Goal: Task Accomplishment & Management: Use online tool/utility

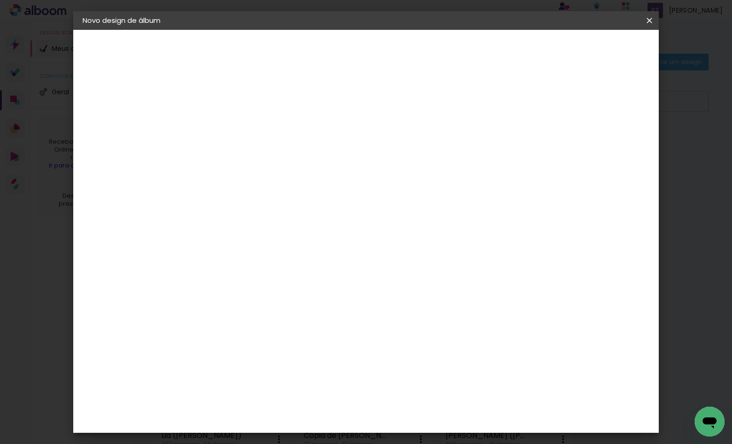
type input "Família [PERSON_NAME]"
click at [0, 0] on slot "Avançar" at bounding box center [0, 0] width 0 height 0
click at [0, 0] on slot "Tamanho Livre" at bounding box center [0, 0] width 0 height 0
click at [0, 0] on slot "Avançar" at bounding box center [0, 0] width 0 height 0
drag, startPoint x: 211, startPoint y: 259, endPoint x: 206, endPoint y: 255, distance: 6.3
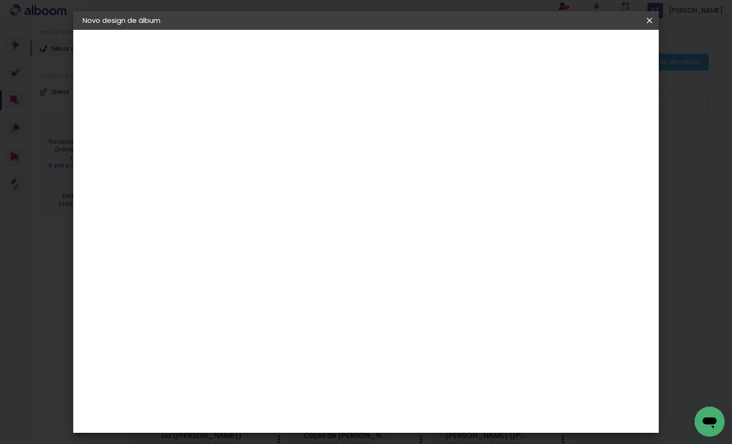
click at [206, 255] on input "30" at bounding box center [206, 260] width 24 height 14
type input "20"
type paper-input "20"
click at [418, 319] on input "60" at bounding box center [418, 321] width 24 height 14
type input "40"
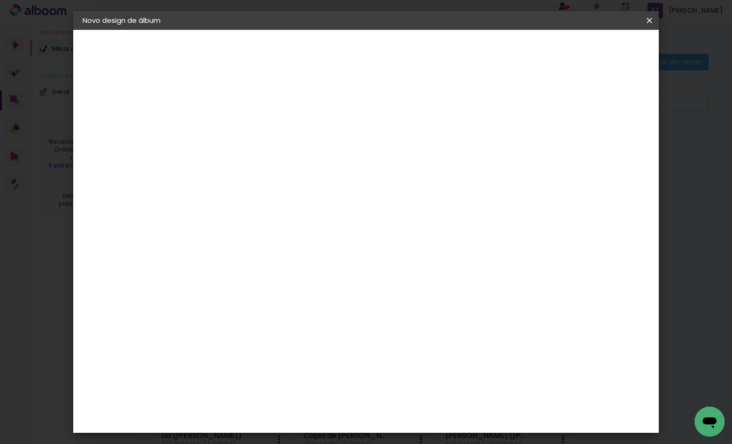
click at [591, 50] on span "Iniciar design" at bounding box center [570, 49] width 42 height 7
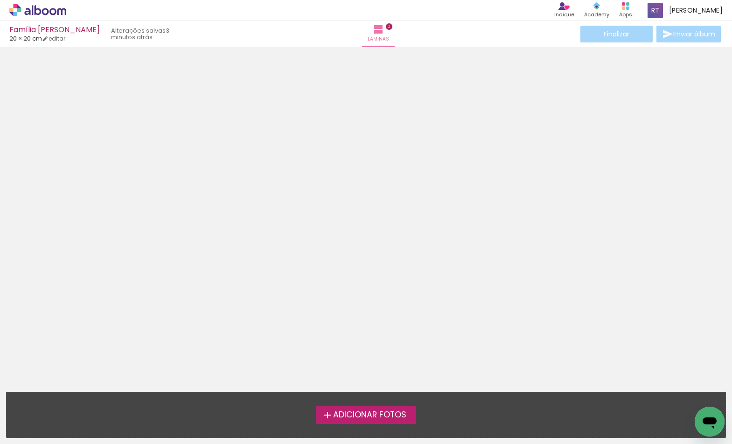
click at [346, 416] on span "Adicionar Fotos" at bounding box center [369, 415] width 73 height 8
click at [0, 0] on input "file" at bounding box center [0, 0] width 0 height 0
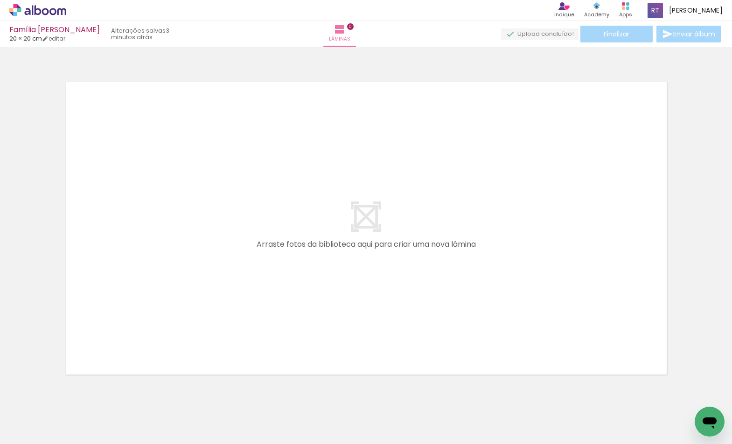
scroll to position [12, 0]
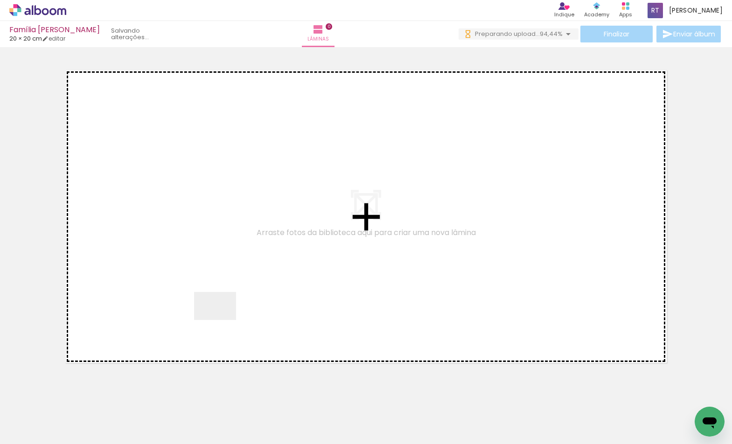
drag, startPoint x: 106, startPoint y: 409, endPoint x: 222, endPoint y: 320, distance: 146.1
click at [222, 320] on quentale-workspace at bounding box center [366, 222] width 732 height 444
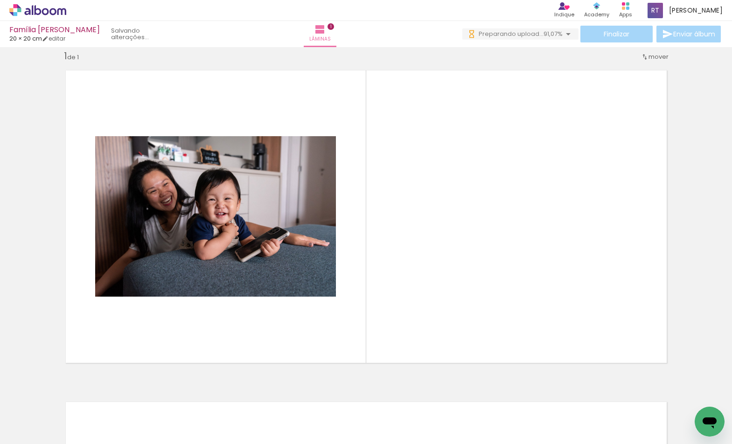
drag, startPoint x: 206, startPoint y: 428, endPoint x: 394, endPoint y: 313, distance: 220.4
click at [394, 313] on quentale-workspace at bounding box center [366, 222] width 732 height 444
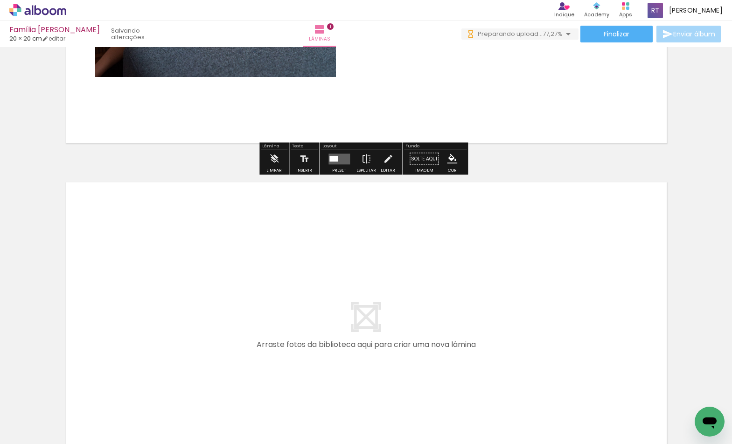
scroll to position [215, 0]
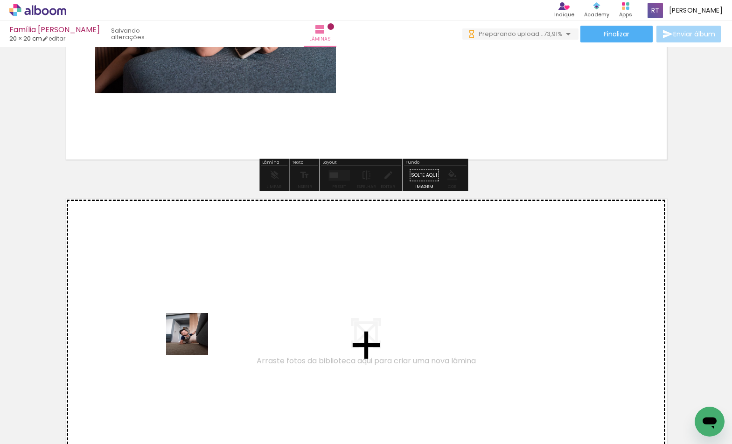
drag, startPoint x: 199, startPoint y: 402, endPoint x: 193, endPoint y: 330, distance: 73.1
click at [193, 330] on quentale-workspace at bounding box center [366, 222] width 732 height 444
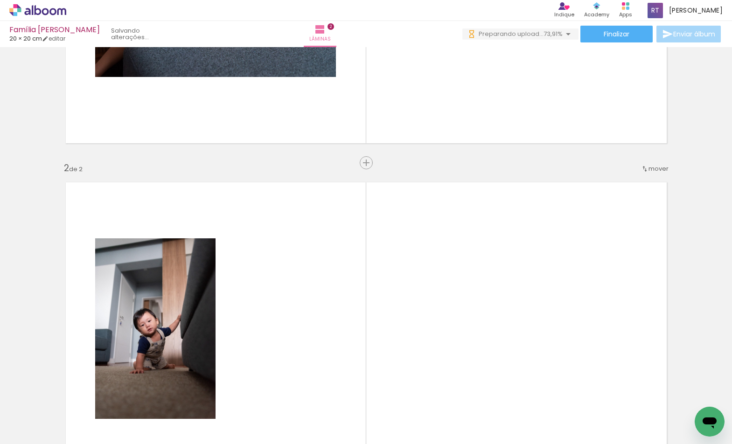
scroll to position [232, 0]
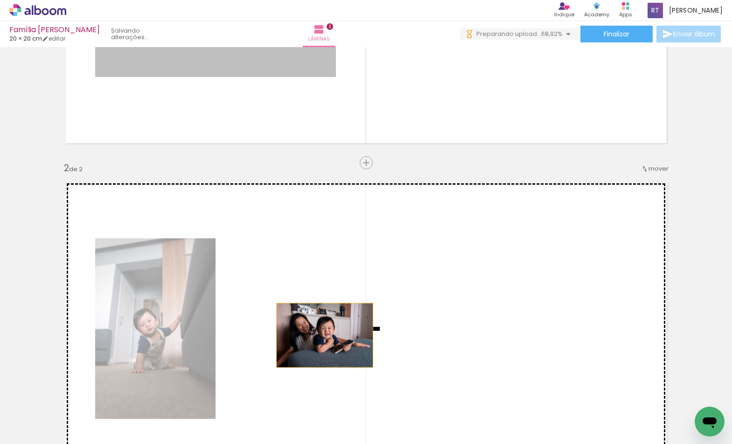
drag, startPoint x: 247, startPoint y: 65, endPoint x: 321, endPoint y: 336, distance: 280.6
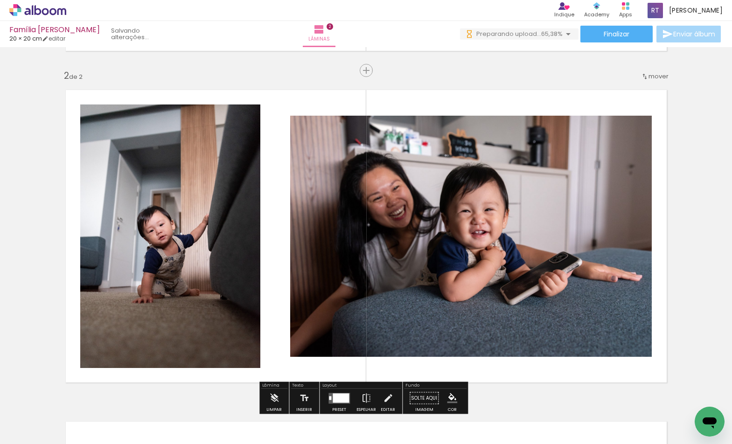
scroll to position [346, 0]
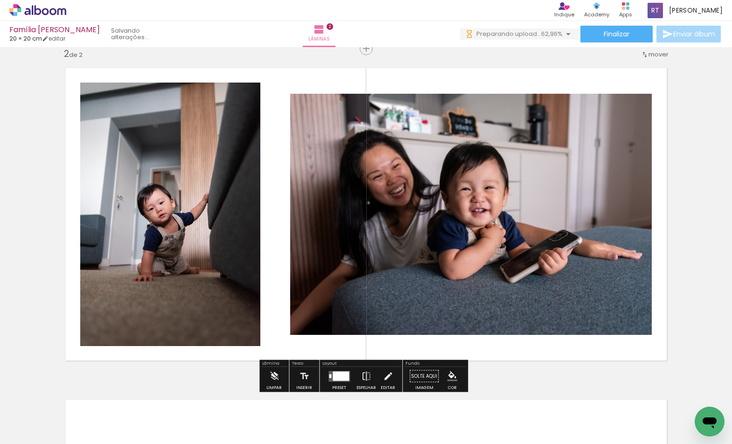
click at [335, 374] on div at bounding box center [341, 376] width 16 height 9
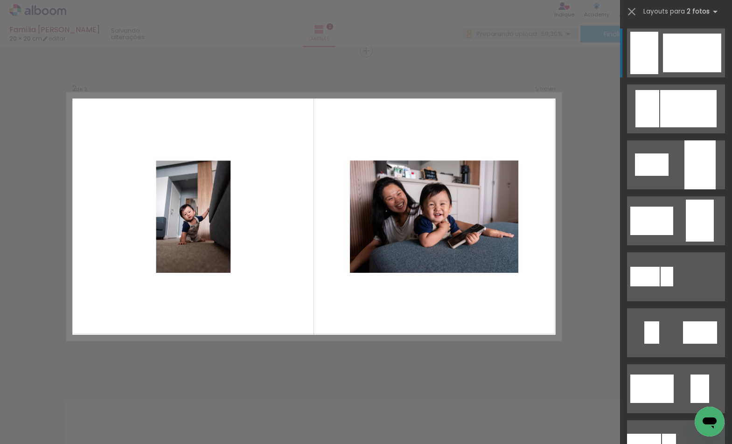
scroll to position [142, 0]
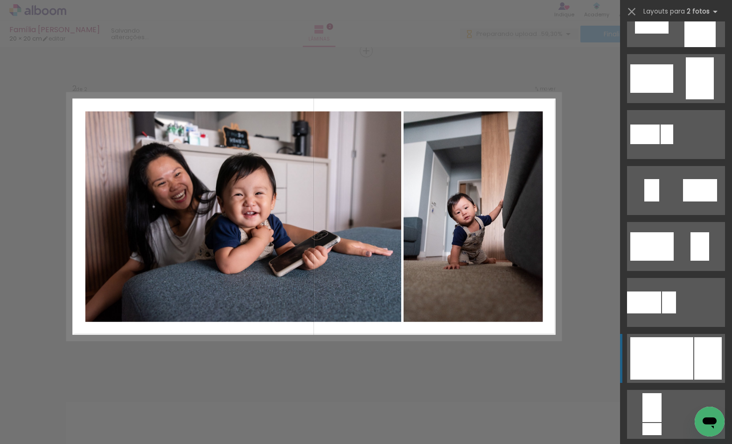
click at [699, 361] on div at bounding box center [709, 358] width 28 height 42
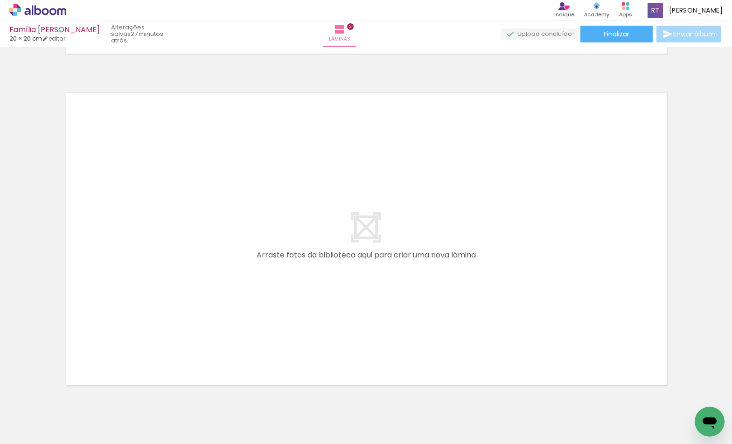
scroll to position [0, 132]
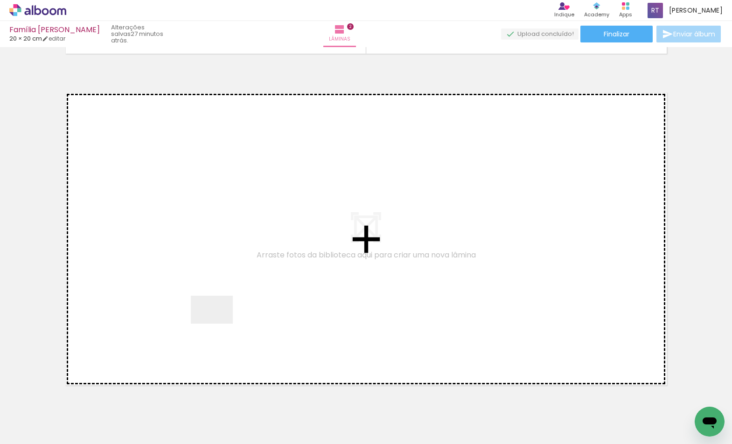
drag, startPoint x: 174, startPoint y: 415, endPoint x: 219, endPoint y: 324, distance: 102.1
click at [219, 324] on quentale-workspace at bounding box center [366, 222] width 732 height 444
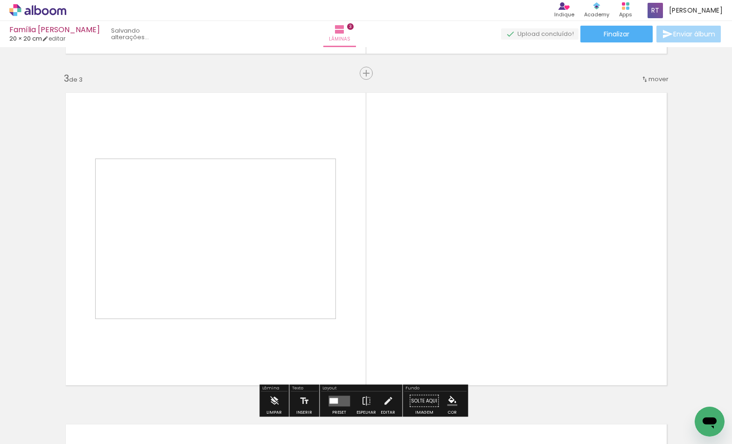
click at [365, 312] on quentale-layouter at bounding box center [366, 239] width 617 height 309
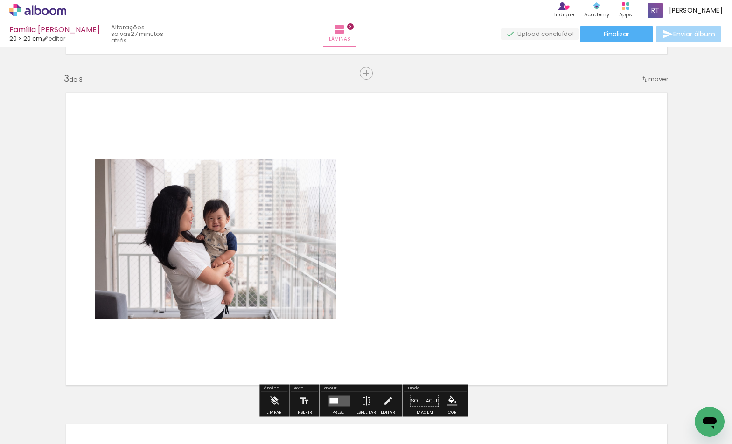
scroll to position [675, 0]
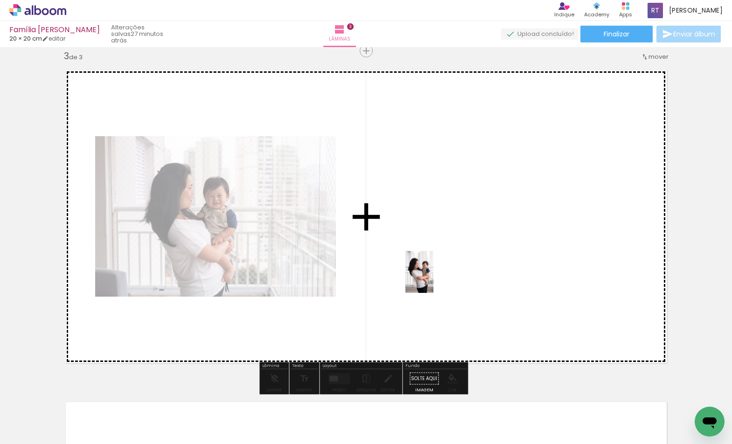
drag, startPoint x: 220, startPoint y: 415, endPoint x: 434, endPoint y: 279, distance: 253.1
click at [434, 279] on quentale-workspace at bounding box center [366, 222] width 732 height 444
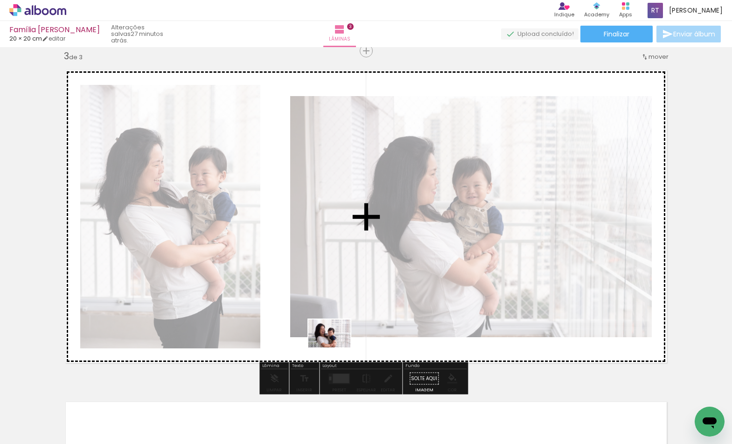
drag, startPoint x: 290, startPoint y: 421, endPoint x: 337, endPoint y: 346, distance: 88.1
click at [337, 346] on quentale-workspace at bounding box center [366, 222] width 732 height 444
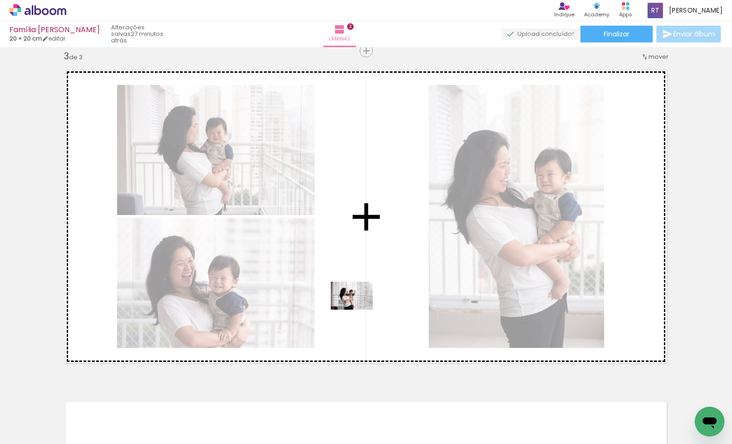
drag, startPoint x: 483, startPoint y: 418, endPoint x: 359, endPoint y: 310, distance: 164.1
click at [359, 310] on quentale-workspace at bounding box center [366, 222] width 732 height 444
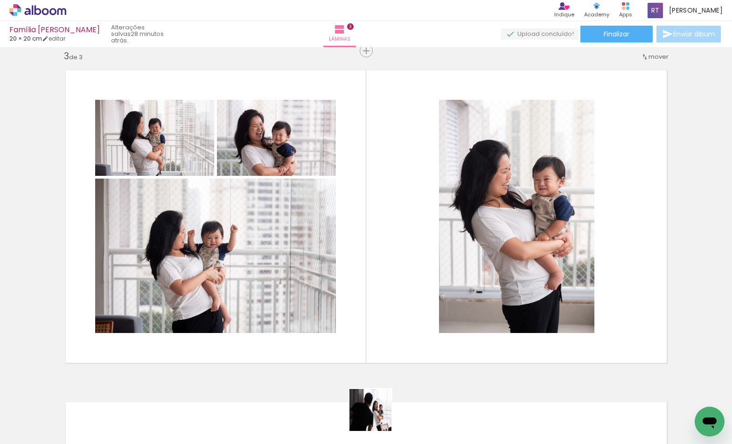
drag, startPoint x: 377, startPoint y: 421, endPoint x: 346, endPoint y: 418, distance: 31.4
click at [383, 252] on quentale-workspace at bounding box center [366, 222] width 732 height 444
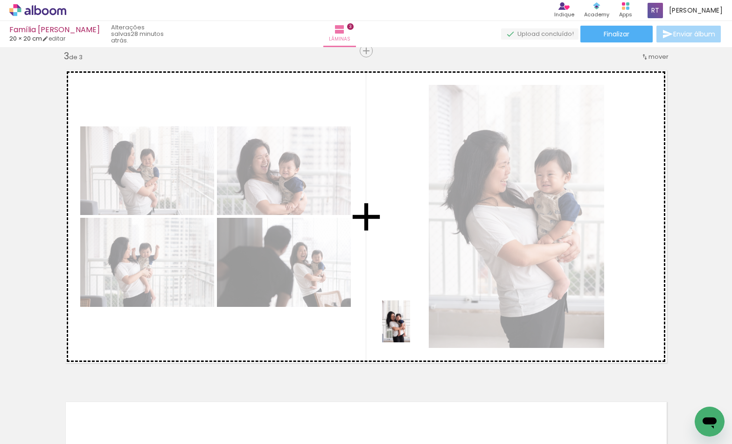
drag, startPoint x: 334, startPoint y: 418, endPoint x: 410, endPoint y: 329, distance: 117.2
click at [410, 329] on quentale-workspace at bounding box center [366, 222] width 732 height 444
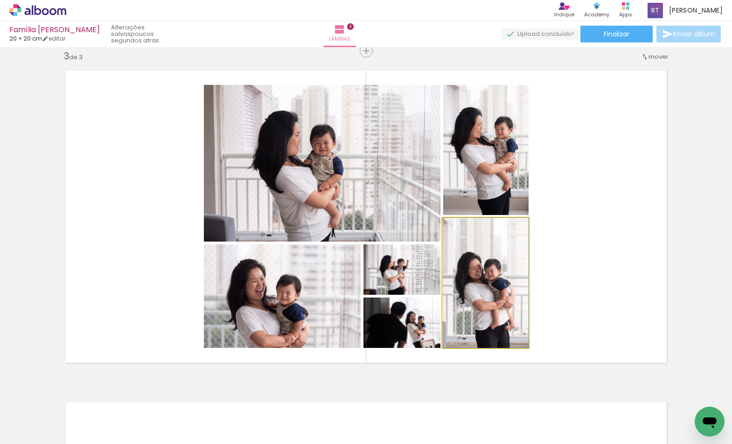
drag, startPoint x: 502, startPoint y: 294, endPoint x: 456, endPoint y: 272, distance: 50.9
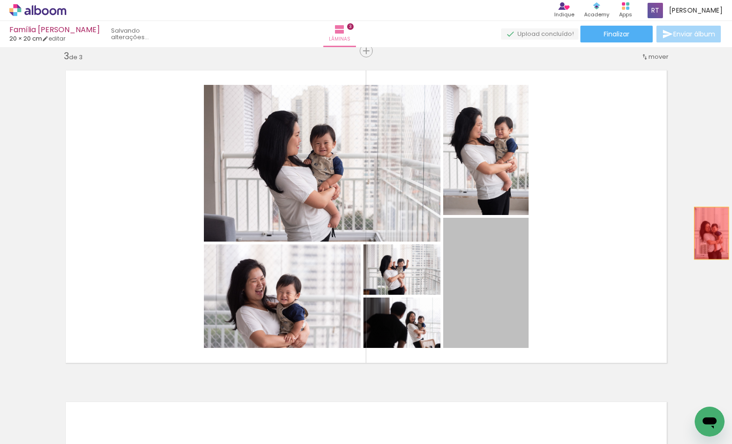
drag, startPoint x: 535, startPoint y: 272, endPoint x: 685, endPoint y: 221, distance: 157.6
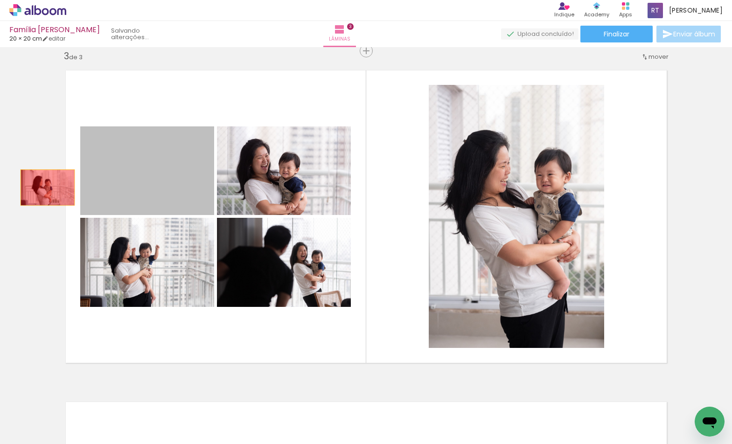
drag, startPoint x: 136, startPoint y: 174, endPoint x: 44, endPoint y: 188, distance: 93.0
click at [44, 188] on div "Inserir lâmina 1 de 3 Inserir lâmina 2 de 3 Inserir lâmina 3 de 3" at bounding box center [366, 39] width 732 height 1328
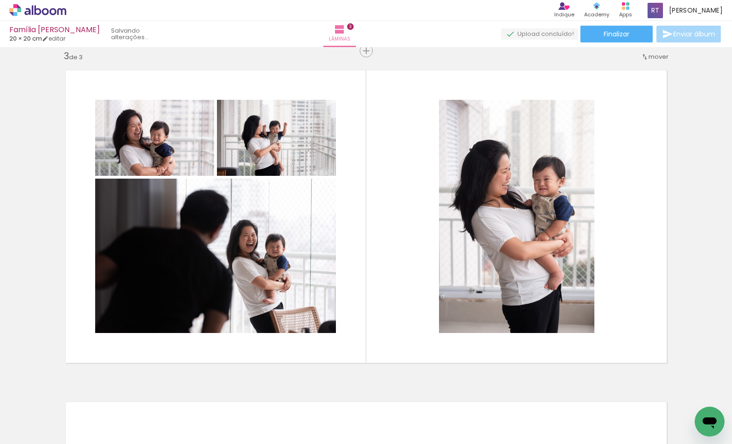
drag, startPoint x: 43, startPoint y: 188, endPoint x: 34, endPoint y: 192, distance: 10.7
click at [33, 192] on div "Inserir lâmina 1 de 3 Inserir lâmina 2 de 3 Inserir lâmina 3 de 3" at bounding box center [366, 39] width 732 height 1328
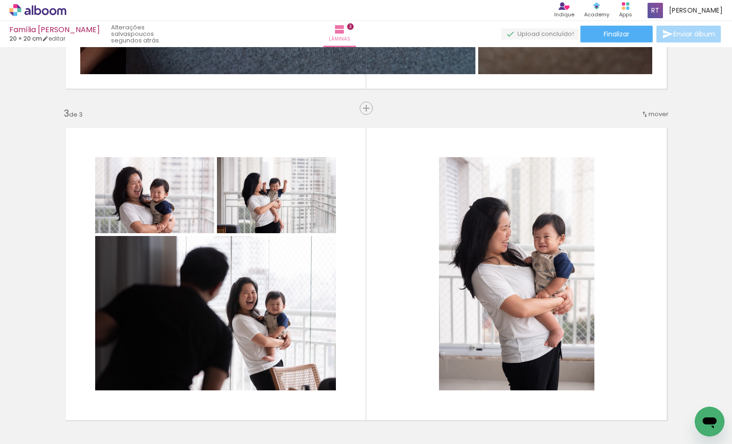
click at [376, 303] on quentale-layouter at bounding box center [366, 274] width 617 height 309
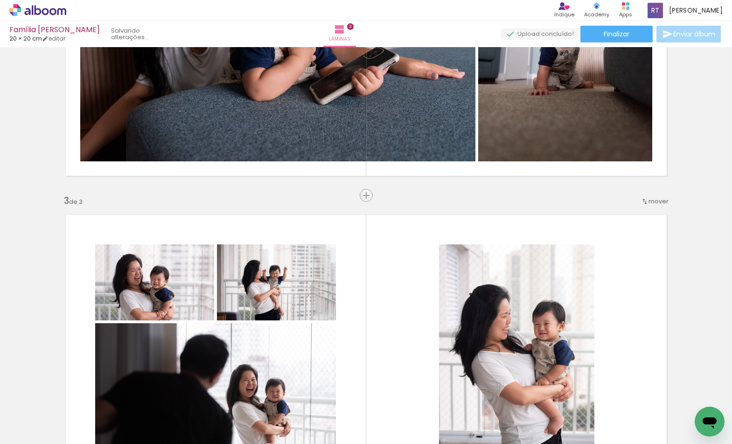
scroll to position [349, 0]
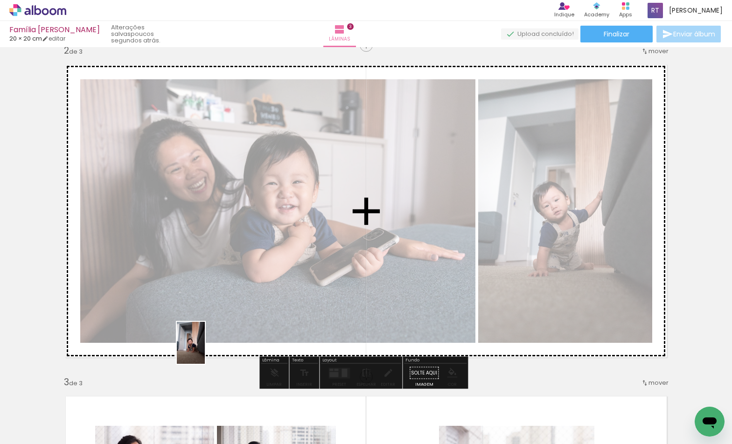
drag, startPoint x: 180, startPoint y: 369, endPoint x: 205, endPoint y: 350, distance: 31.3
click at [205, 350] on quentale-workspace at bounding box center [366, 222] width 732 height 444
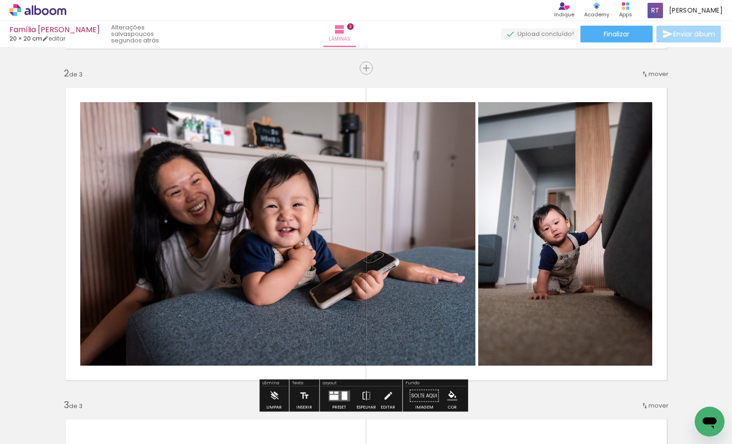
scroll to position [354, 0]
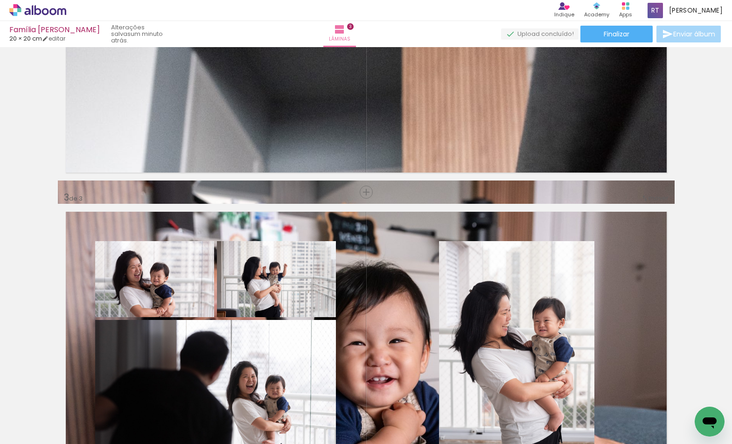
scroll to position [456, 0]
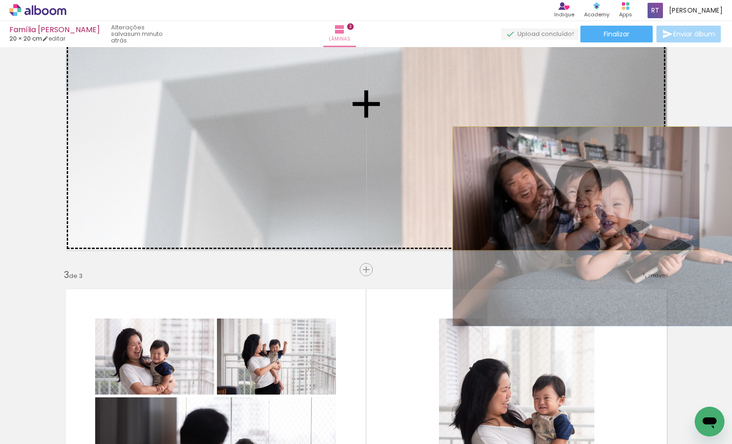
drag, startPoint x: 633, startPoint y: 307, endPoint x: 573, endPoint y: 189, distance: 132.8
click at [0, 0] on slot at bounding box center [0, 0] width 0 height 0
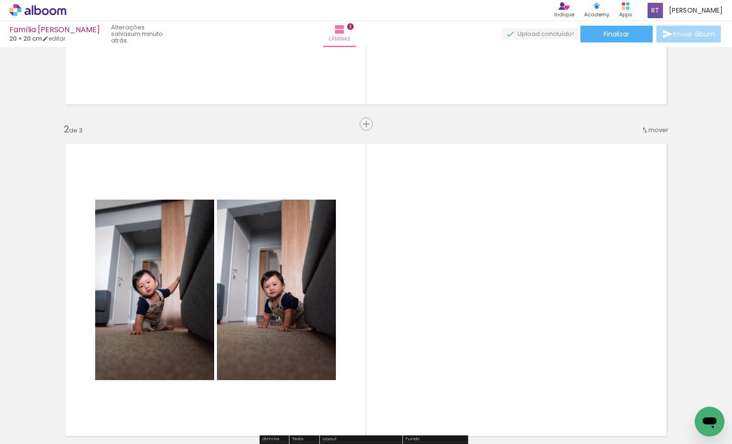
scroll to position [348, 0]
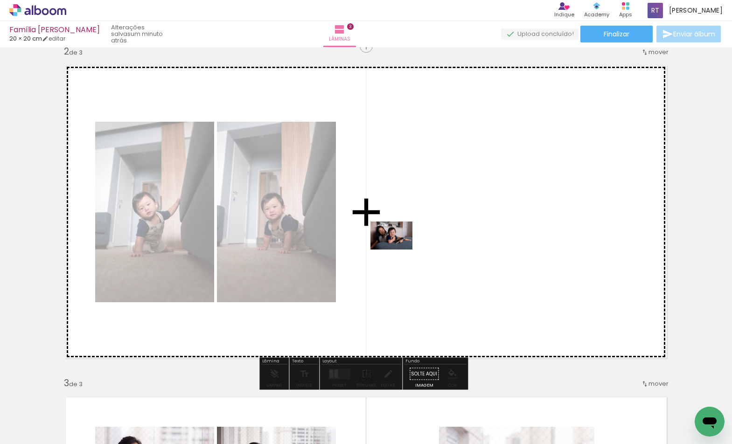
drag, startPoint x: 100, startPoint y: 413, endPoint x: 402, endPoint y: 248, distance: 343.6
click at [402, 248] on quentale-workspace at bounding box center [366, 222] width 732 height 444
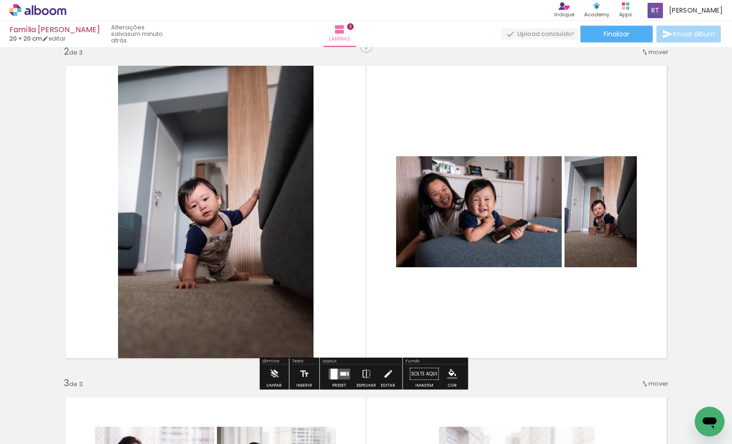
click at [332, 370] on div at bounding box center [333, 374] width 7 height 11
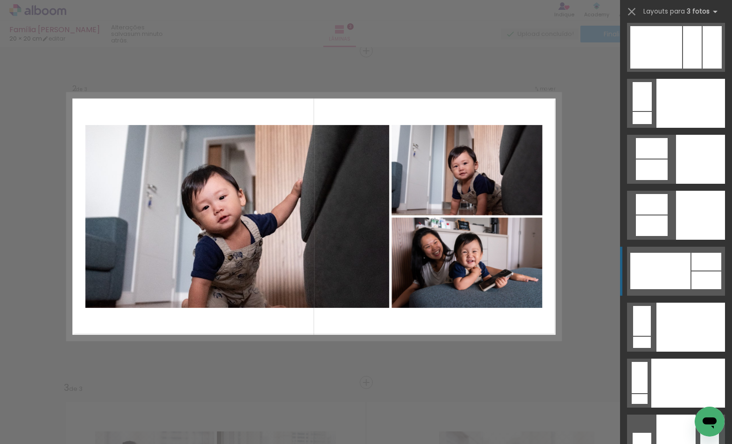
scroll to position [10007, 0]
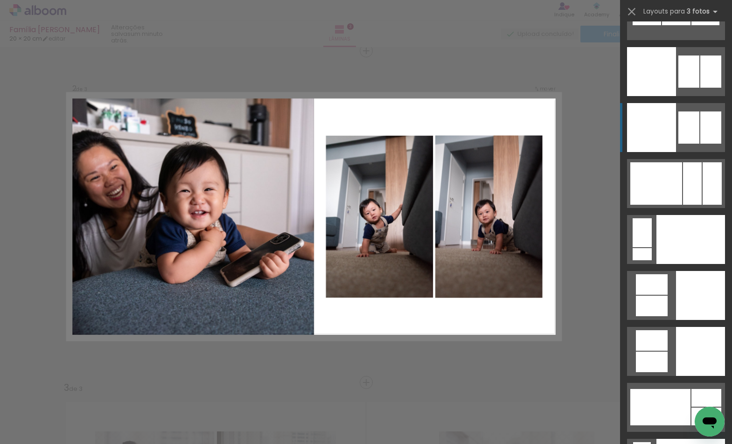
click at [660, 126] on div at bounding box center [651, 127] width 49 height 49
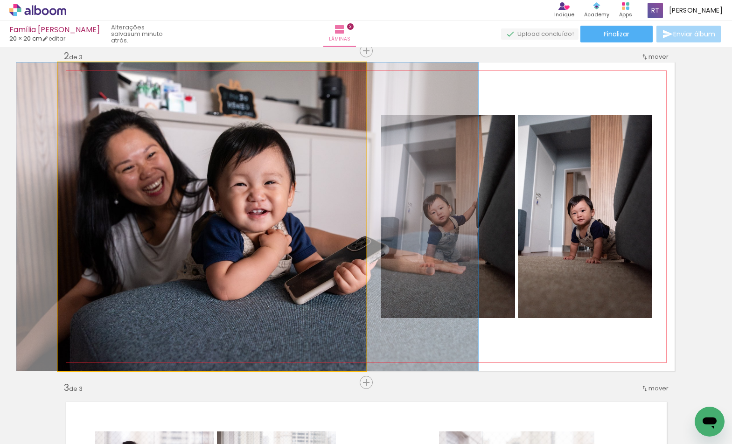
drag, startPoint x: 211, startPoint y: 249, endPoint x: 244, endPoint y: 252, distance: 32.8
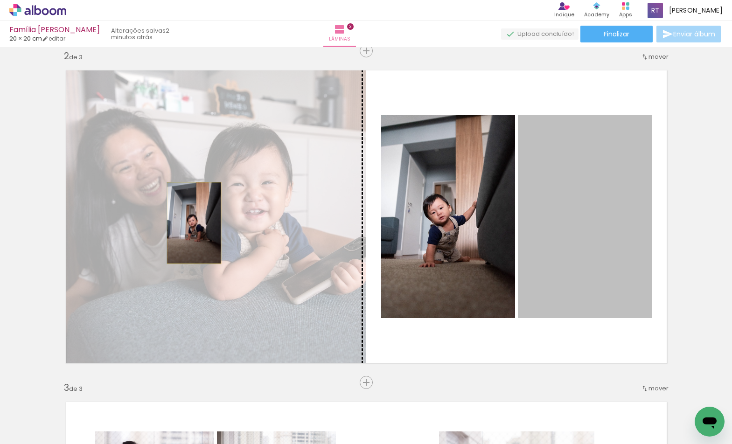
drag, startPoint x: 557, startPoint y: 234, endPoint x: 190, endPoint y: 223, distance: 367.0
click at [0, 0] on slot at bounding box center [0, 0] width 0 height 0
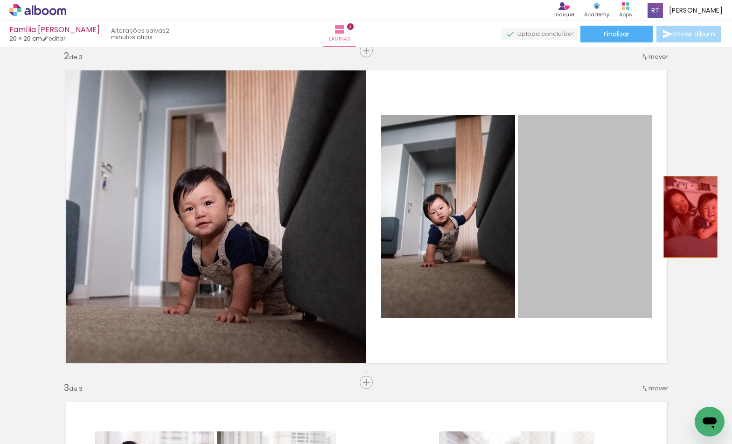
drag, startPoint x: 607, startPoint y: 223, endPoint x: 687, endPoint y: 217, distance: 80.0
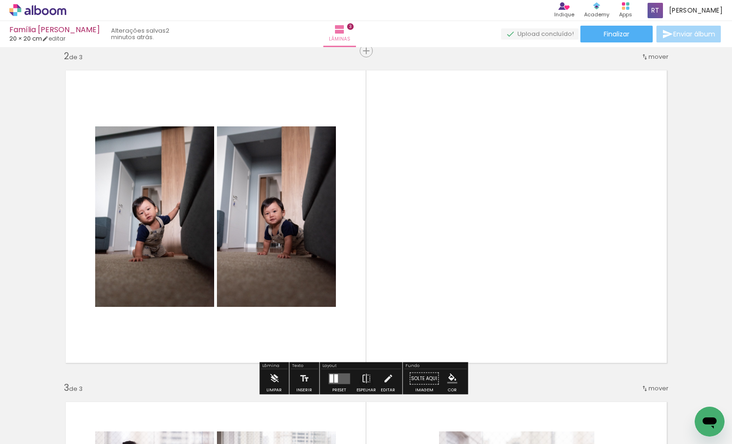
click at [337, 379] on quentale-layouter at bounding box center [339, 378] width 21 height 11
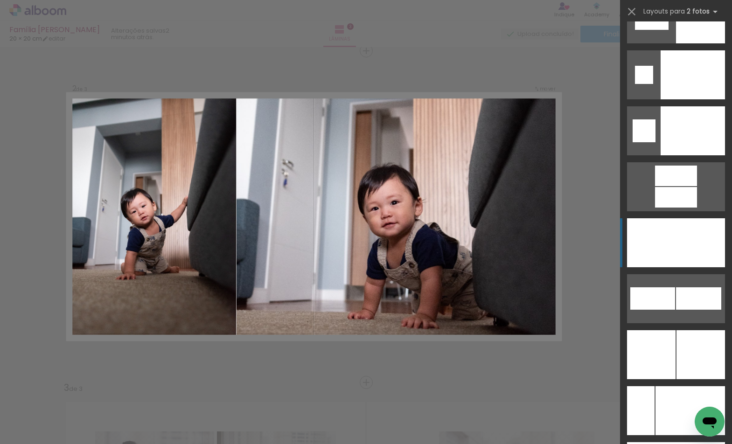
scroll to position [3645, 0]
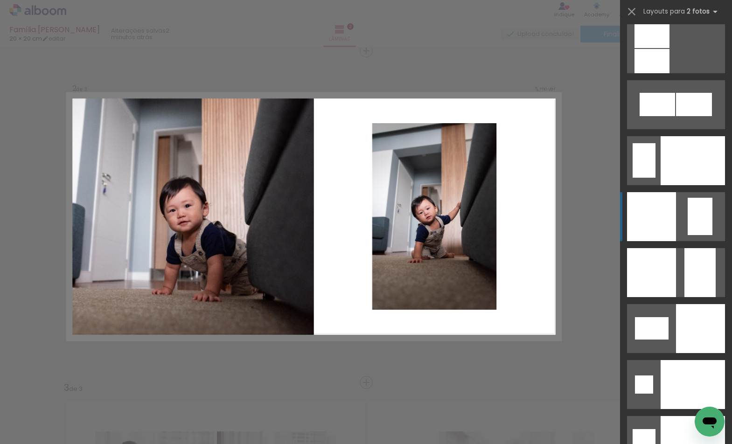
click at [660, 223] on div at bounding box center [651, 216] width 49 height 49
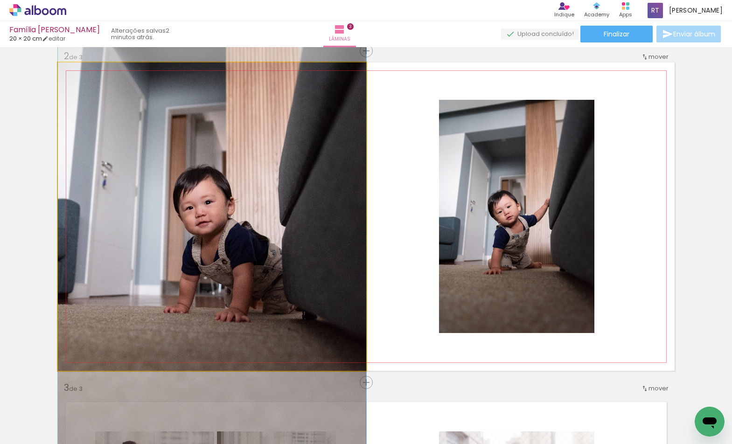
drag, startPoint x: 305, startPoint y: 275, endPoint x: 296, endPoint y: 274, distance: 9.4
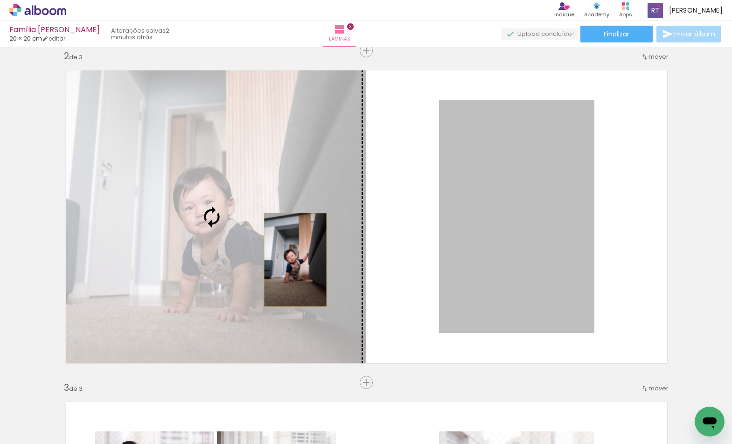
drag, startPoint x: 553, startPoint y: 260, endPoint x: 292, endPoint y: 260, distance: 261.4
click at [0, 0] on slot at bounding box center [0, 0] width 0 height 0
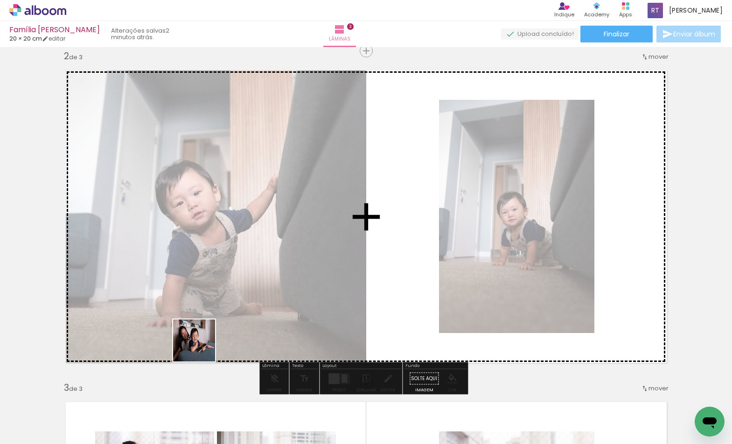
drag, startPoint x: 108, startPoint y: 414, endPoint x: 245, endPoint y: 335, distance: 157.2
click at [218, 335] on quentale-workspace at bounding box center [366, 222] width 732 height 444
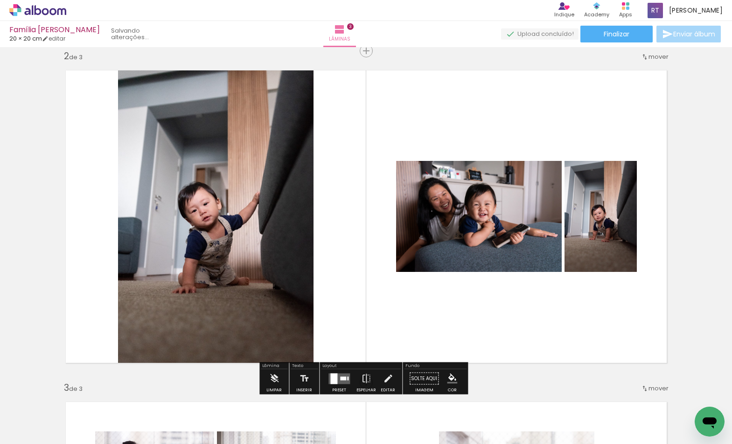
click at [333, 374] on div at bounding box center [333, 378] width 7 height 11
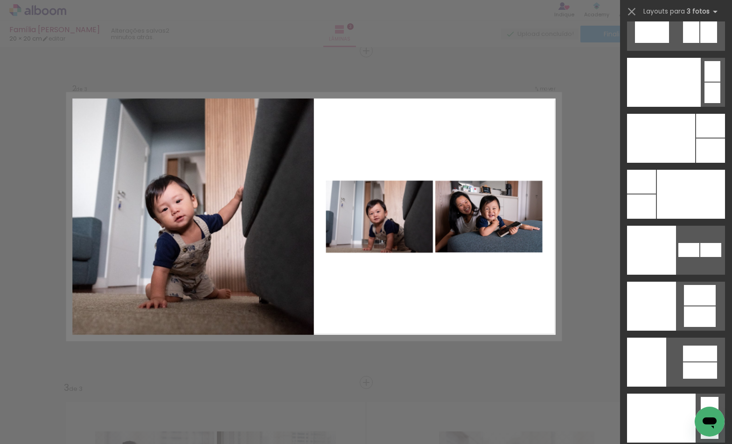
scroll to position [11287, 0]
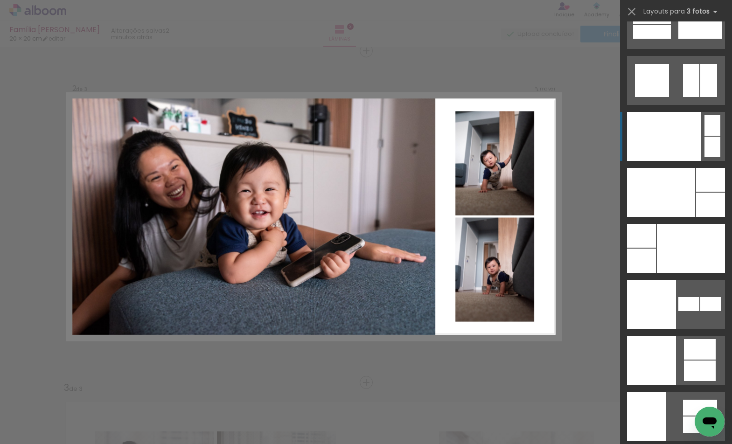
click at [675, 147] on div at bounding box center [664, 136] width 74 height 49
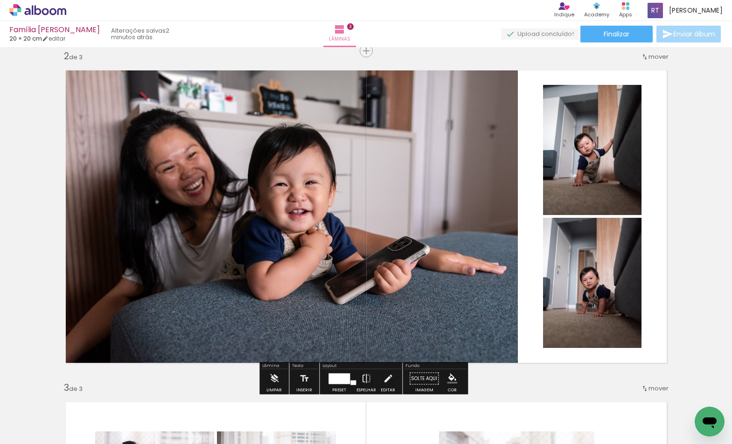
click at [336, 379] on div at bounding box center [339, 378] width 21 height 11
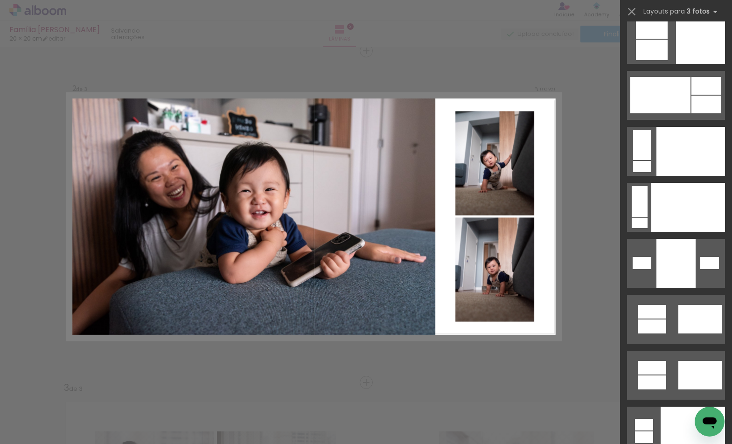
scroll to position [9997, 0]
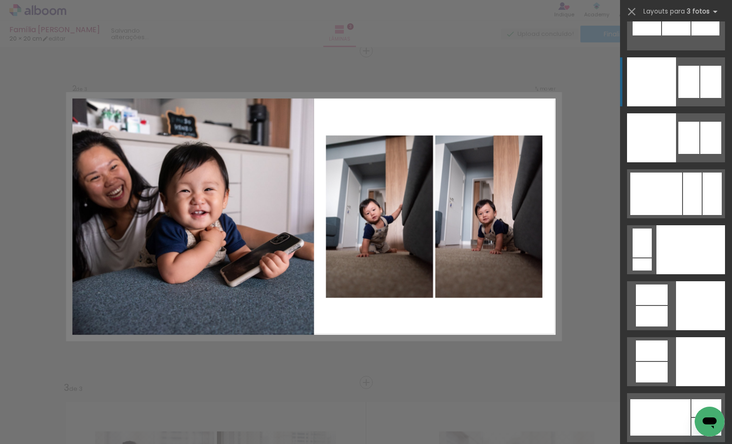
click at [696, 98] on quentale-layouter at bounding box center [676, 81] width 98 height 49
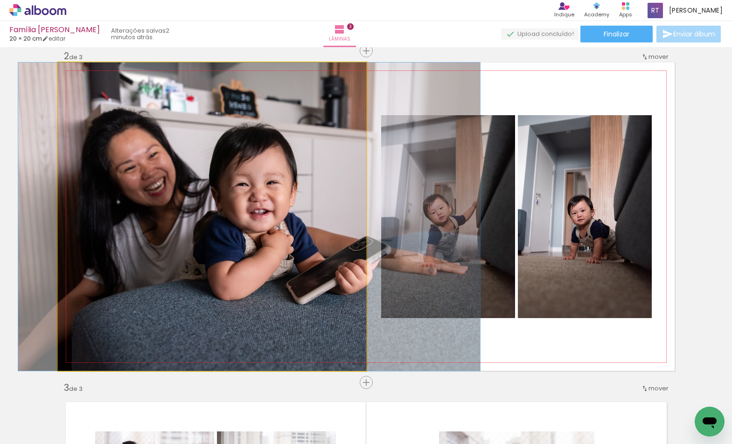
drag, startPoint x: 230, startPoint y: 242, endPoint x: 267, endPoint y: 249, distance: 37.9
click at [260, 251] on quentale-photo at bounding box center [212, 217] width 309 height 309
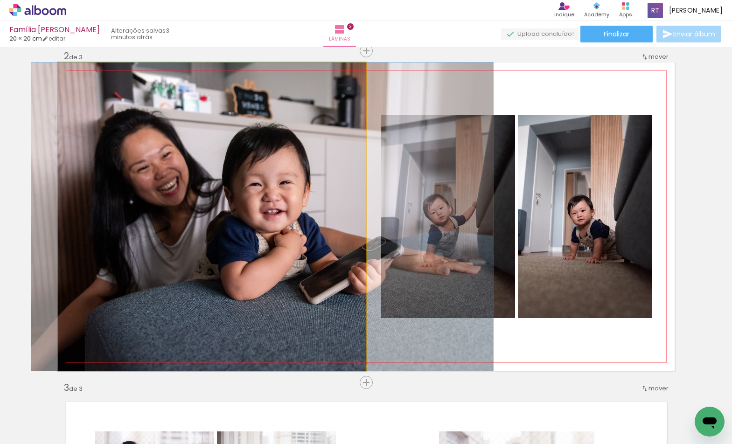
drag, startPoint x: 264, startPoint y: 249, endPoint x: 275, endPoint y: 249, distance: 11.2
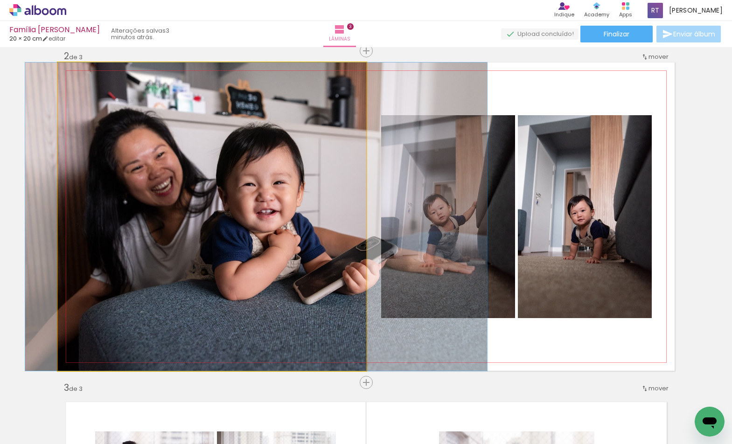
drag, startPoint x: 276, startPoint y: 249, endPoint x: 270, endPoint y: 249, distance: 6.1
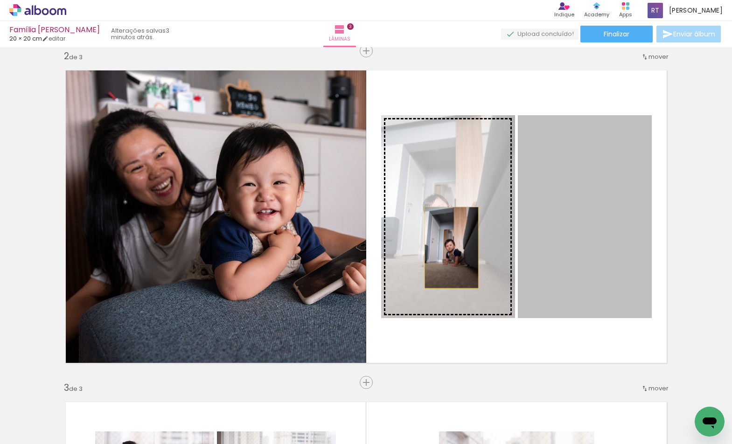
drag, startPoint x: 455, startPoint y: 248, endPoint x: 423, endPoint y: 247, distance: 32.2
click at [0, 0] on slot at bounding box center [0, 0] width 0 height 0
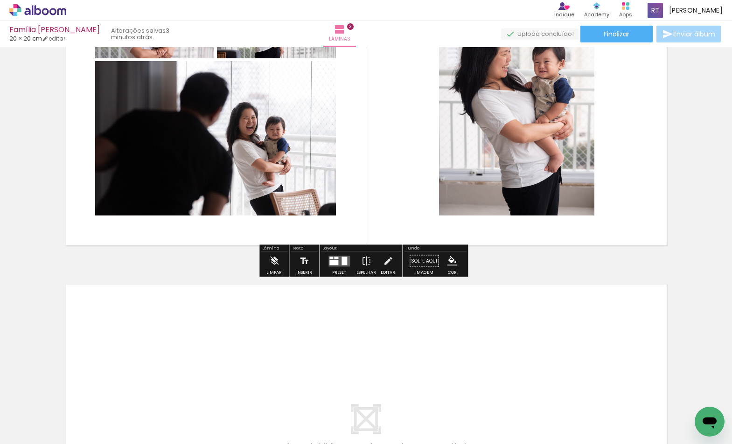
scroll to position [690, 0]
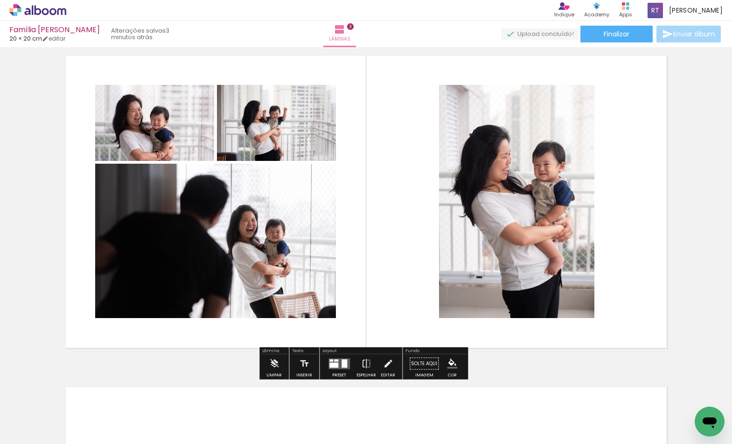
click at [337, 362] on quentale-layouter at bounding box center [339, 363] width 21 height 11
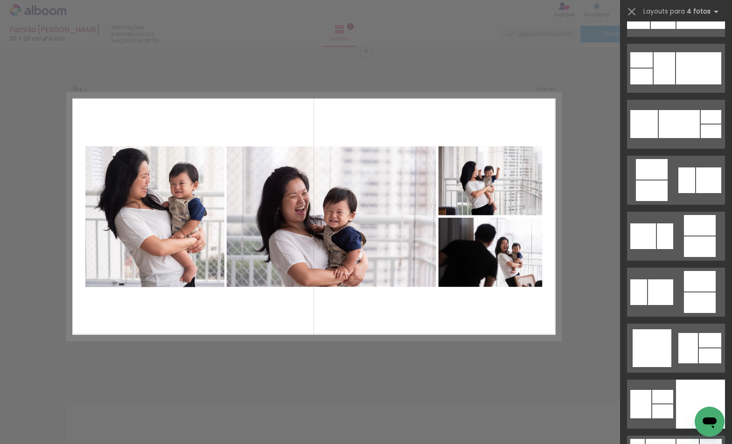
scroll to position [2914, 0]
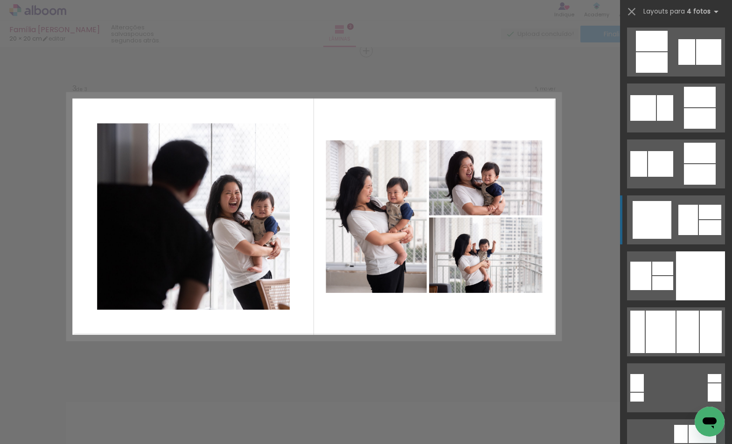
click at [699, 225] on div at bounding box center [710, 227] width 22 height 15
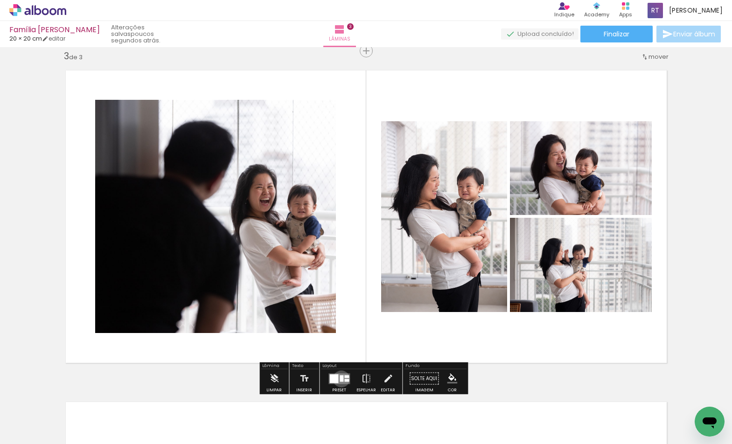
click at [340, 379] on div at bounding box center [342, 378] width 4 height 7
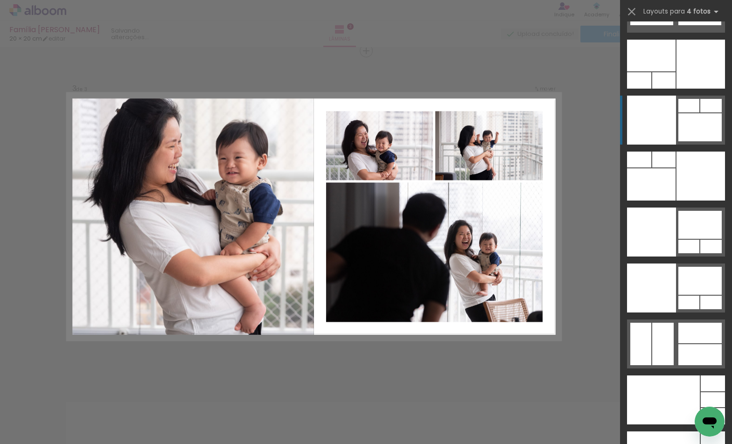
scroll to position [19424, 0]
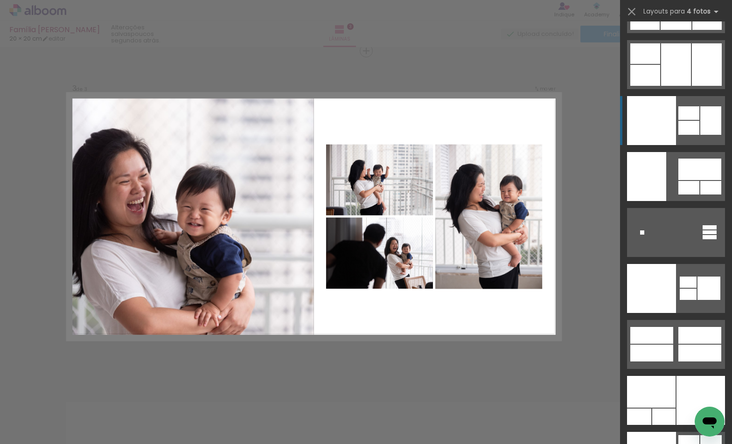
click at [665, 130] on div at bounding box center [651, 120] width 49 height 49
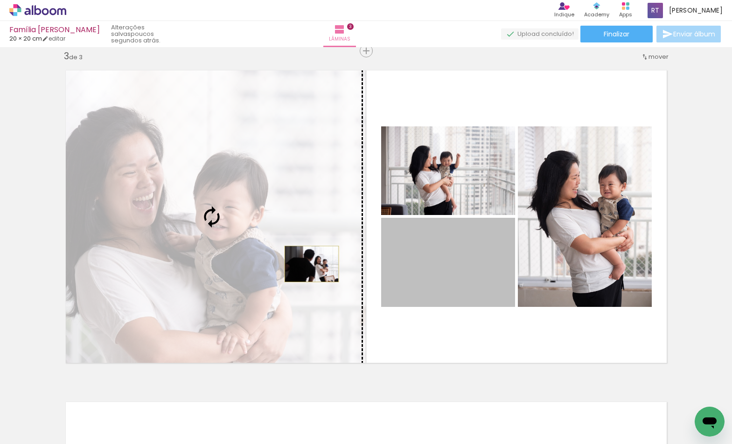
drag, startPoint x: 446, startPoint y: 261, endPoint x: 308, endPoint y: 264, distance: 137.7
click at [0, 0] on slot at bounding box center [0, 0] width 0 height 0
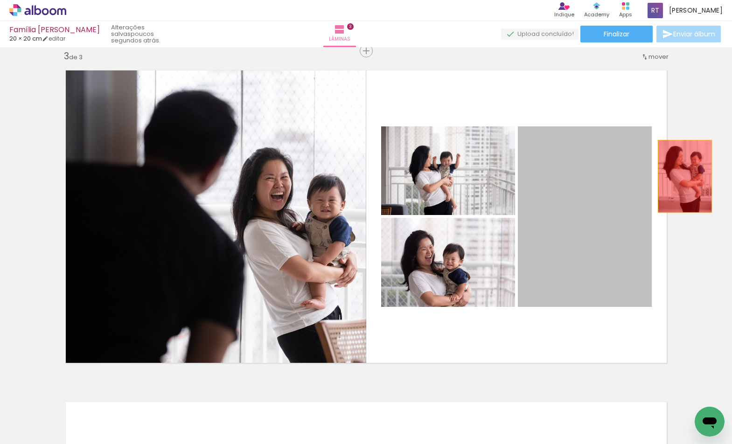
drag, startPoint x: 595, startPoint y: 216, endPoint x: 681, endPoint y: 176, distance: 95.3
click at [681, 176] on div "Inserir lâmina 1 de 3 Inserir lâmina 2 de 3 Inserir lâmina 3 de 3" at bounding box center [366, 39] width 732 height 1328
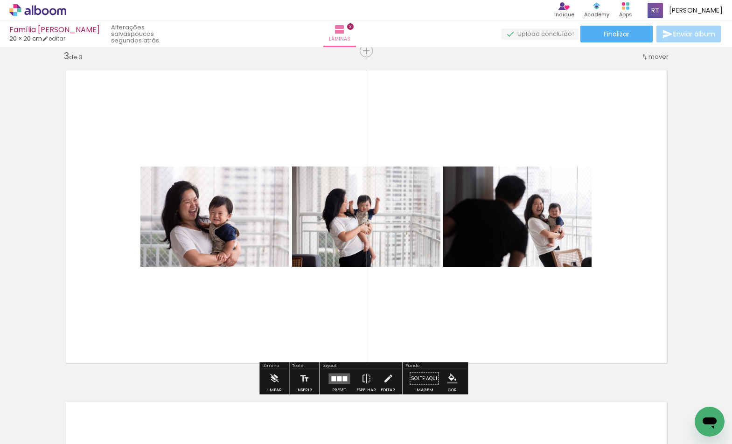
click at [338, 378] on div at bounding box center [339, 378] width 5 height 5
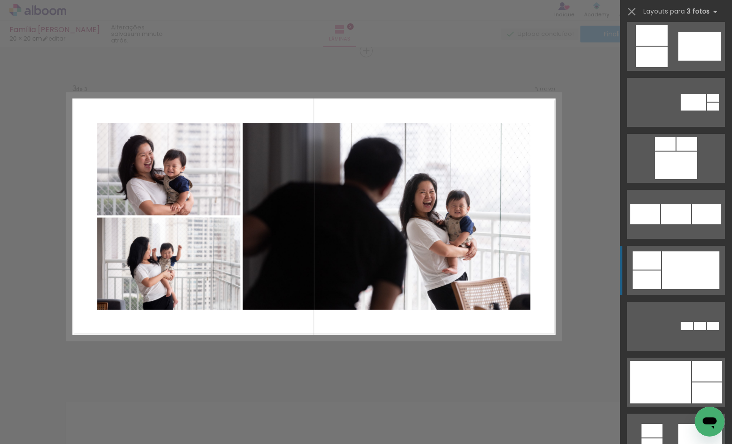
scroll to position [809, 0]
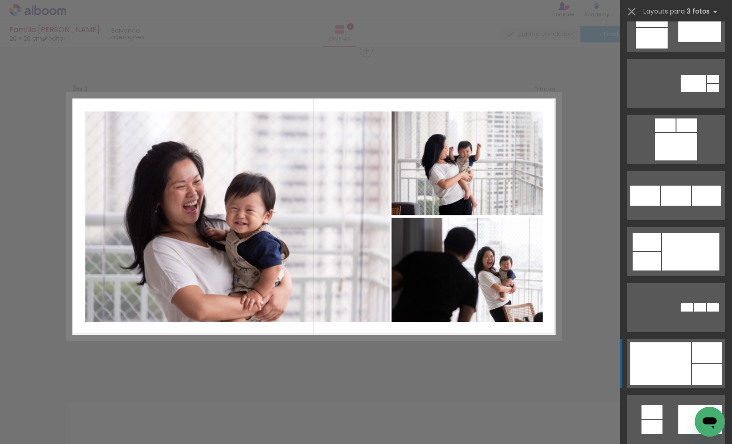
click at [648, 345] on div at bounding box center [661, 364] width 61 height 42
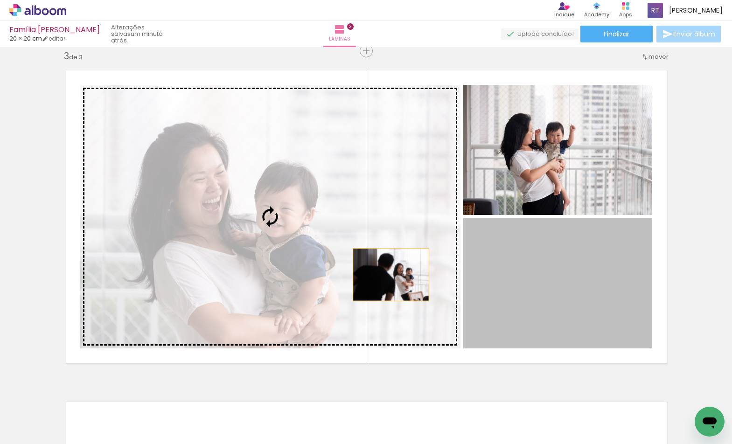
drag, startPoint x: 591, startPoint y: 279, endPoint x: 309, endPoint y: 270, distance: 281.6
click at [0, 0] on slot at bounding box center [0, 0] width 0 height 0
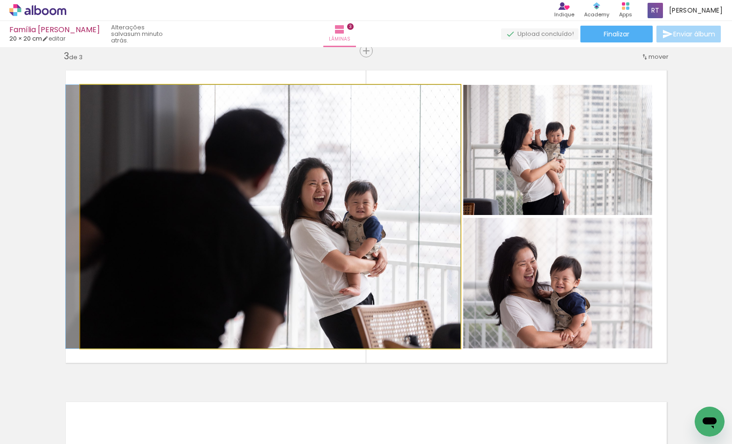
drag, startPoint x: 414, startPoint y: 210, endPoint x: 389, endPoint y: 202, distance: 25.4
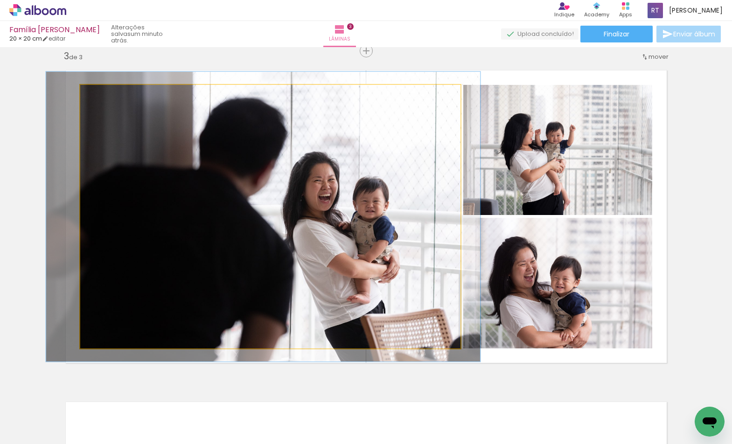
type paper-slider "110"
click at [105, 95] on div at bounding box center [105, 94] width 15 height 15
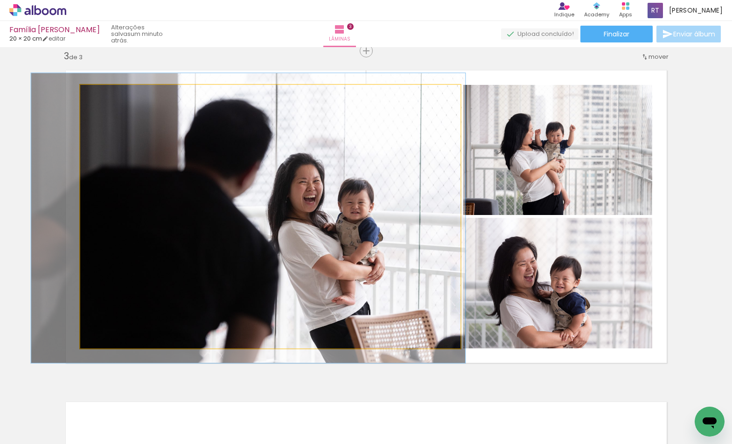
drag, startPoint x: 176, startPoint y: 138, endPoint x: 162, endPoint y: 140, distance: 15.0
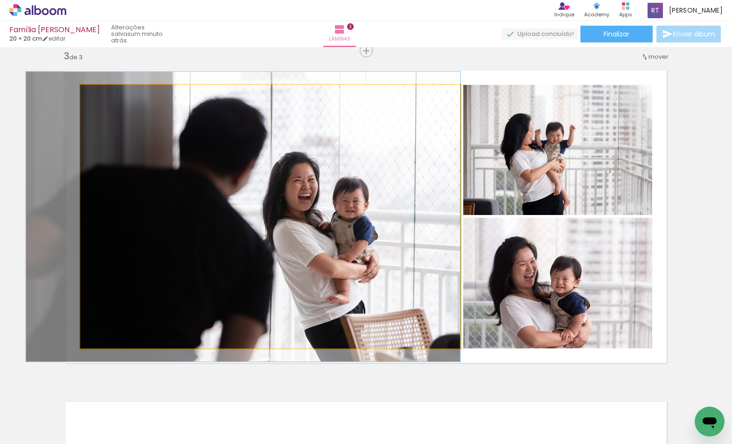
drag, startPoint x: 162, startPoint y: 140, endPoint x: 152, endPoint y: 138, distance: 9.9
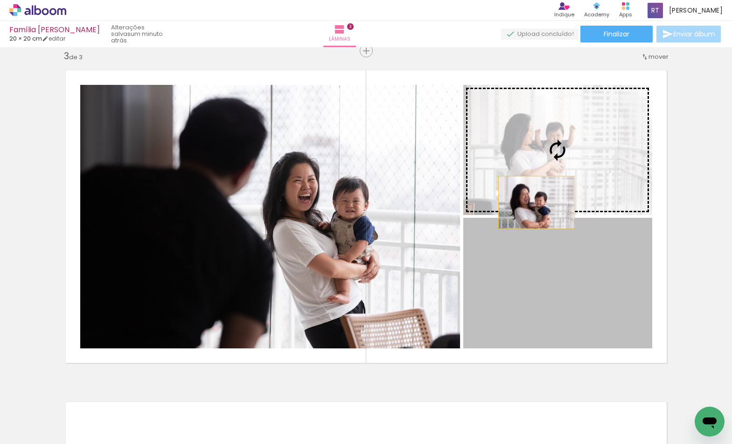
drag, startPoint x: 528, startPoint y: 266, endPoint x: 537, endPoint y: 160, distance: 105.9
click at [0, 0] on slot at bounding box center [0, 0] width 0 height 0
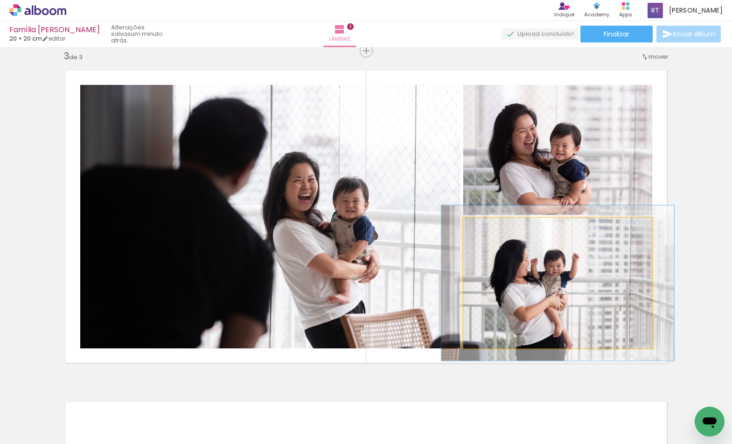
drag, startPoint x: 481, startPoint y: 228, endPoint x: 487, endPoint y: 228, distance: 6.6
type paper-slider "120"
click at [487, 228] on div at bounding box center [491, 228] width 8 height 8
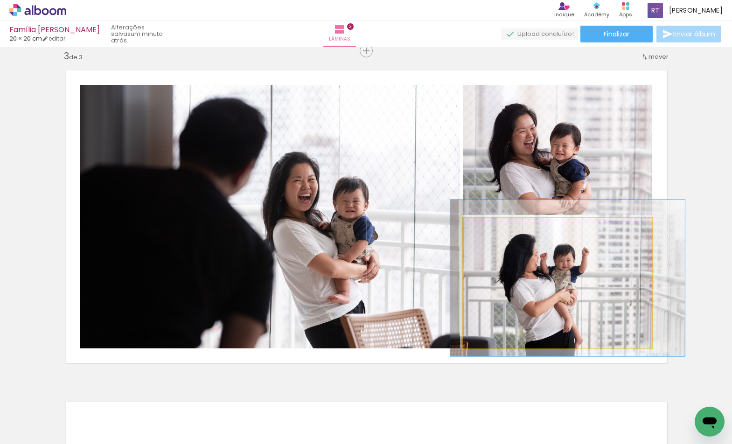
drag, startPoint x: 546, startPoint y: 260, endPoint x: 556, endPoint y: 254, distance: 11.1
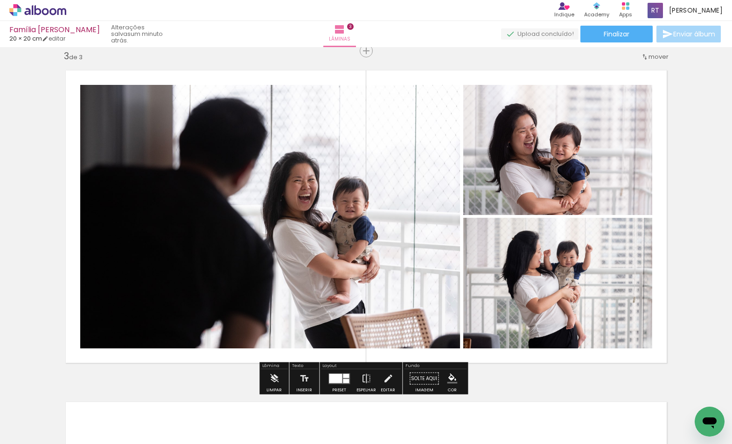
click at [694, 235] on div "Inserir lâmina 1 de 3 Inserir lâmina 2 de 3 Inserir lâmina 3 de 3" at bounding box center [366, 39] width 732 height 1328
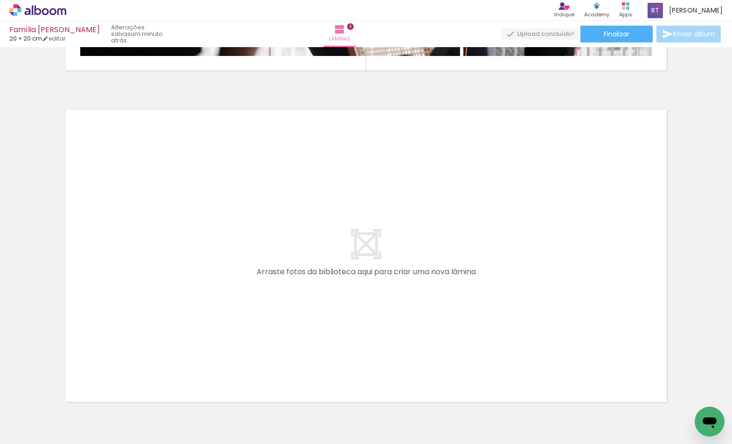
scroll to position [0, 400]
drag, startPoint x: 112, startPoint y: 439, endPoint x: 164, endPoint y: 435, distance: 51.5
click at [77, 435] on iron-horizontal-list at bounding box center [67, 415] width 19 height 58
drag, startPoint x: 308, startPoint y: 416, endPoint x: 312, endPoint y: 252, distance: 164.4
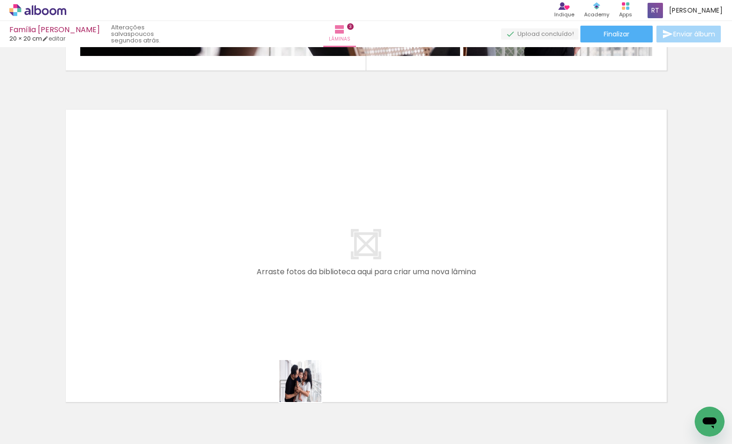
click at [312, 252] on quentale-workspace at bounding box center [366, 222] width 732 height 444
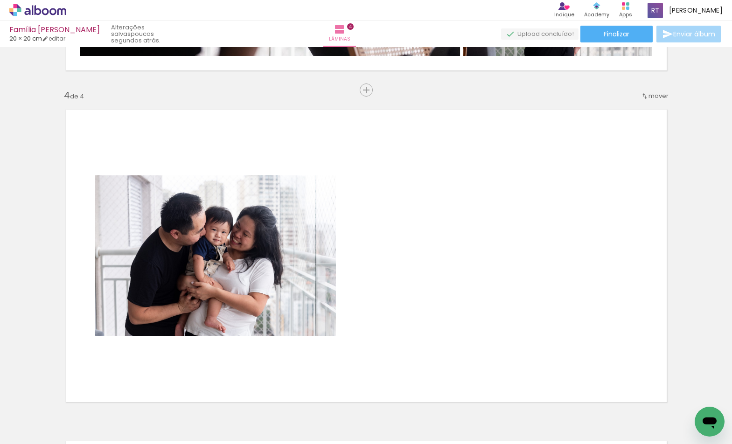
scroll to position [1007, 0]
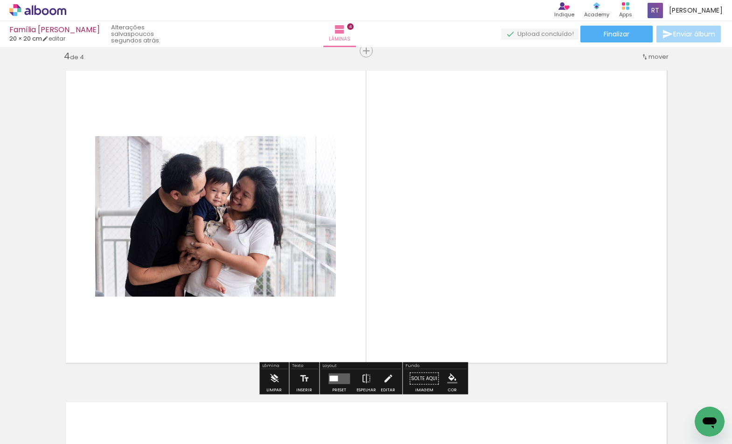
drag, startPoint x: 359, startPoint y: 426, endPoint x: 403, endPoint y: 410, distance: 47.3
click at [392, 329] on quentale-workspace at bounding box center [366, 222] width 732 height 444
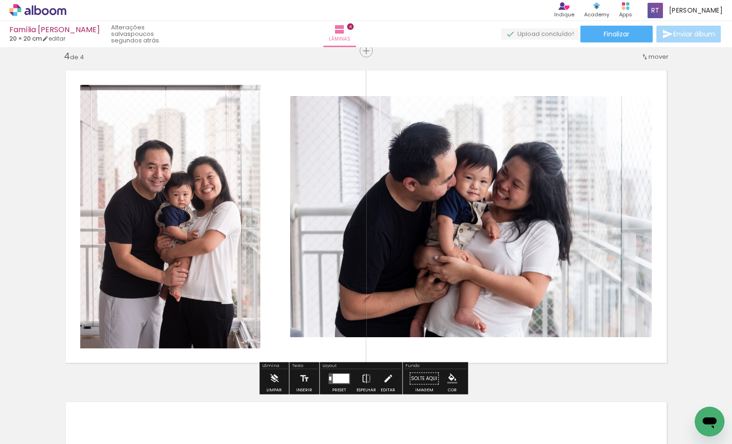
scroll to position [1357, 0]
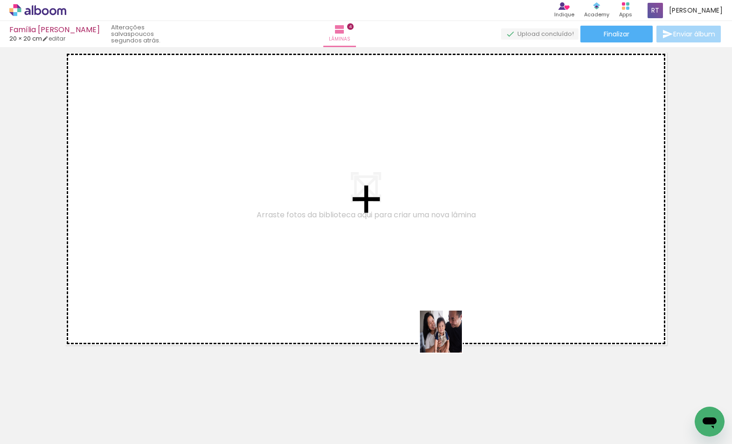
drag, startPoint x: 501, startPoint y: 410, endPoint x: 448, endPoint y: 338, distance: 89.8
click at [448, 338] on quentale-workspace at bounding box center [366, 222] width 732 height 444
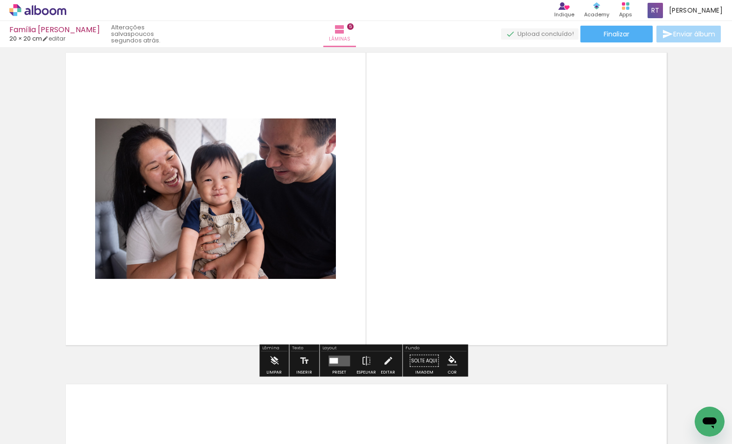
scroll to position [1339, 0]
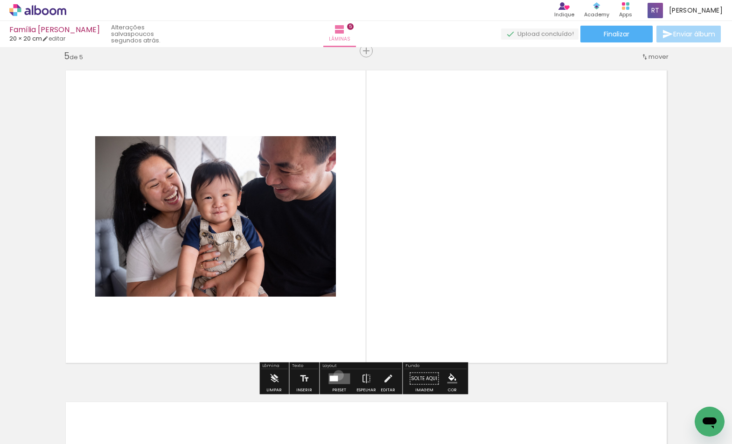
click at [337, 375] on quentale-layouter at bounding box center [339, 378] width 21 height 11
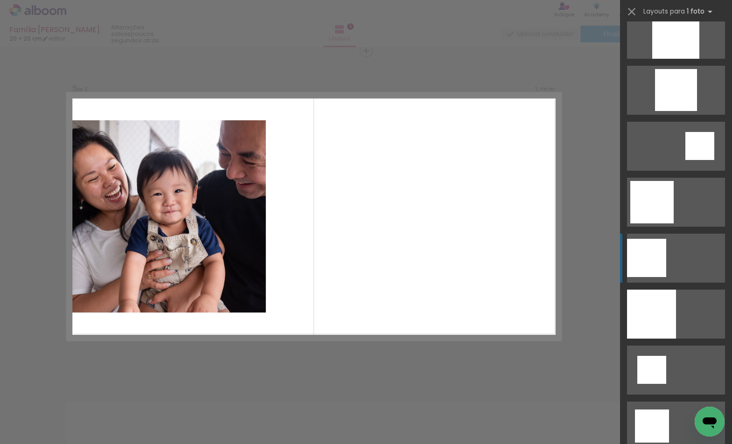
scroll to position [1232, 0]
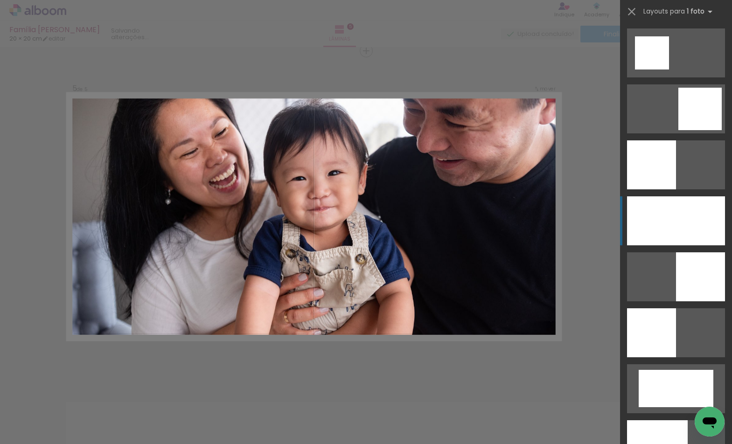
click at [678, 234] on div at bounding box center [676, 221] width 98 height 49
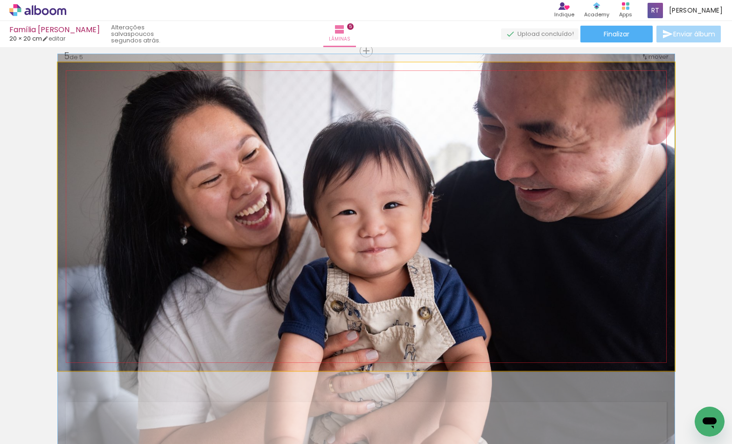
drag, startPoint x: 478, startPoint y: 197, endPoint x: 475, endPoint y: 247, distance: 51.0
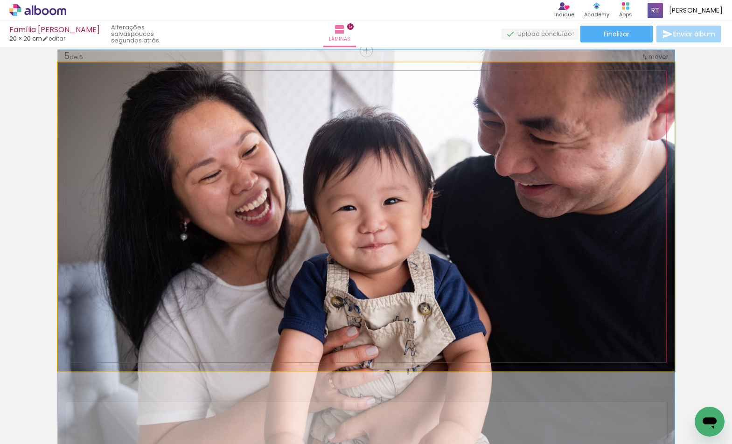
drag, startPoint x: 461, startPoint y: 233, endPoint x: 461, endPoint y: 223, distance: 10.3
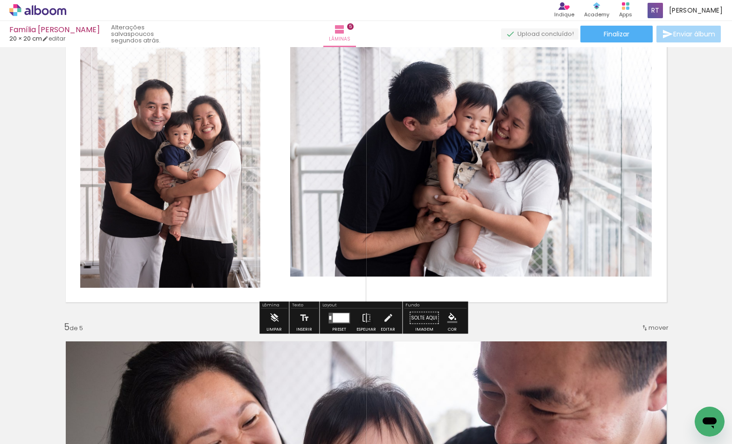
scroll to position [1043, 0]
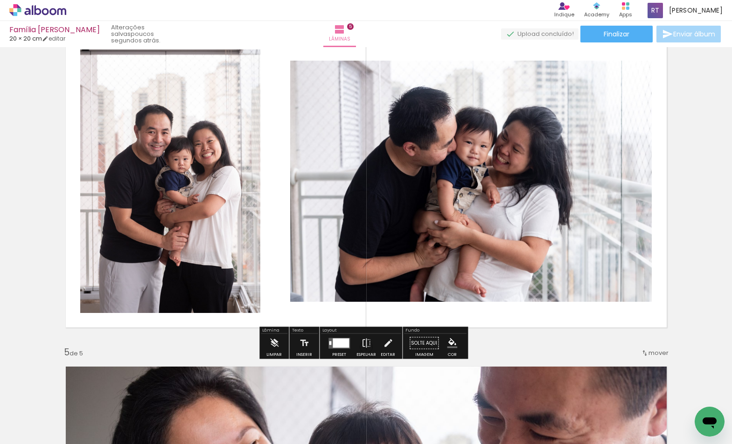
click at [334, 340] on div at bounding box center [341, 342] width 16 height 9
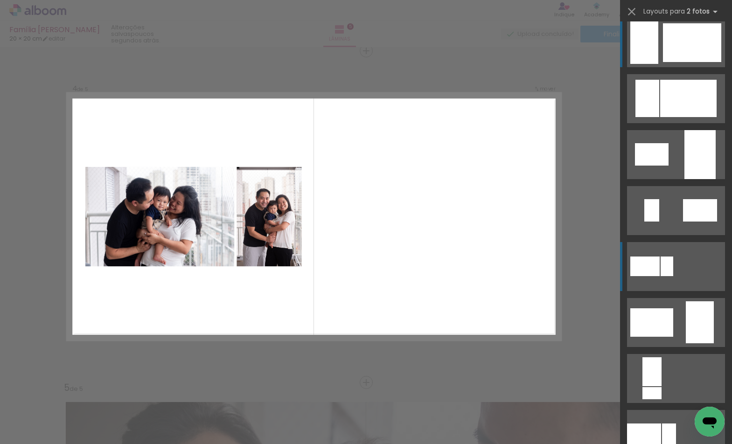
scroll to position [200, 0]
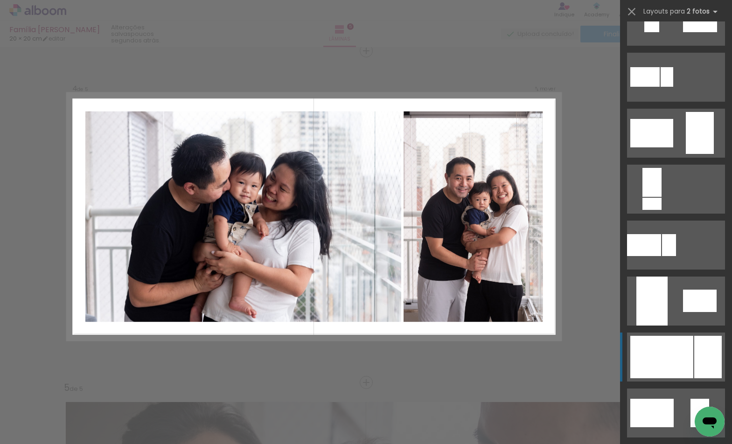
click at [680, 362] on div at bounding box center [662, 357] width 63 height 42
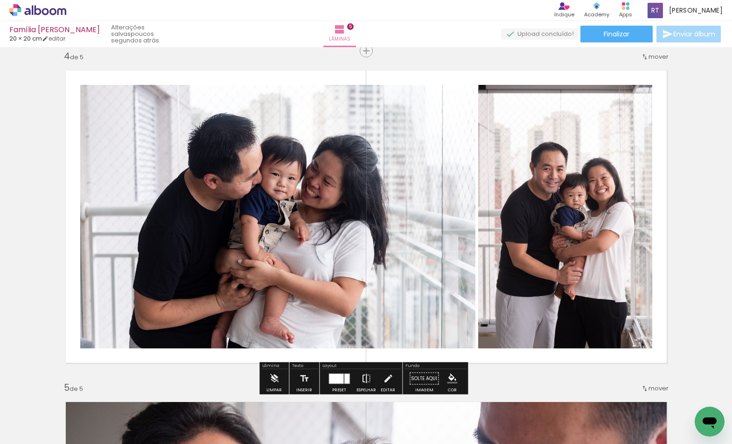
click at [366, 379] on iron-icon at bounding box center [366, 379] width 10 height 19
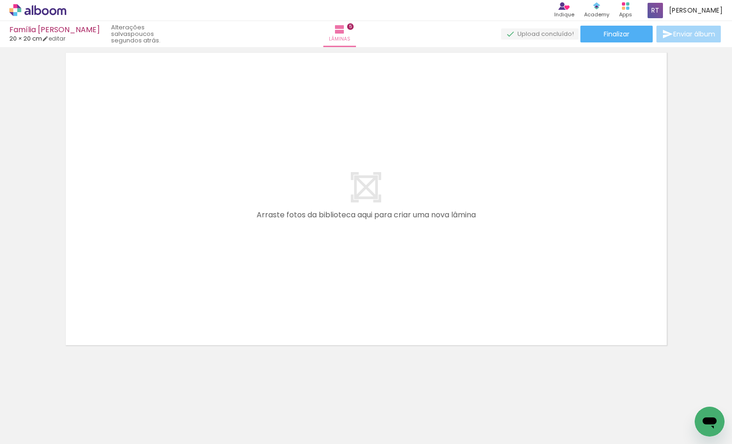
scroll to position [0, 501]
drag, startPoint x: 147, startPoint y: 441, endPoint x: 158, endPoint y: 442, distance: 11.8
click at [77, 442] on iron-horizontal-list at bounding box center [67, 415] width 19 height 58
drag, startPoint x: 212, startPoint y: 411, endPoint x: 245, endPoint y: 307, distance: 109.1
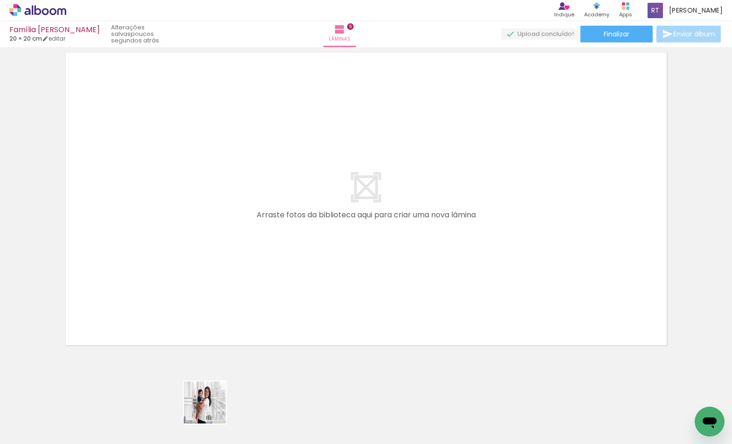
click at [245, 307] on quentale-workspace at bounding box center [366, 222] width 732 height 444
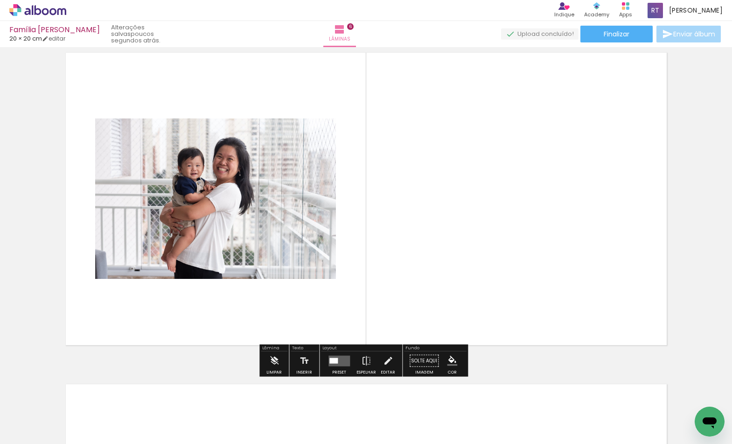
scroll to position [1671, 0]
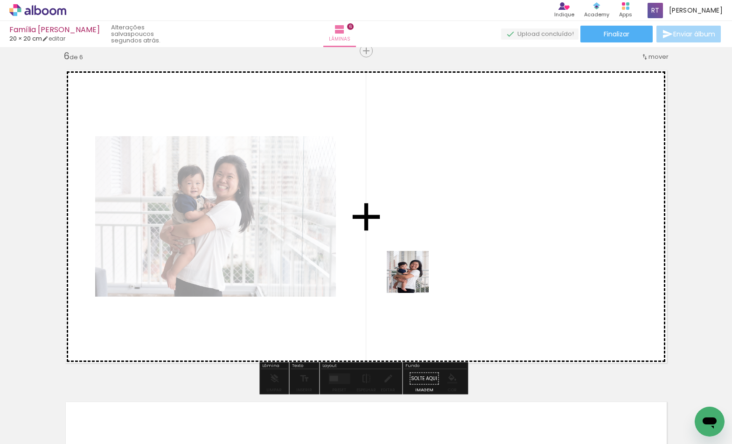
drag, startPoint x: 256, startPoint y: 405, endPoint x: 415, endPoint y: 279, distance: 203.0
click at [415, 279] on quentale-workspace at bounding box center [366, 222] width 732 height 444
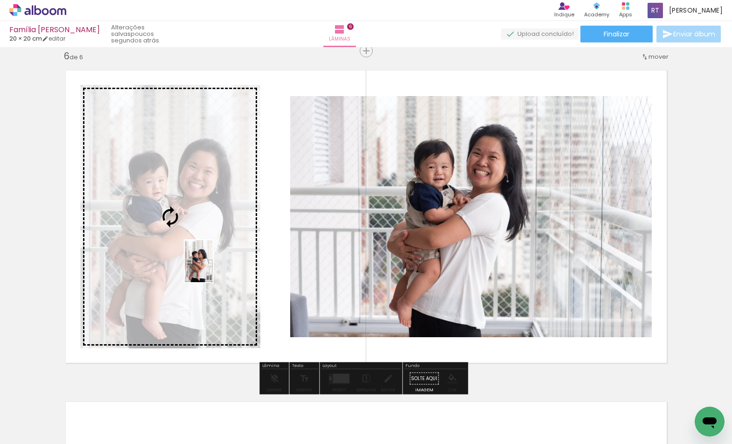
drag, startPoint x: 317, startPoint y: 411, endPoint x: 213, endPoint y: 268, distance: 176.4
click at [213, 268] on quentale-workspace at bounding box center [366, 222] width 732 height 444
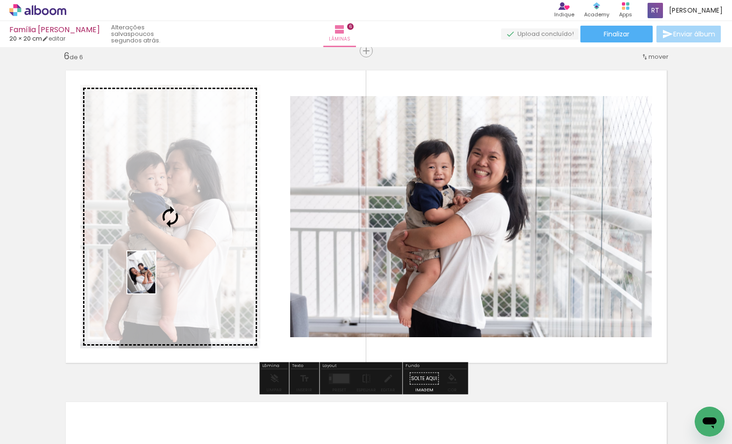
drag, startPoint x: 477, startPoint y: 421, endPoint x: 155, endPoint y: 280, distance: 351.3
click at [155, 280] on quentale-workspace at bounding box center [366, 222] width 732 height 444
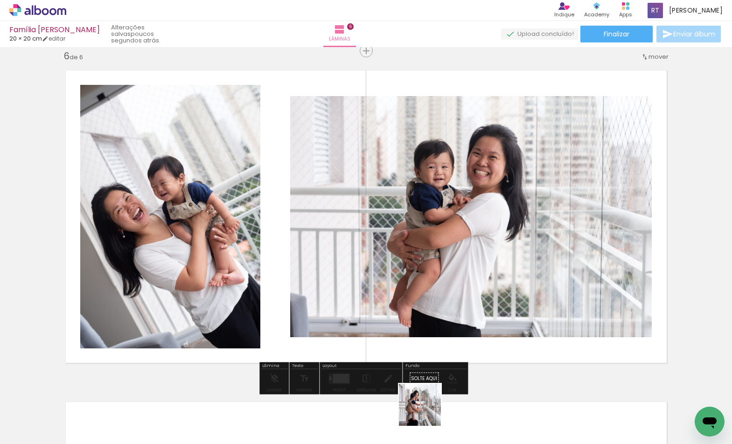
drag, startPoint x: 426, startPoint y: 418, endPoint x: 467, endPoint y: 298, distance: 126.2
click at [464, 298] on quentale-workspace at bounding box center [366, 222] width 732 height 444
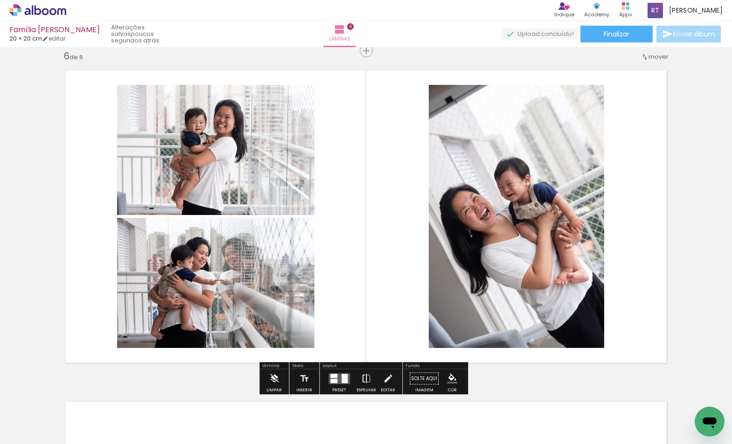
click at [369, 377] on iron-icon at bounding box center [366, 379] width 10 height 19
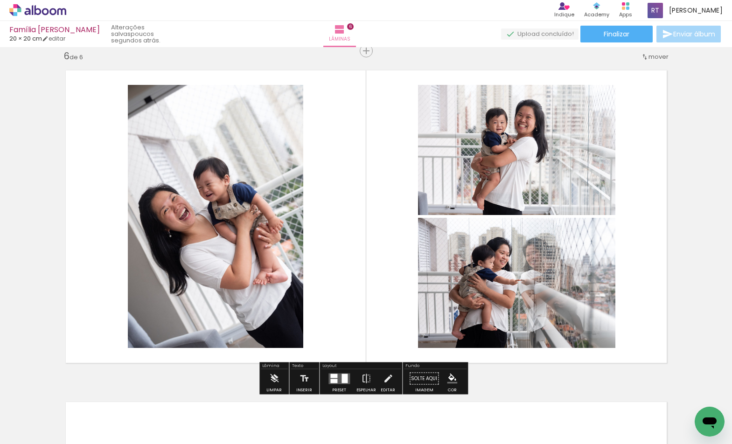
click at [335, 377] on div at bounding box center [333, 376] width 7 height 4
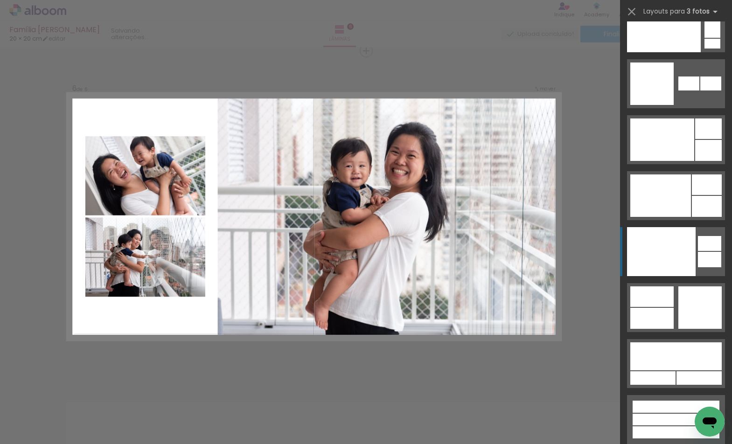
scroll to position [11444, 0]
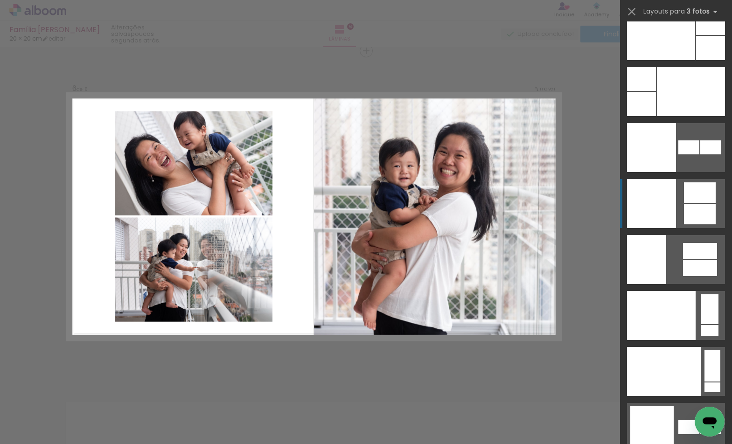
click at [662, 217] on div at bounding box center [651, 203] width 49 height 49
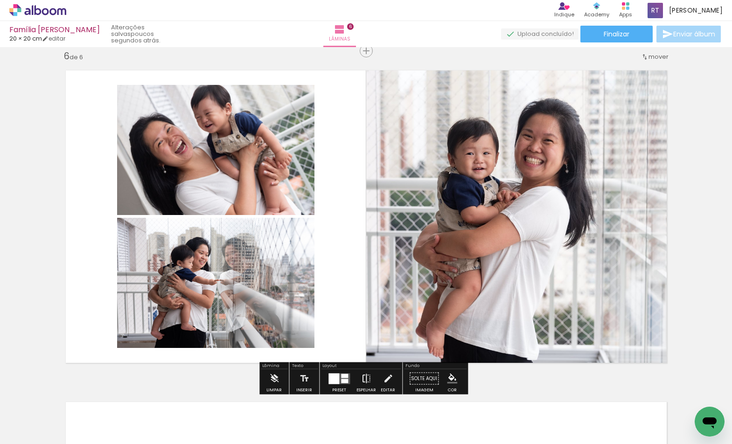
click at [365, 377] on iron-icon at bounding box center [366, 379] width 10 height 19
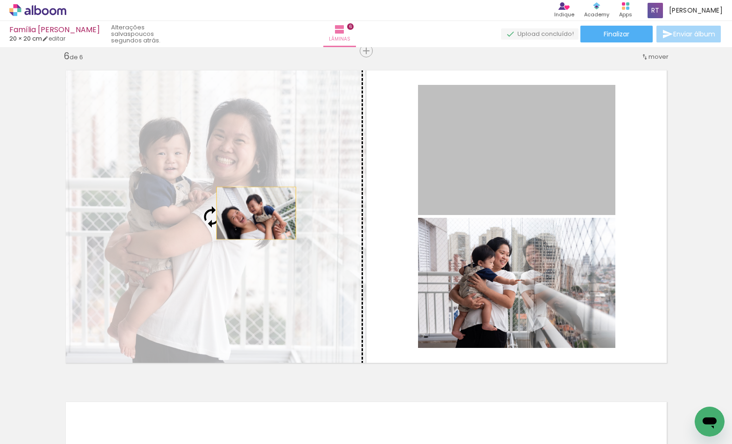
drag, startPoint x: 520, startPoint y: 161, endPoint x: 253, endPoint y: 213, distance: 273.1
click at [0, 0] on slot at bounding box center [0, 0] width 0 height 0
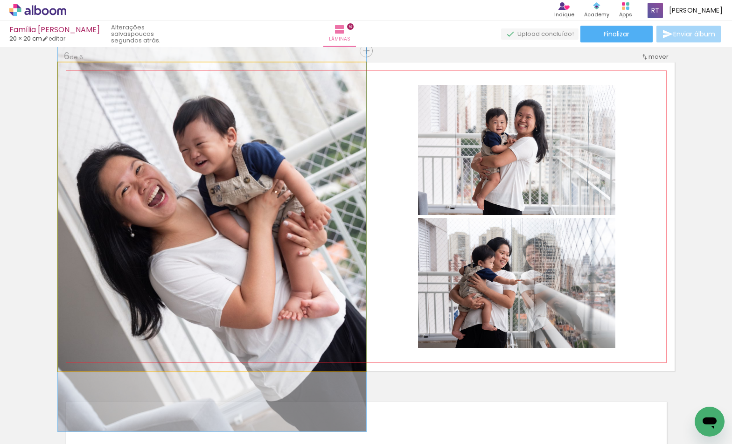
drag, startPoint x: 223, startPoint y: 224, endPoint x: 232, endPoint y: 208, distance: 18.0
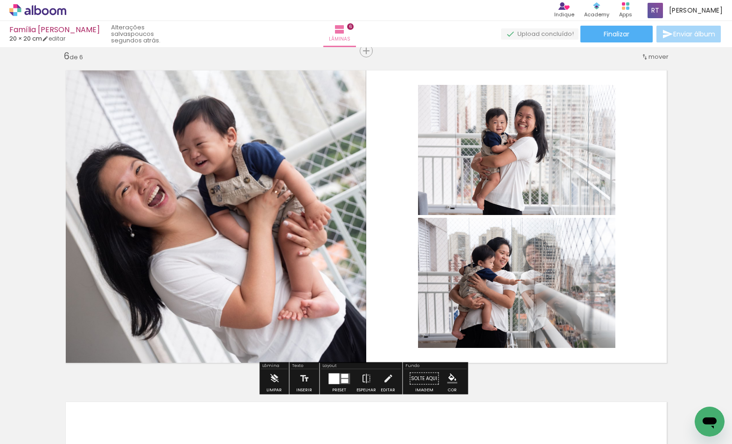
click at [335, 382] on div at bounding box center [334, 378] width 11 height 11
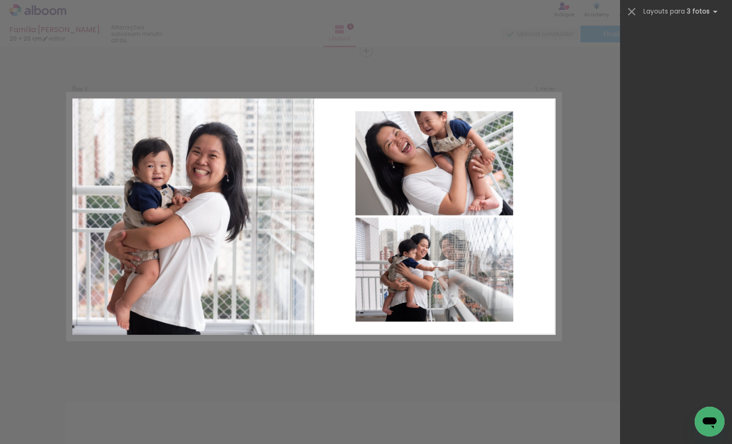
scroll to position [0, 0]
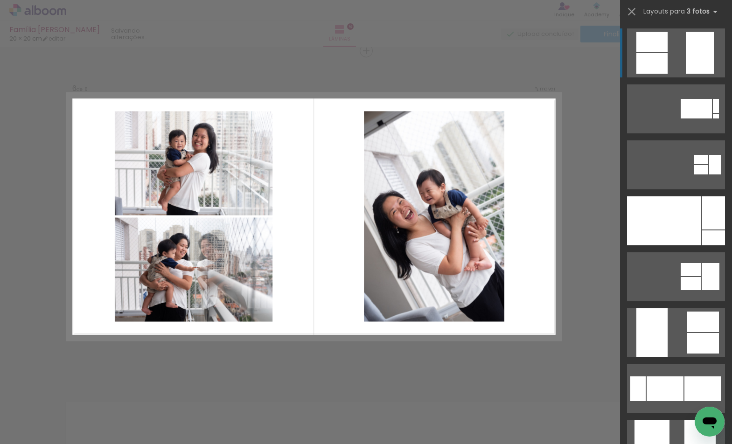
click at [691, 52] on div at bounding box center [700, 53] width 28 height 42
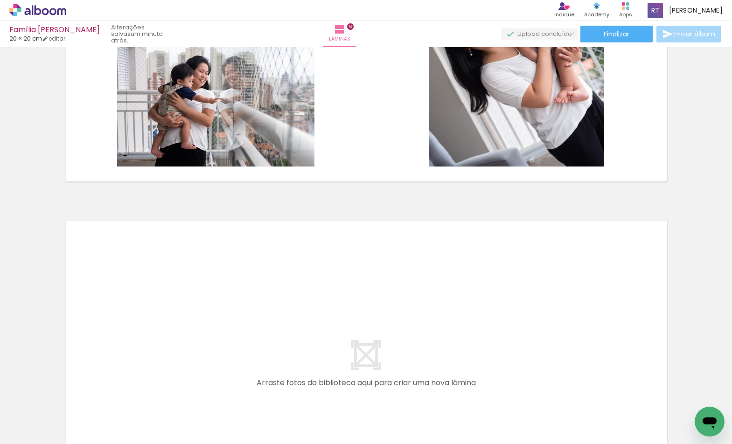
scroll to position [0, 981]
drag, startPoint x: 188, startPoint y: 441, endPoint x: 201, endPoint y: 442, distance: 13.5
click at [77, 442] on iron-horizontal-list at bounding box center [67, 415] width 19 height 58
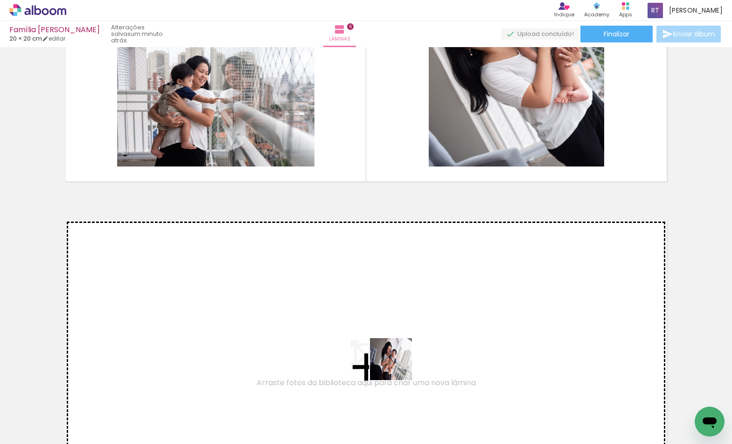
drag, startPoint x: 360, startPoint y: 399, endPoint x: 403, endPoint y: 363, distance: 55.9
click at [403, 363] on quentale-workspace at bounding box center [366, 222] width 732 height 444
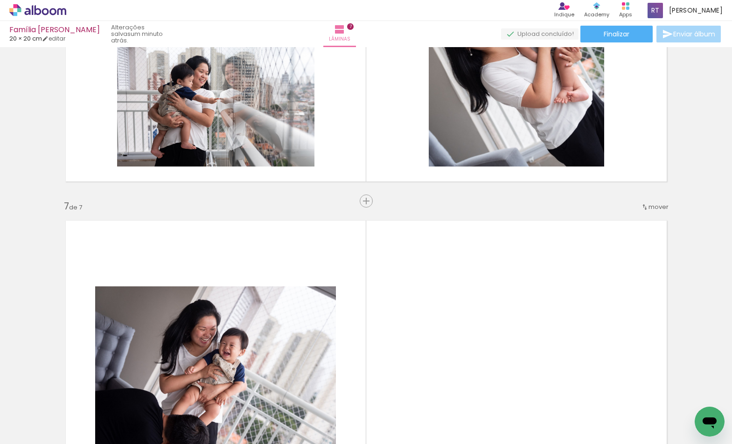
scroll to position [2003, 0]
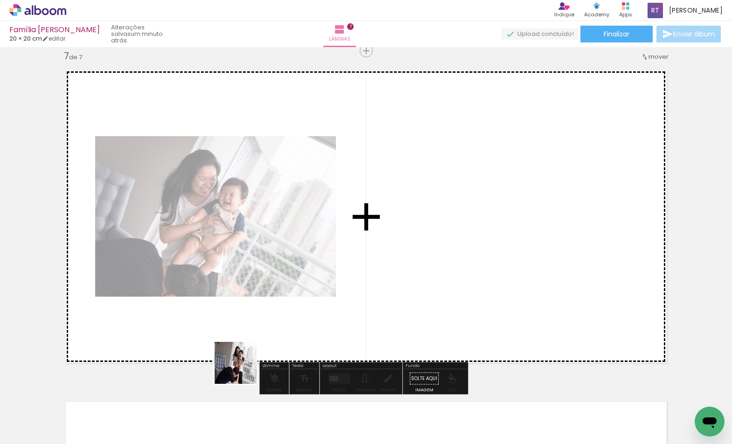
drag, startPoint x: 243, startPoint y: 424, endPoint x: 242, endPoint y: 333, distance: 90.6
click at [242, 348] on quentale-workspace at bounding box center [366, 222] width 732 height 444
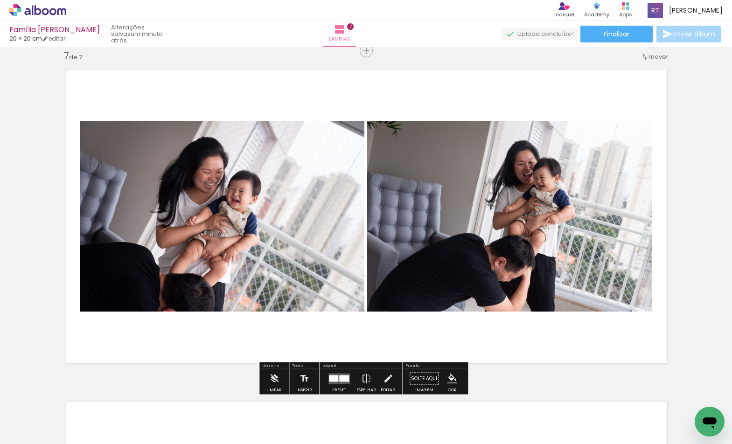
scroll to position [0, 758]
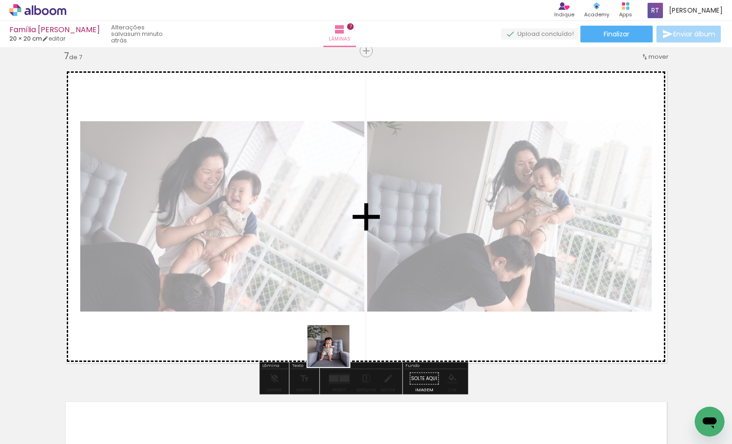
drag, startPoint x: 334, startPoint y: 416, endPoint x: 336, endPoint y: 353, distance: 63.0
click at [336, 353] on quentale-workspace at bounding box center [366, 222] width 732 height 444
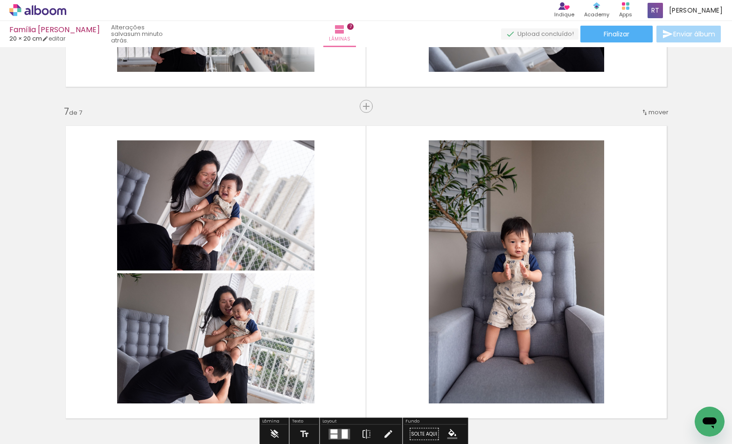
scroll to position [2058, 0]
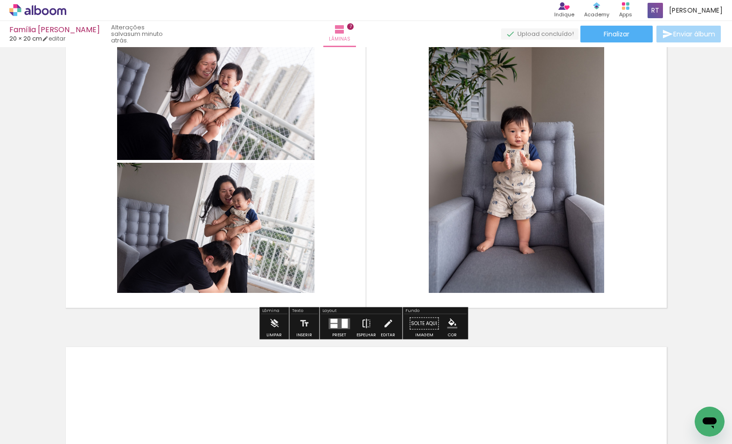
click at [364, 322] on iron-icon at bounding box center [366, 324] width 10 height 19
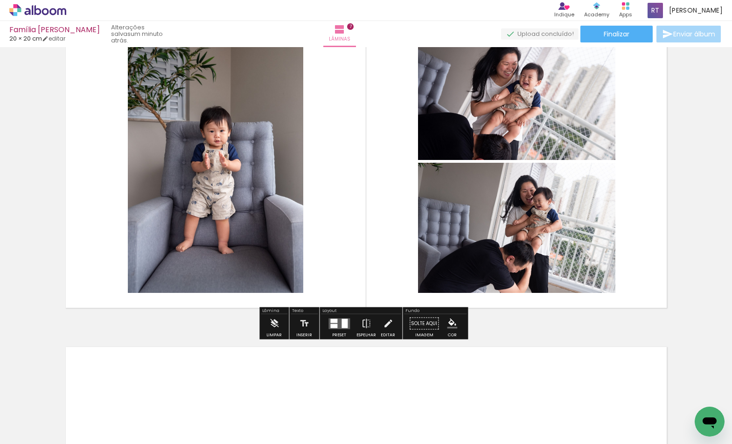
scroll to position [0, 764]
drag, startPoint x: 184, startPoint y: 441, endPoint x: 195, endPoint y: 441, distance: 11.2
click at [77, 441] on iron-horizontal-list at bounding box center [67, 415] width 19 height 58
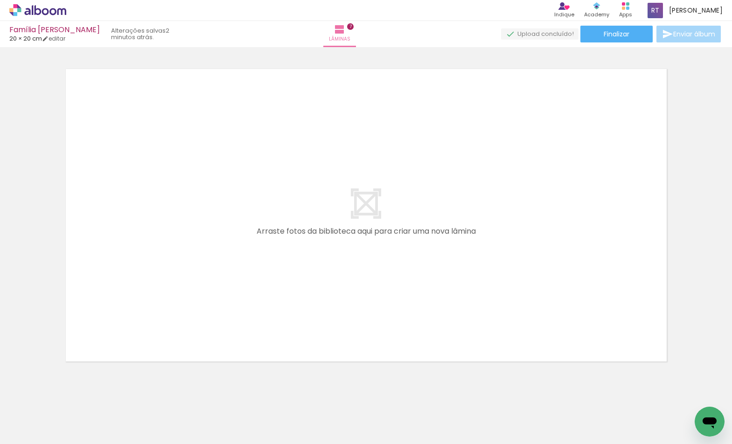
scroll to position [0, 1659]
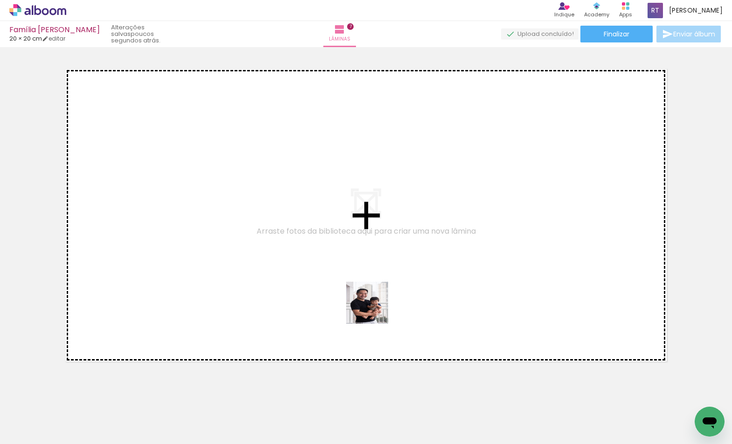
drag, startPoint x: 472, startPoint y: 415, endPoint x: 341, endPoint y: 439, distance: 133.2
click at [272, 241] on quentale-workspace at bounding box center [366, 222] width 732 height 444
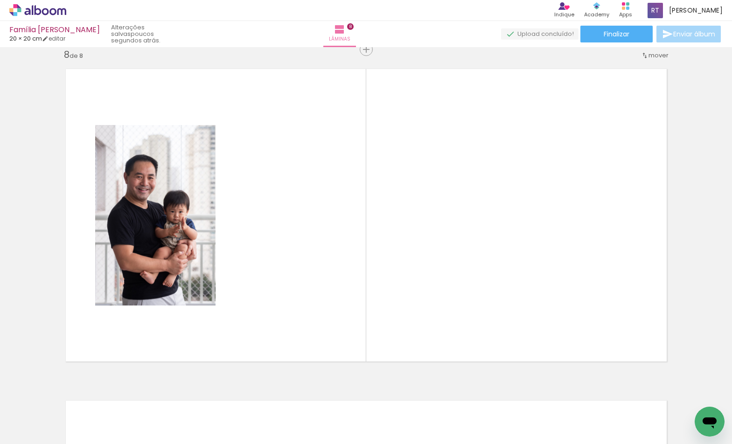
scroll to position [2335, 0]
drag, startPoint x: 384, startPoint y: 416, endPoint x: 295, endPoint y: 376, distance: 97.3
click at [405, 283] on quentale-workspace at bounding box center [366, 222] width 732 height 444
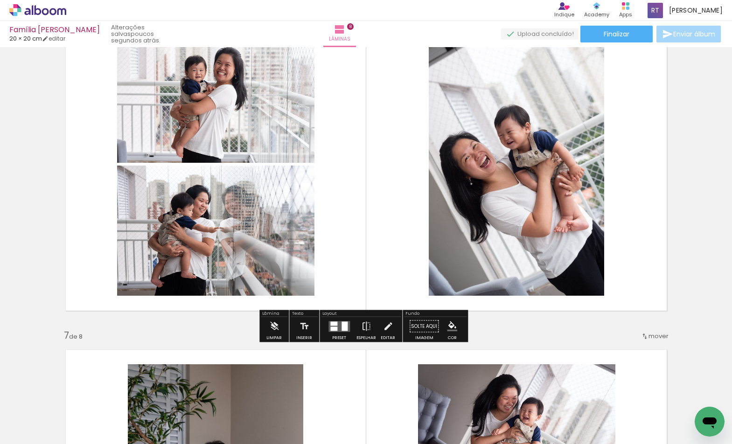
scroll to position [1700, 0]
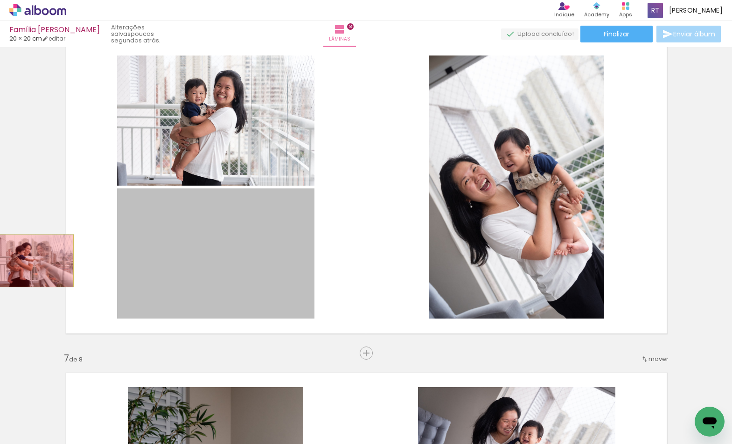
drag, startPoint x: 60, startPoint y: 257, endPoint x: 30, endPoint y: 261, distance: 30.6
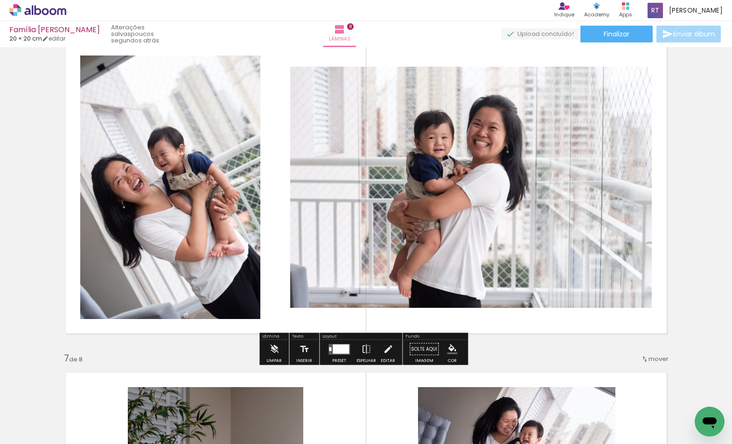
click at [340, 348] on div at bounding box center [341, 348] width 16 height 9
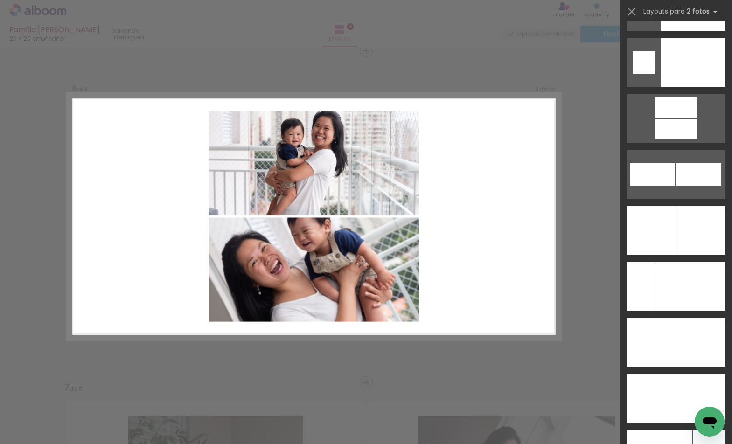
scroll to position [3473, 0]
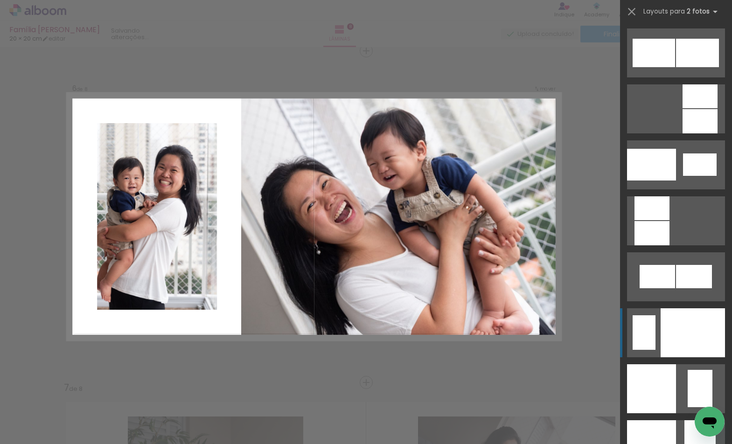
click at [688, 339] on div at bounding box center [693, 333] width 64 height 49
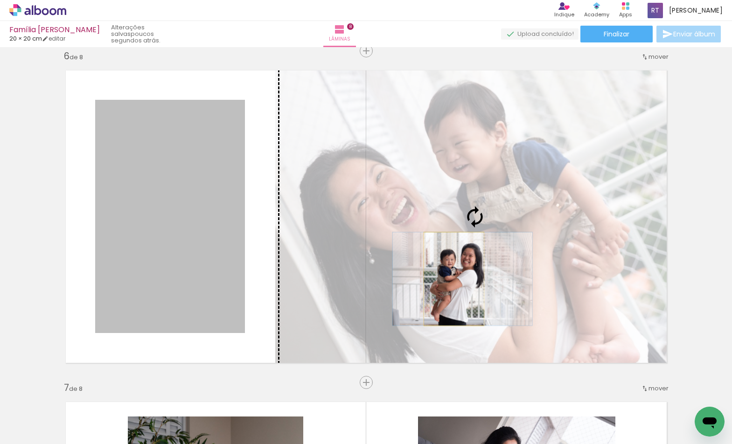
drag, startPoint x: 218, startPoint y: 283, endPoint x: 450, endPoint y: 279, distance: 232.5
click at [0, 0] on slot at bounding box center [0, 0] width 0 height 0
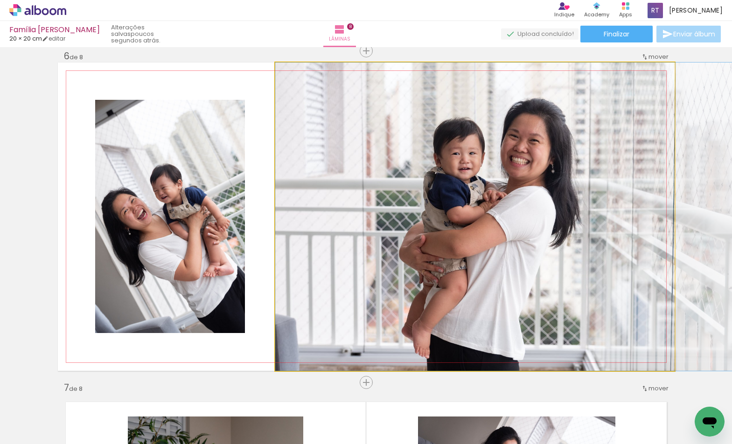
drag, startPoint x: 496, startPoint y: 283, endPoint x: 555, endPoint y: 294, distance: 59.9
drag, startPoint x: 543, startPoint y: 272, endPoint x: 545, endPoint y: 295, distance: 23.0
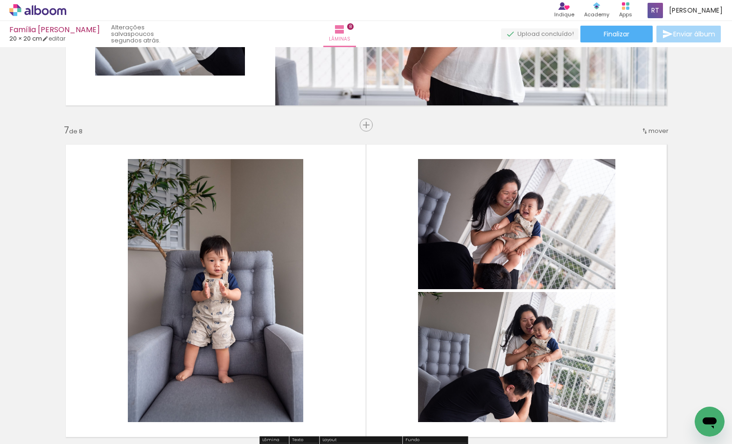
scroll to position [2051, 0]
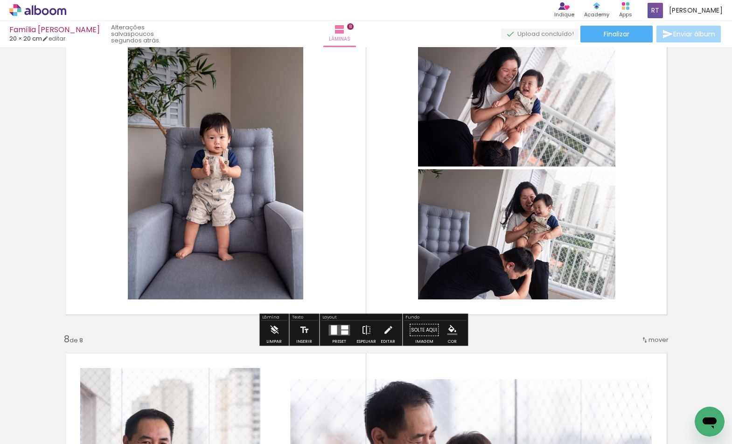
click at [364, 331] on iron-icon at bounding box center [366, 330] width 10 height 19
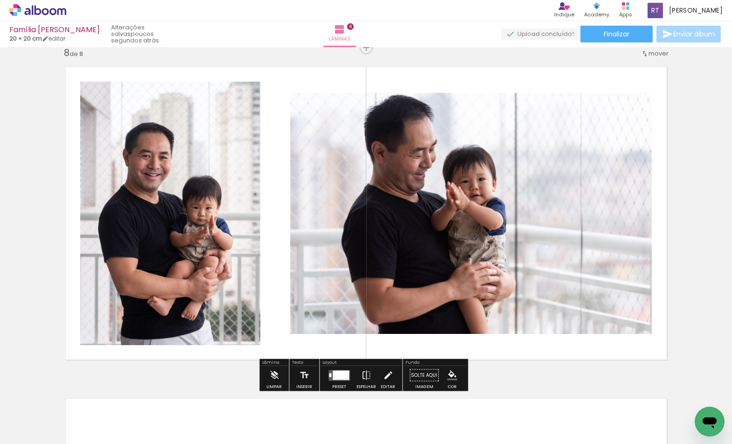
scroll to position [2367, 0]
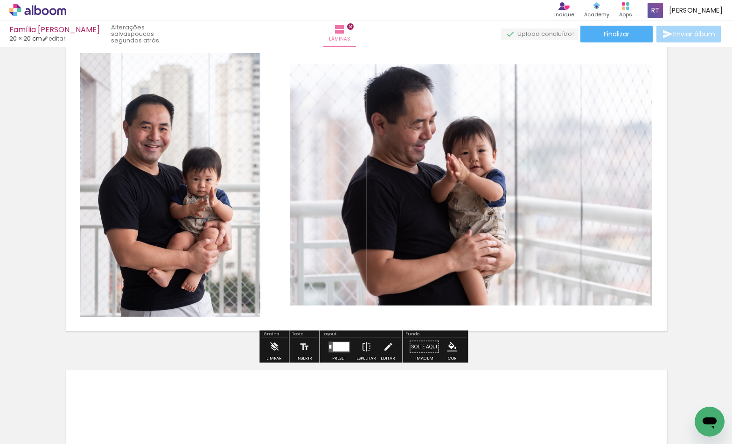
click at [337, 344] on div at bounding box center [341, 346] width 16 height 9
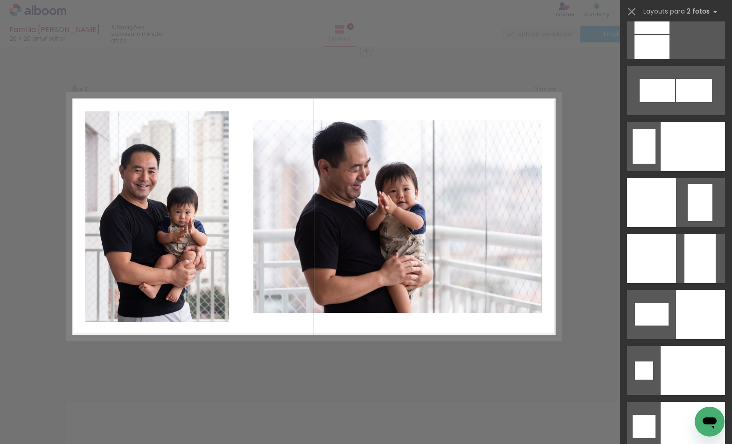
scroll to position [3630, 0]
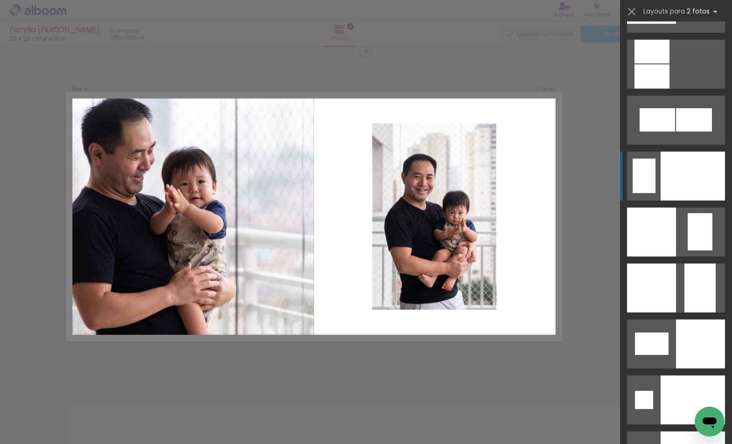
click at [689, 183] on div at bounding box center [693, 176] width 64 height 49
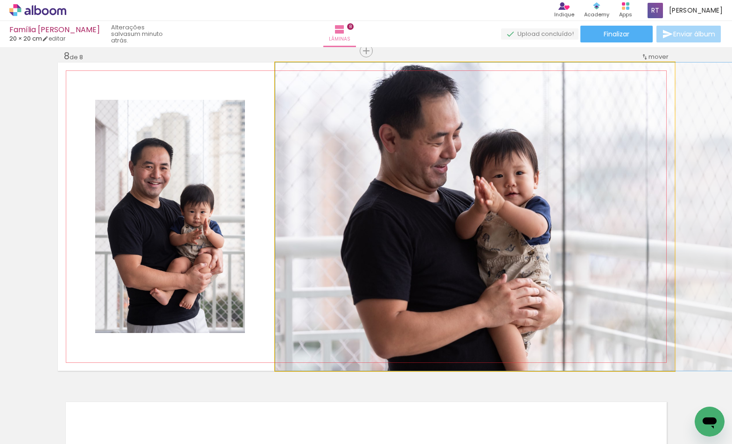
drag, startPoint x: 498, startPoint y: 240, endPoint x: 546, endPoint y: 276, distance: 59.7
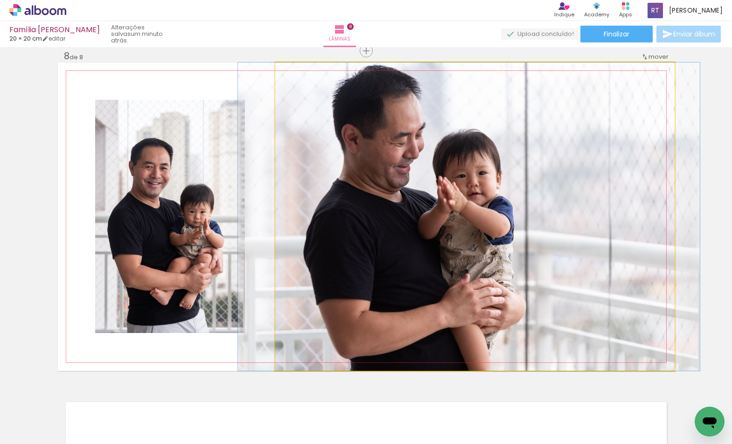
drag, startPoint x: 532, startPoint y: 270, endPoint x: 519, endPoint y: 273, distance: 13.4
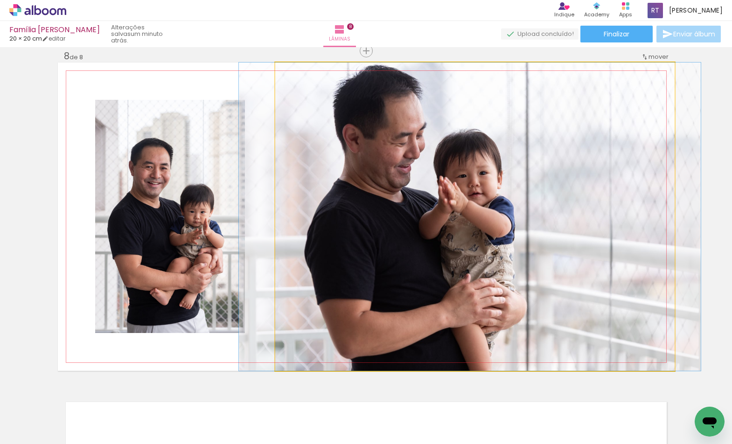
drag, startPoint x: 528, startPoint y: 270, endPoint x: 527, endPoint y: 297, distance: 26.6
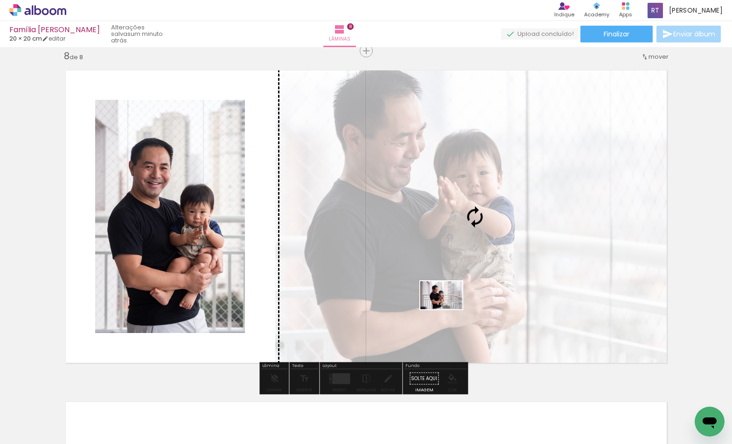
drag, startPoint x: 421, startPoint y: 424, endPoint x: 449, endPoint y: 309, distance: 117.5
click at [449, 309] on quentale-workspace at bounding box center [366, 222] width 732 height 444
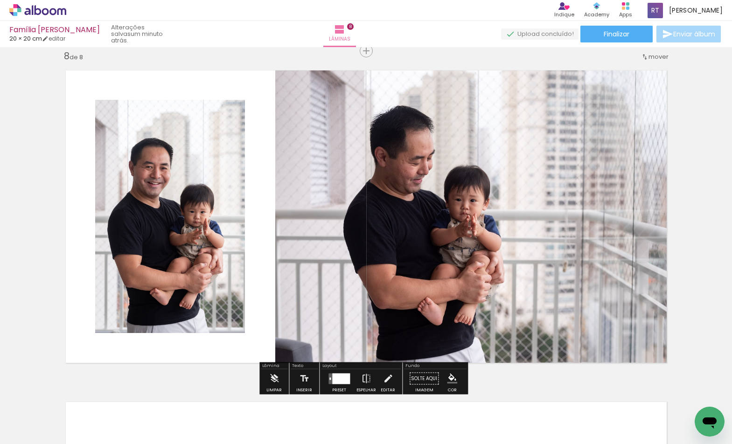
click at [502, 283] on quentale-photo at bounding box center [475, 217] width 400 height 309
click at [363, 379] on iron-icon at bounding box center [366, 379] width 10 height 19
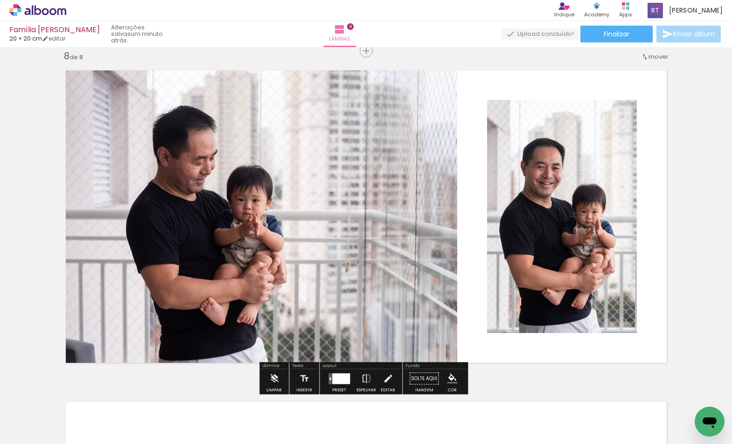
scroll to position [2223, 0]
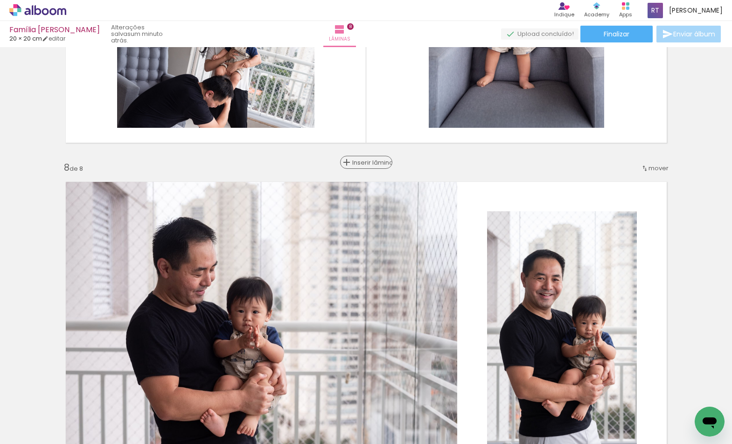
click at [367, 166] on span "Inserir lâmina" at bounding box center [370, 163] width 36 height 6
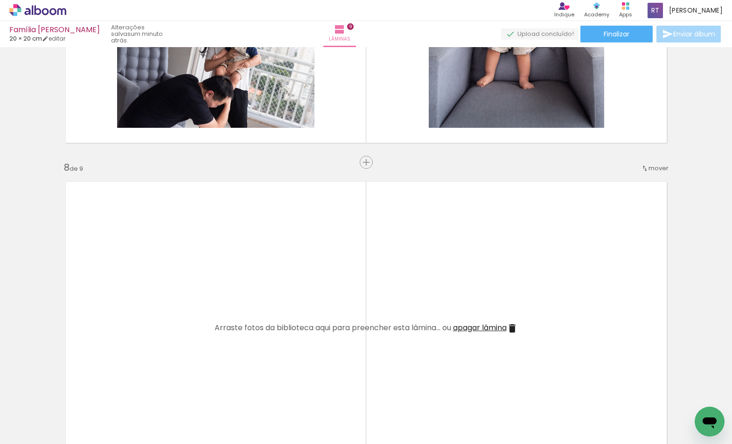
scroll to position [0, 1729]
drag, startPoint x: 271, startPoint y: 441, endPoint x: 293, endPoint y: 441, distance: 21.5
click at [77, 441] on iron-horizontal-list at bounding box center [67, 415] width 19 height 58
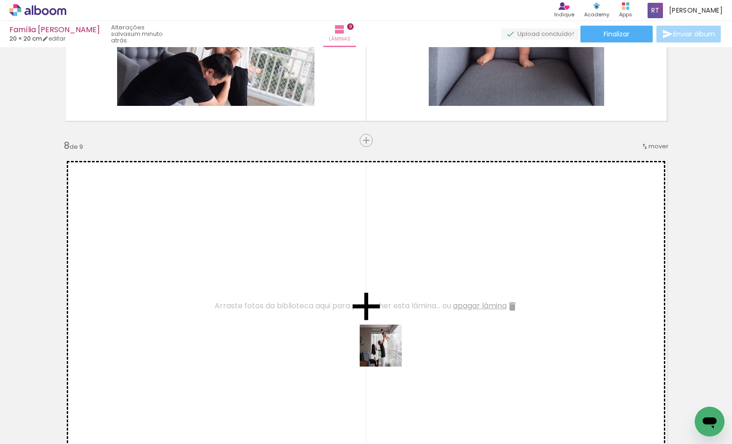
drag, startPoint x: 374, startPoint y: 368, endPoint x: 507, endPoint y: 415, distance: 140.5
click at [398, 344] on quentale-workspace at bounding box center [366, 222] width 732 height 444
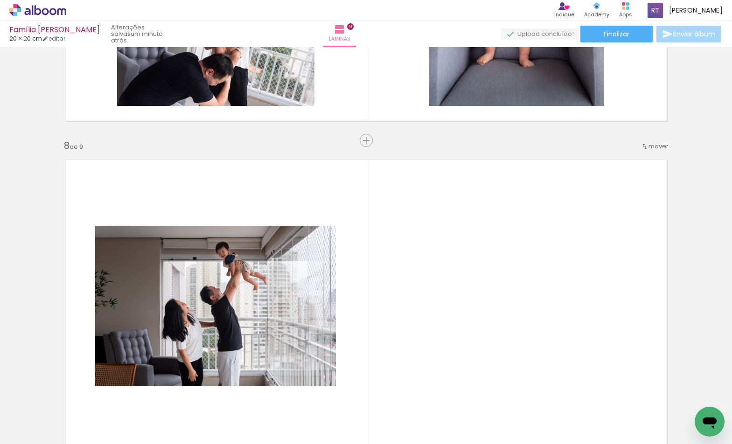
drag, startPoint x: 509, startPoint y: 417, endPoint x: 509, endPoint y: 327, distance: 90.1
click at [509, 327] on quentale-workspace at bounding box center [366, 222] width 732 height 444
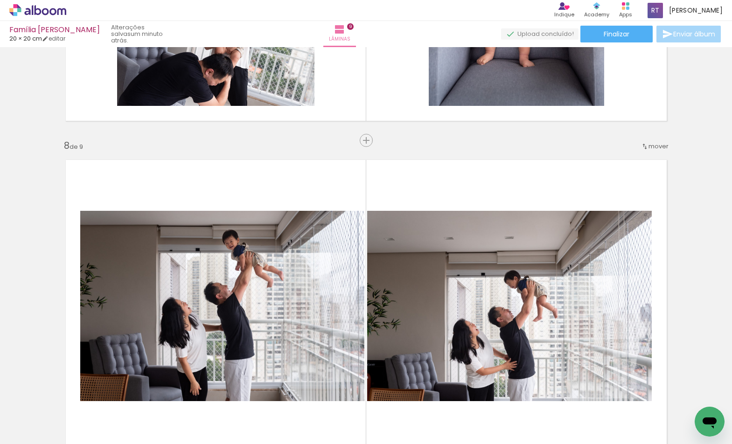
scroll to position [2361, 0]
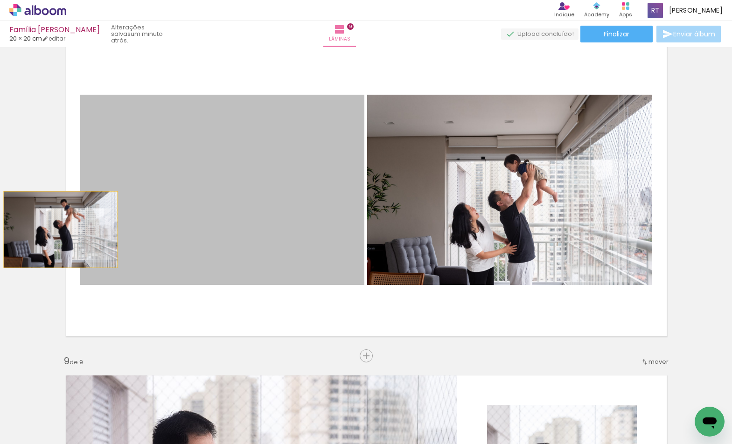
drag, startPoint x: 58, startPoint y: 230, endPoint x: 361, endPoint y: 336, distance: 321.5
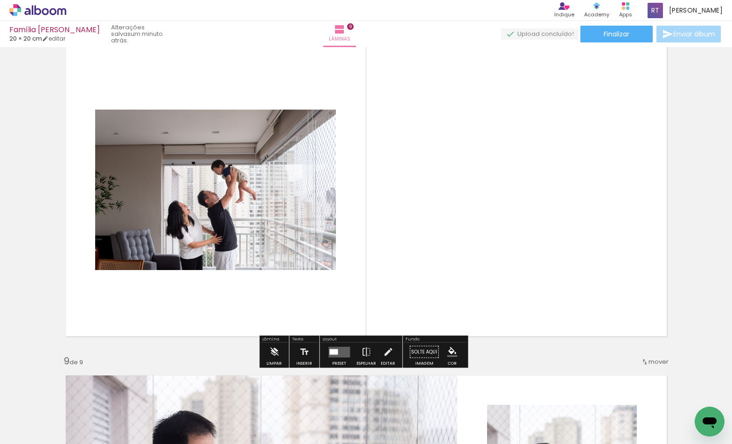
click at [336, 352] on div at bounding box center [334, 352] width 8 height 6
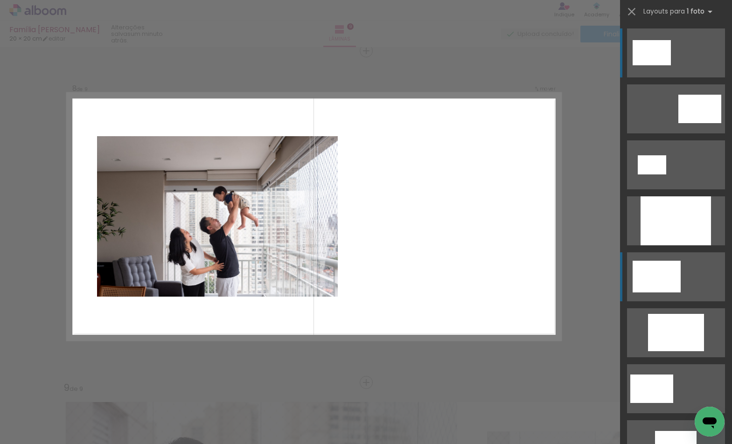
scroll to position [124, 0]
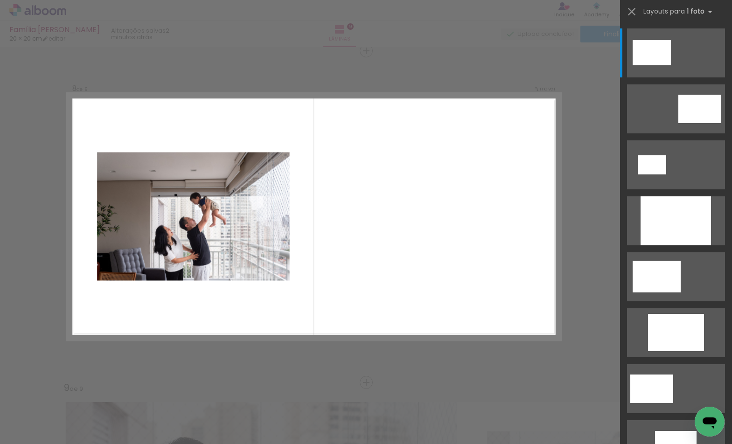
click at [546, 264] on quentale-layouter at bounding box center [314, 216] width 494 height 247
click at [633, 11] on iron-icon at bounding box center [631, 11] width 13 height 13
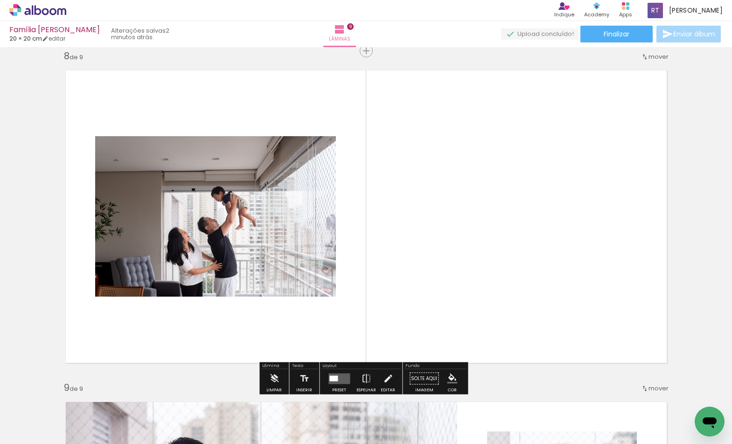
click at [334, 374] on quentale-layouter at bounding box center [339, 378] width 21 height 11
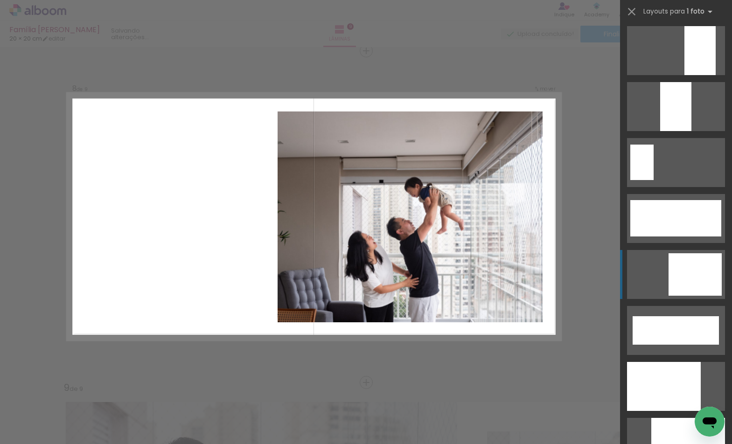
scroll to position [2474, 0]
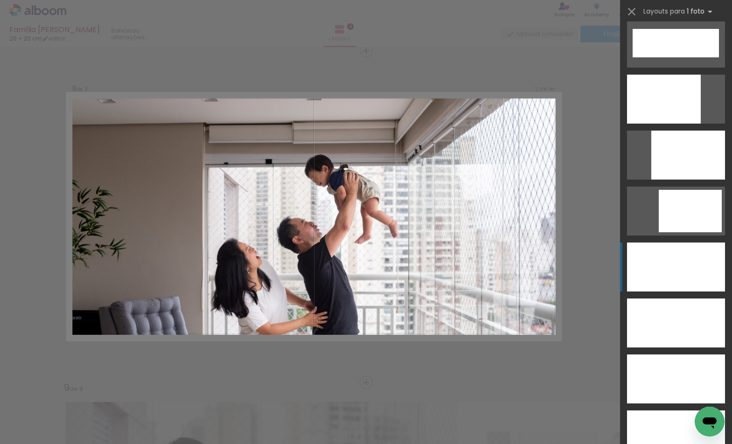
click at [660, 267] on div at bounding box center [676, 267] width 98 height 49
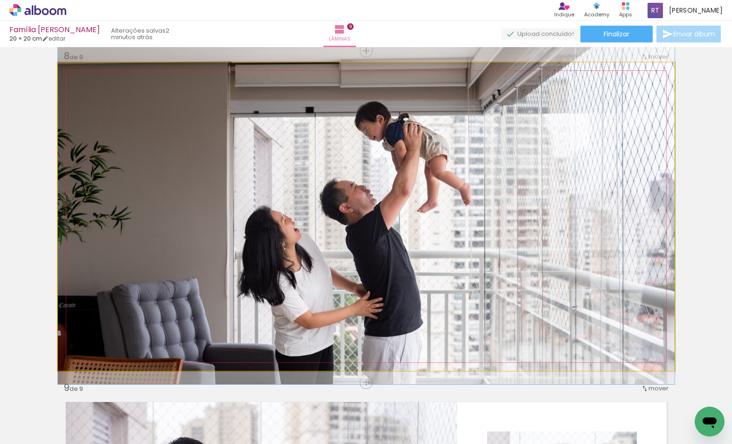
drag, startPoint x: 533, startPoint y: 277, endPoint x: 525, endPoint y: 239, distance: 38.6
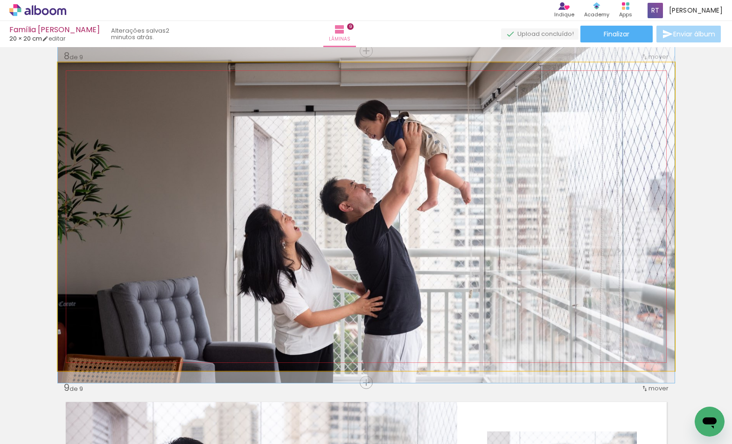
drag, startPoint x: 525, startPoint y: 239, endPoint x: 533, endPoint y: 238, distance: 8.1
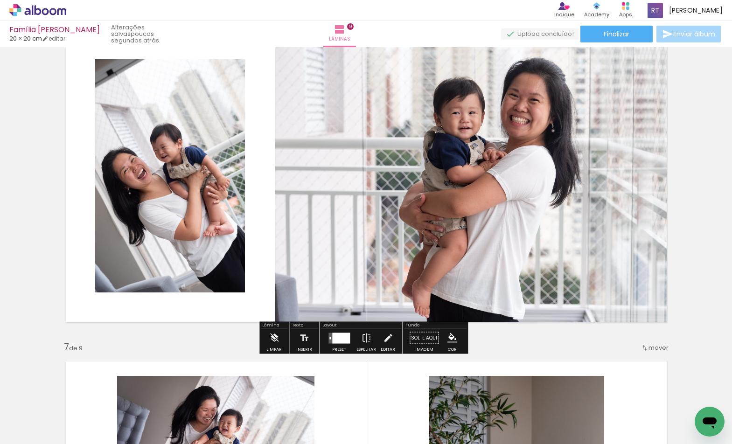
scroll to position [2037, 0]
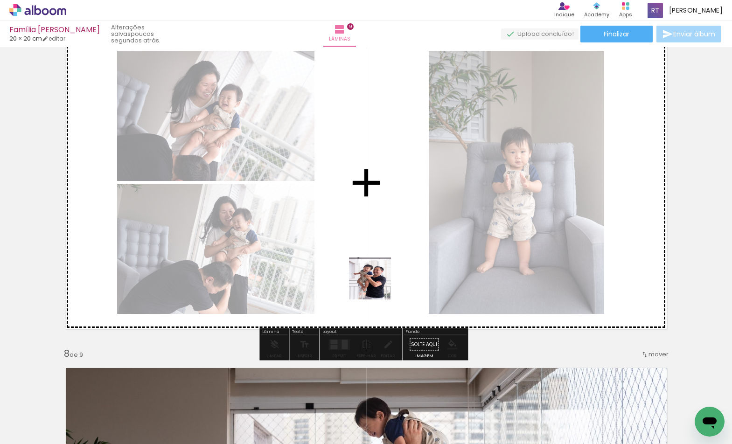
drag, startPoint x: 315, startPoint y: 413, endPoint x: 384, endPoint y: 274, distance: 155.3
click at [384, 274] on quentale-workspace at bounding box center [366, 222] width 732 height 444
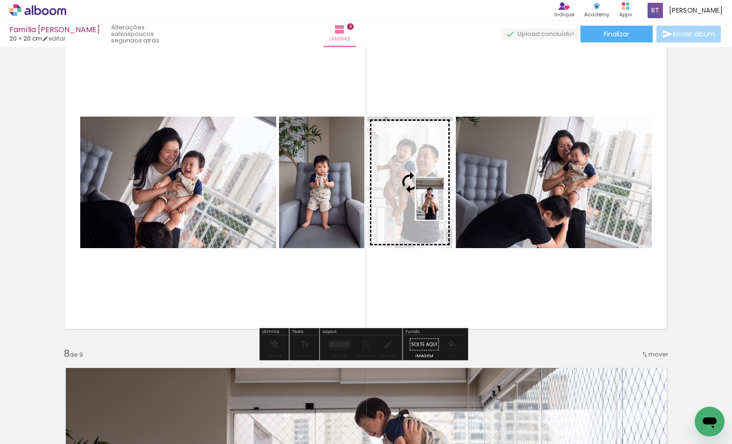
drag, startPoint x: 197, startPoint y: 413, endPoint x: 444, endPoint y: 206, distance: 322.4
click at [444, 206] on quentale-workspace at bounding box center [366, 222] width 732 height 444
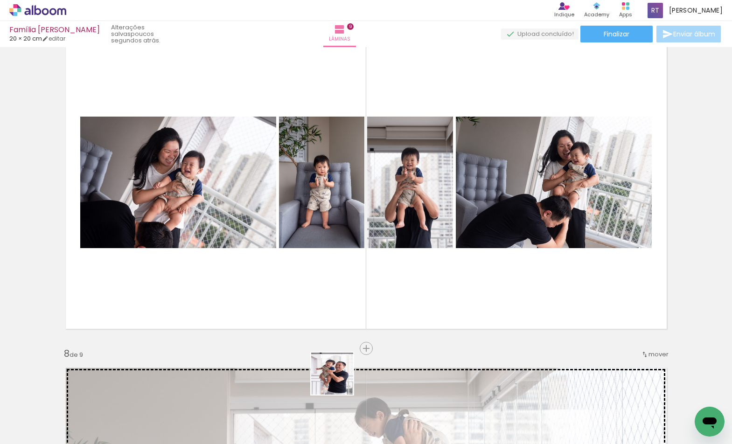
drag, startPoint x: 309, startPoint y: 421, endPoint x: 433, endPoint y: 266, distance: 198.5
click at [433, 266] on quentale-workspace at bounding box center [366, 222] width 732 height 444
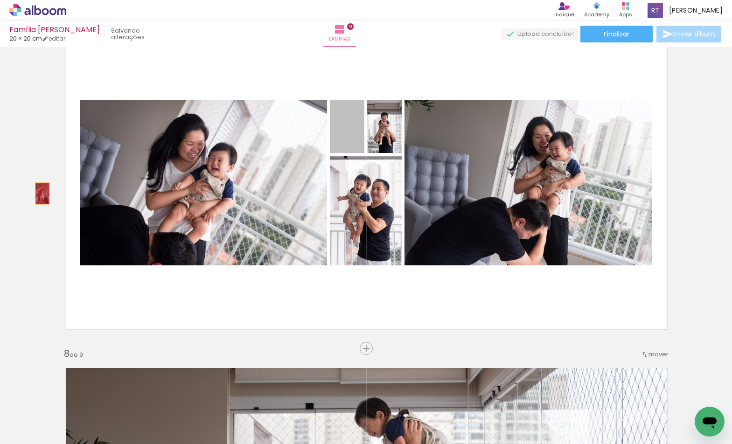
drag, startPoint x: 351, startPoint y: 146, endPoint x: 39, endPoint y: 194, distance: 315.9
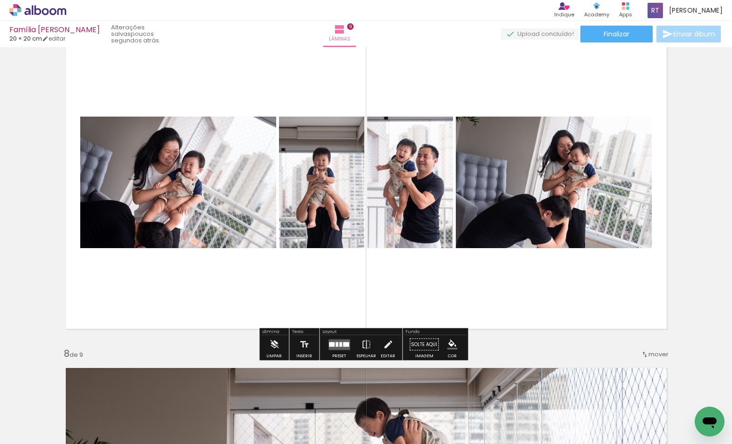
click at [341, 344] on quentale-layouter at bounding box center [339, 344] width 21 height 11
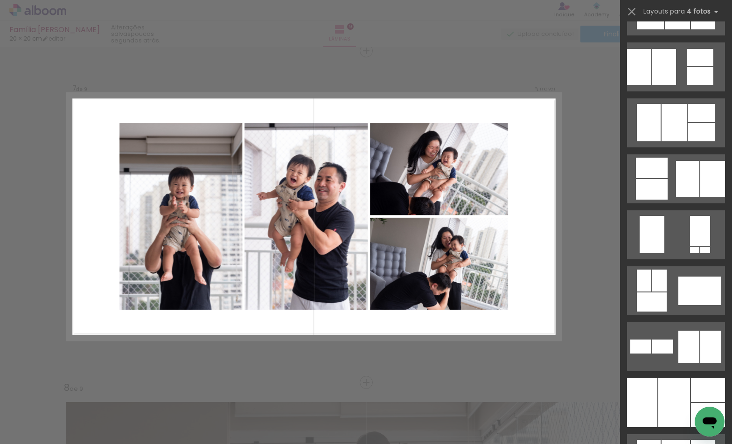
scroll to position [1105, 0]
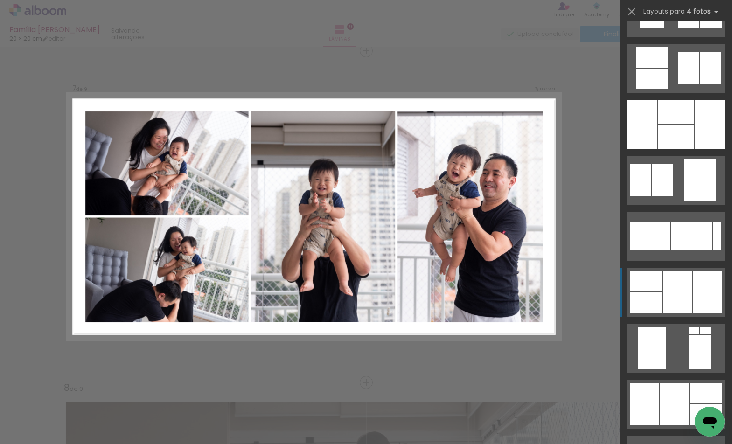
click at [697, 297] on div at bounding box center [708, 292] width 28 height 42
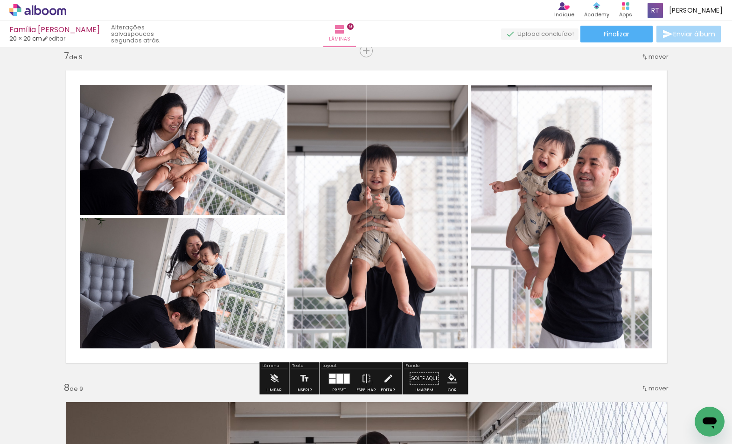
click at [340, 378] on div at bounding box center [340, 379] width 7 height 10
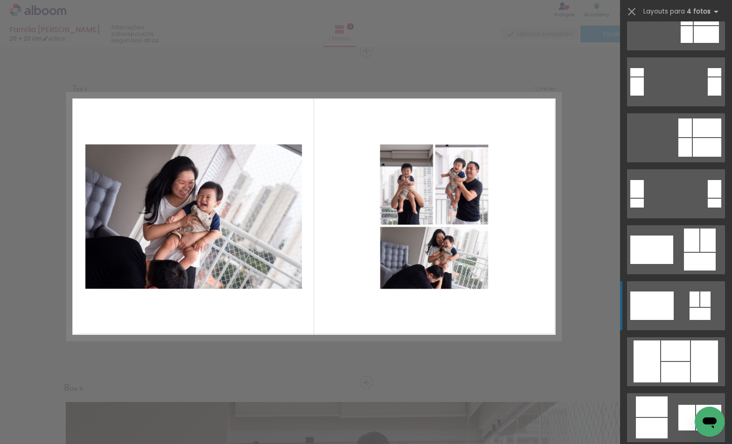
scroll to position [2389, 0]
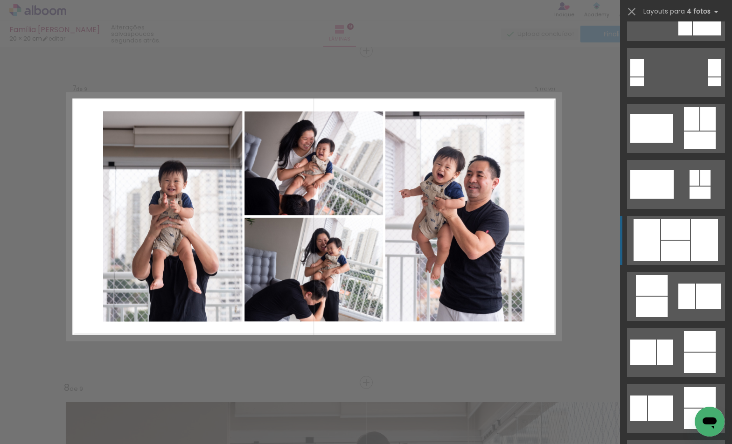
click at [701, 239] on div at bounding box center [704, 240] width 27 height 42
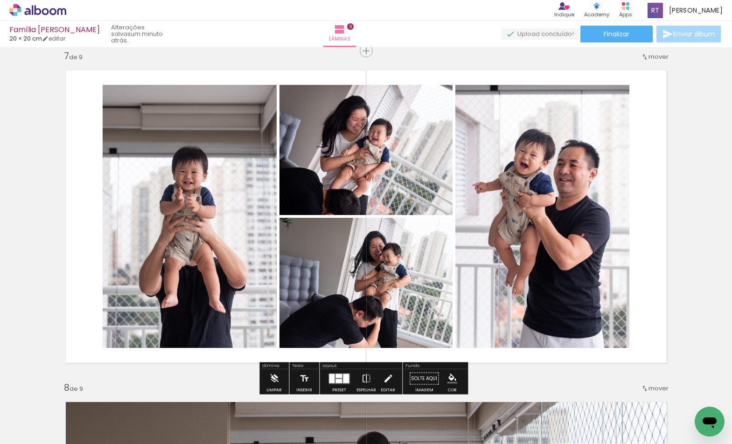
drag, startPoint x: 340, startPoint y: 377, endPoint x: 628, endPoint y: 148, distance: 367.8
click at [340, 377] on div at bounding box center [339, 376] width 7 height 4
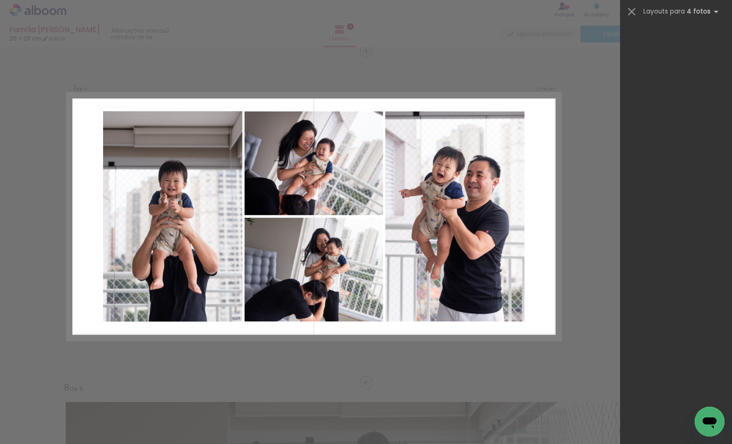
scroll to position [0, 0]
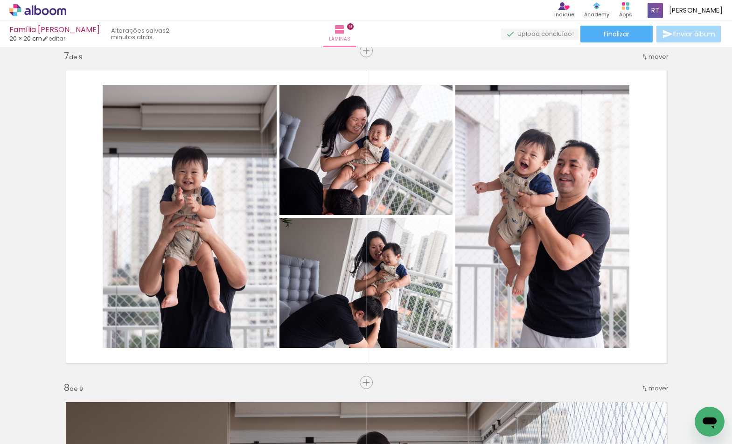
scroll to position [0, 890]
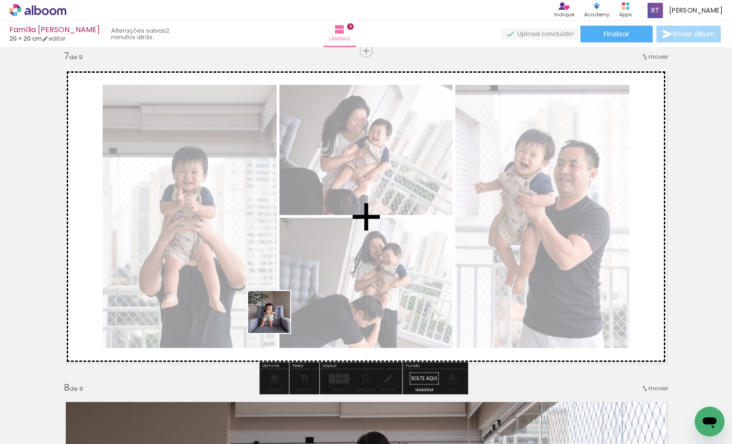
drag, startPoint x: 203, startPoint y: 429, endPoint x: 562, endPoint y: 213, distance: 419.4
click at [277, 319] on quentale-workspace at bounding box center [366, 222] width 732 height 444
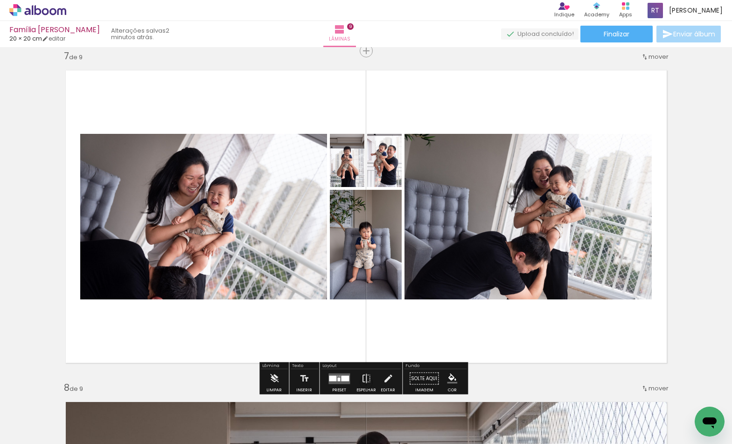
click at [335, 380] on div at bounding box center [332, 379] width 7 height 6
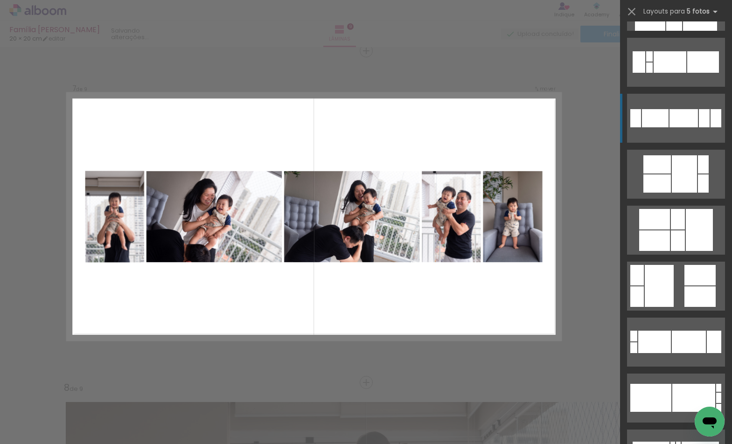
scroll to position [0, 0]
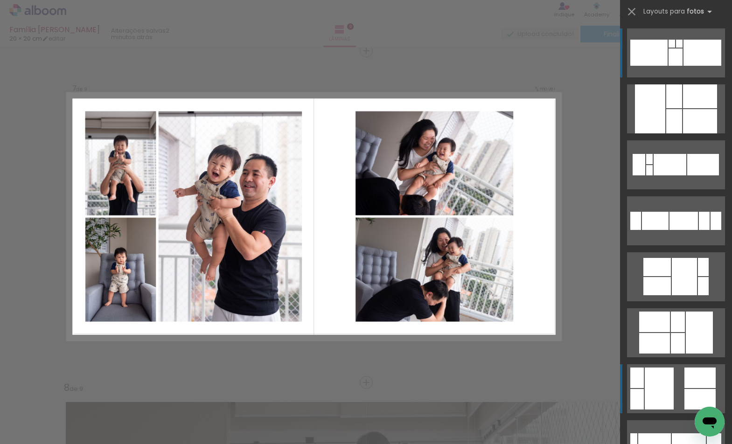
click at [646, 390] on div at bounding box center [659, 389] width 29 height 42
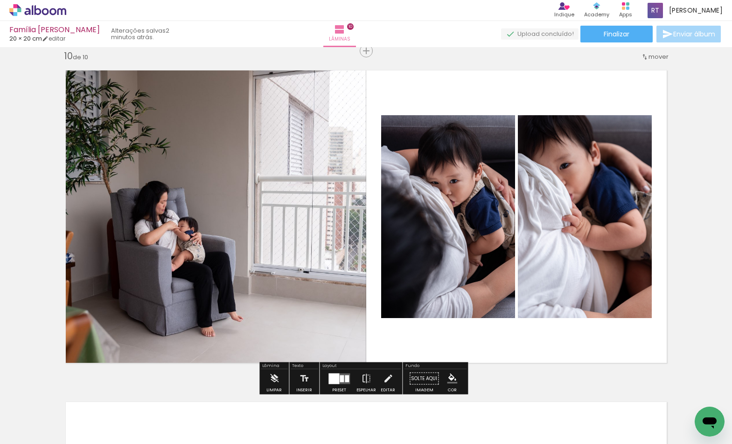
scroll to position [3000, 0]
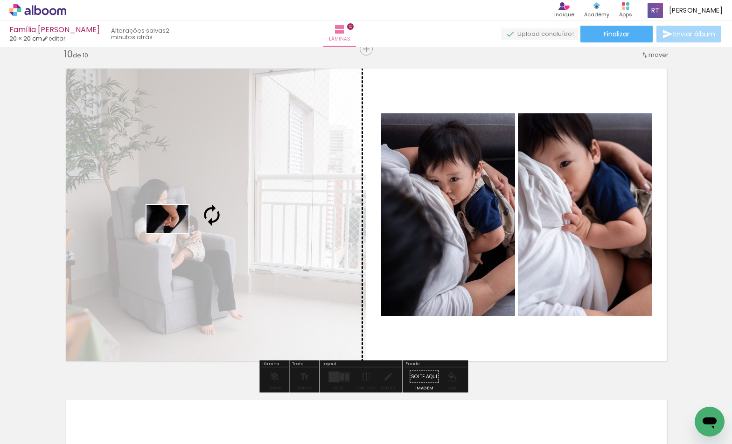
drag, startPoint x: 604, startPoint y: 412, endPoint x: 175, endPoint y: 233, distance: 465.2
click at [175, 233] on quentale-workspace at bounding box center [366, 222] width 732 height 444
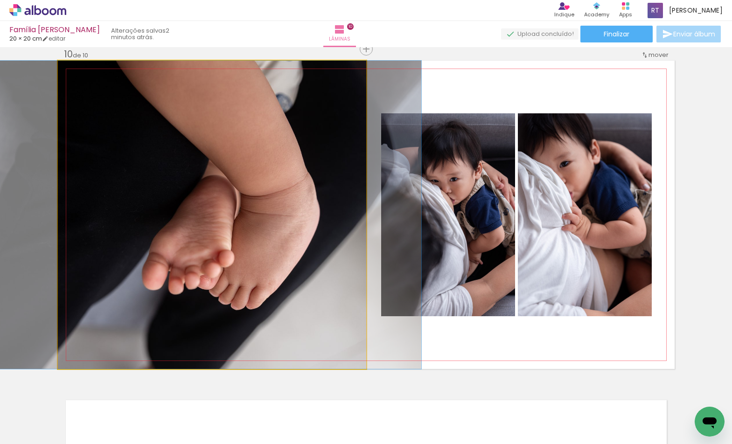
drag, startPoint x: 202, startPoint y: 240, endPoint x: 181, endPoint y: 234, distance: 22.3
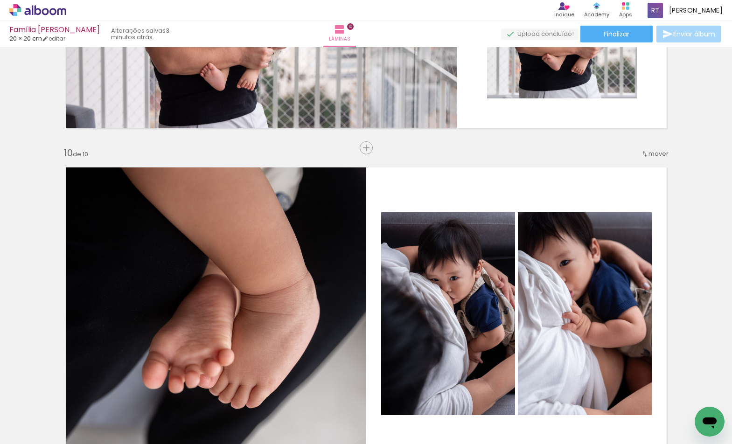
scroll to position [3037, 0]
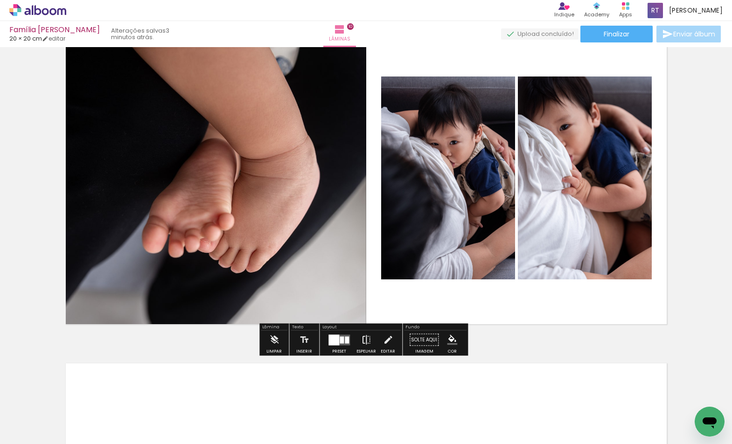
click at [365, 337] on iron-icon at bounding box center [366, 340] width 10 height 19
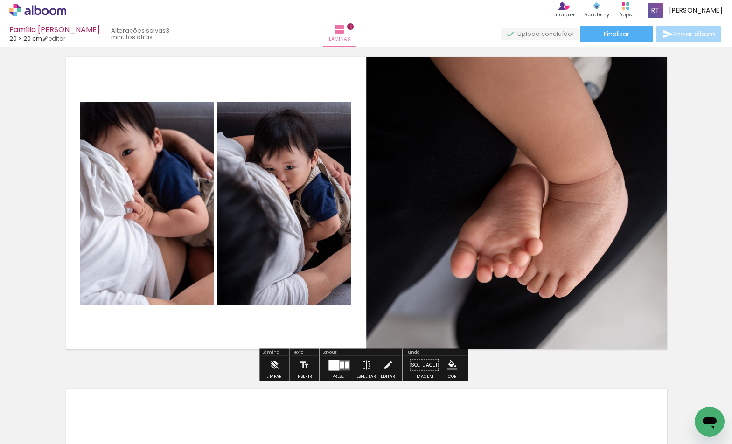
scroll to position [2815, 0]
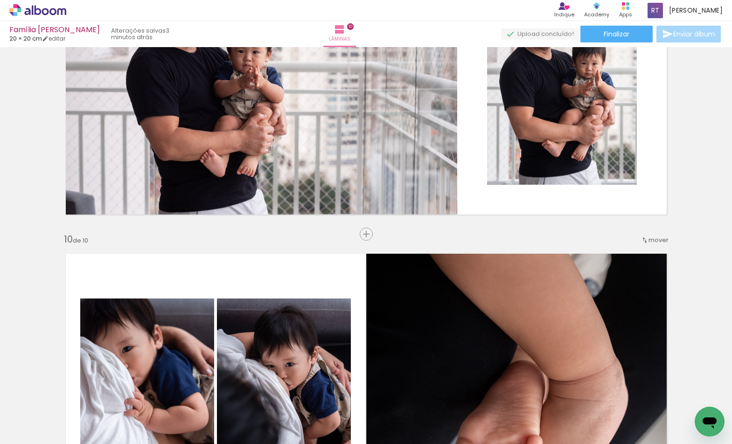
click at [372, 232] on span "Inserir lâmina" at bounding box center [390, 235] width 36 height 6
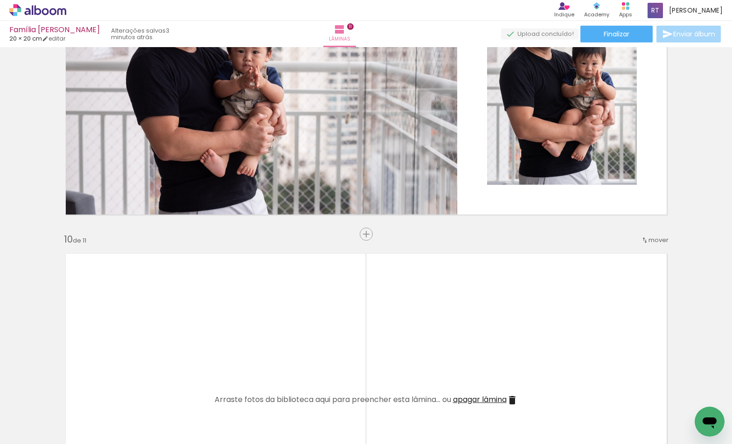
click at [251, 352] on quentale-workspace at bounding box center [366, 222] width 732 height 444
click at [392, 340] on quentale-workspace at bounding box center [366, 222] width 732 height 444
drag, startPoint x: 562, startPoint y: 413, endPoint x: 430, endPoint y: 414, distance: 132.1
click at [362, 165] on quentale-workspace at bounding box center [366, 222] width 732 height 444
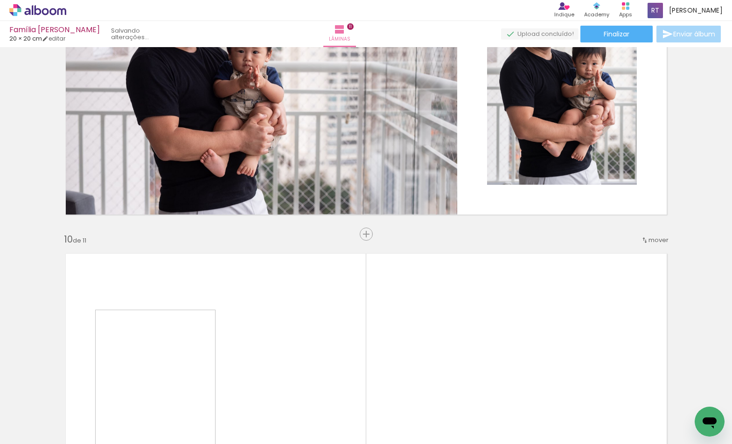
drag, startPoint x: 430, startPoint y: 414, endPoint x: 453, endPoint y: 413, distance: 23.4
click at [430, 414] on quentale-thumb at bounding box center [450, 413] width 52 height 54
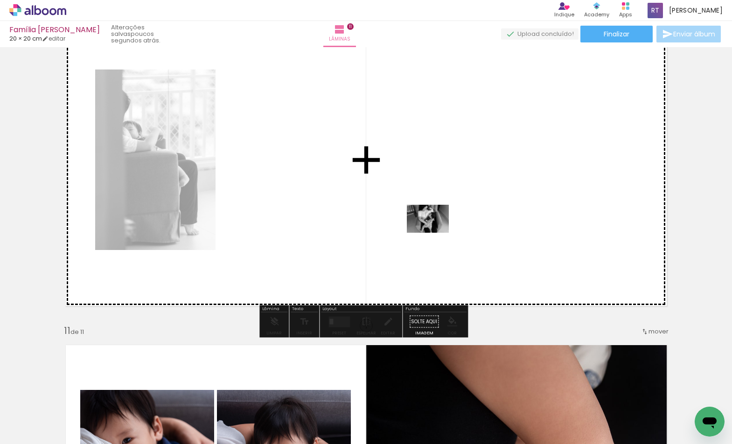
drag, startPoint x: 450, startPoint y: 412, endPoint x: 435, endPoint y: 233, distance: 179.9
click at [435, 233] on quentale-workspace at bounding box center [366, 222] width 732 height 444
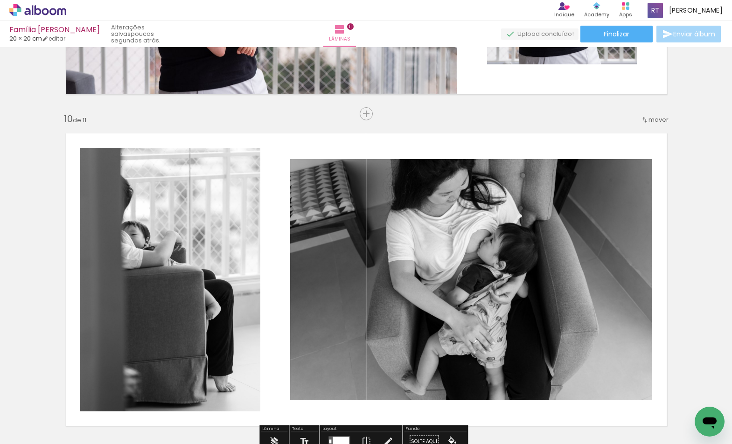
scroll to position [3065, 0]
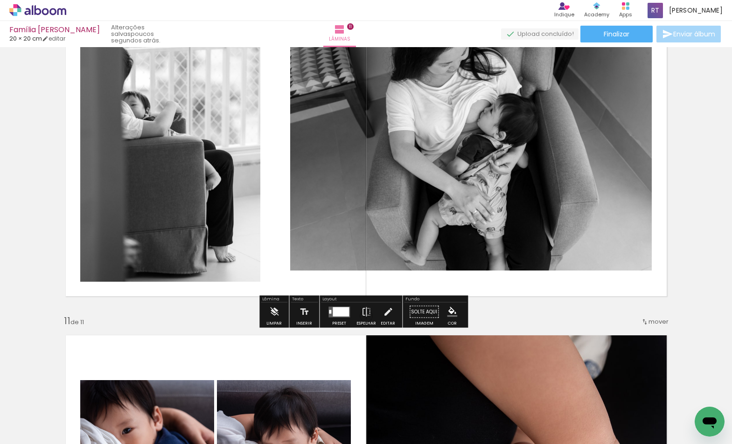
click at [327, 319] on div at bounding box center [339, 312] width 25 height 19
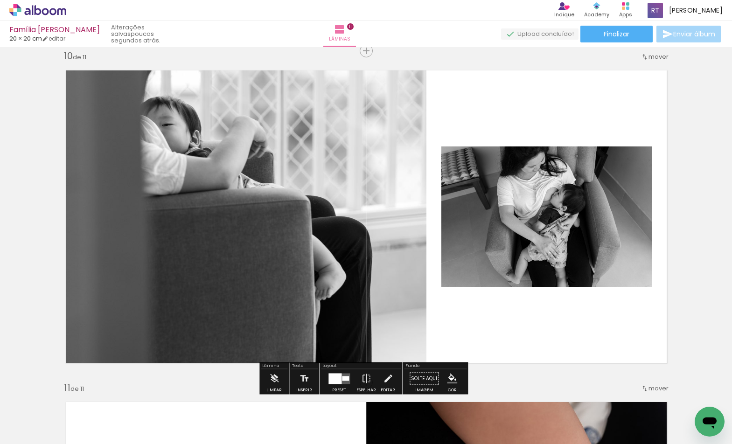
scroll to position [3000, 0]
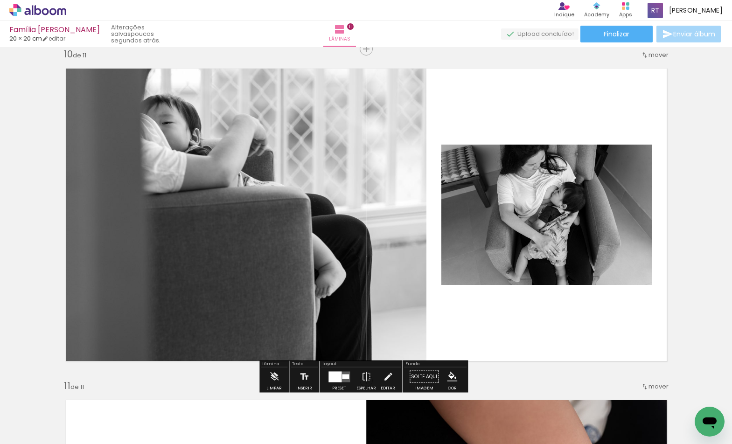
click at [338, 378] on div at bounding box center [335, 377] width 13 height 11
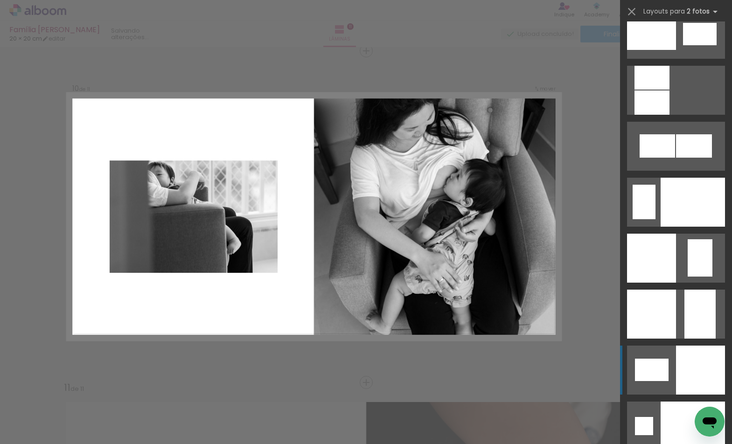
scroll to position [3591, 0]
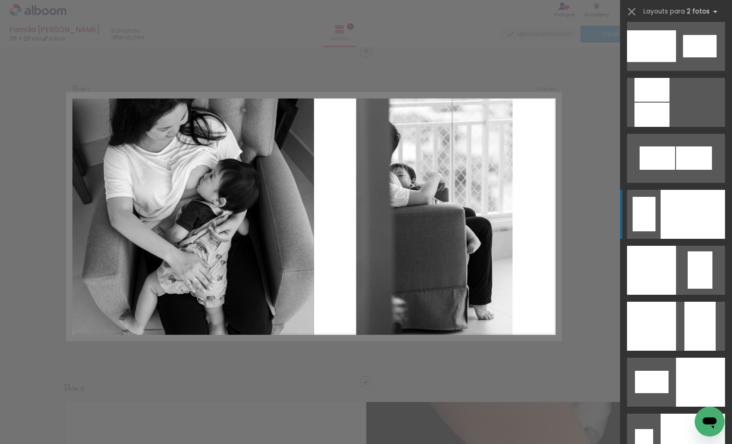
click at [690, 220] on div at bounding box center [693, 214] width 64 height 49
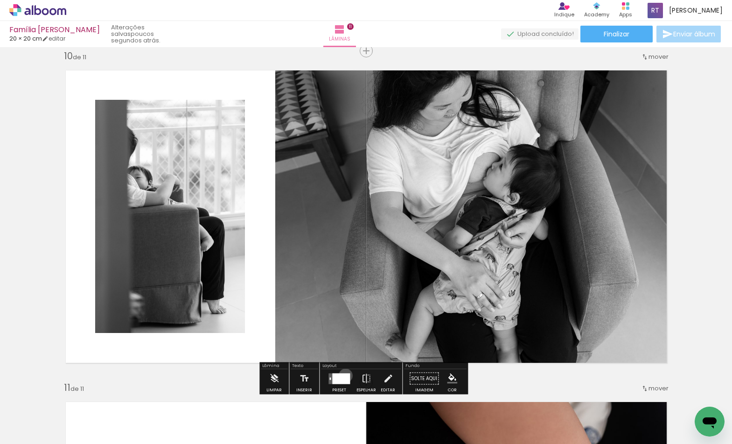
click at [344, 376] on div at bounding box center [341, 378] width 18 height 11
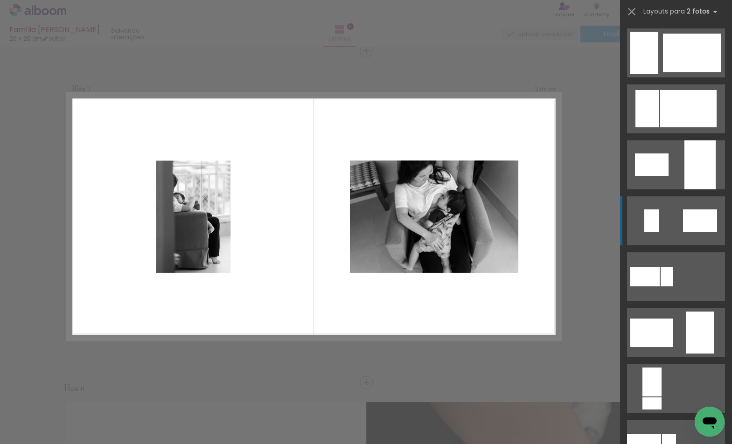
scroll to position [242, 0]
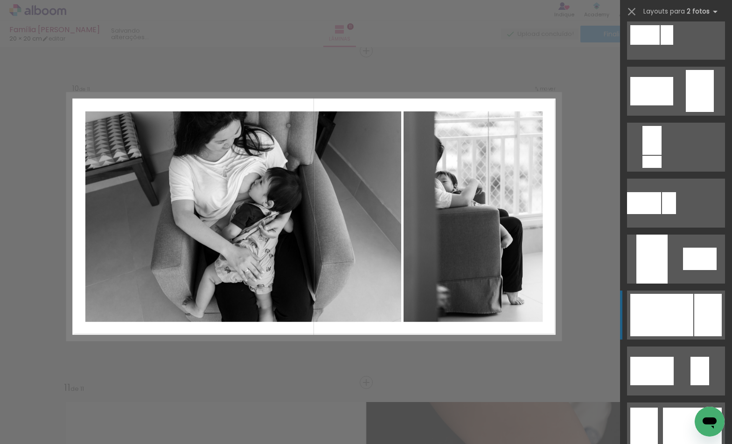
click at [695, 316] on div at bounding box center [709, 315] width 28 height 42
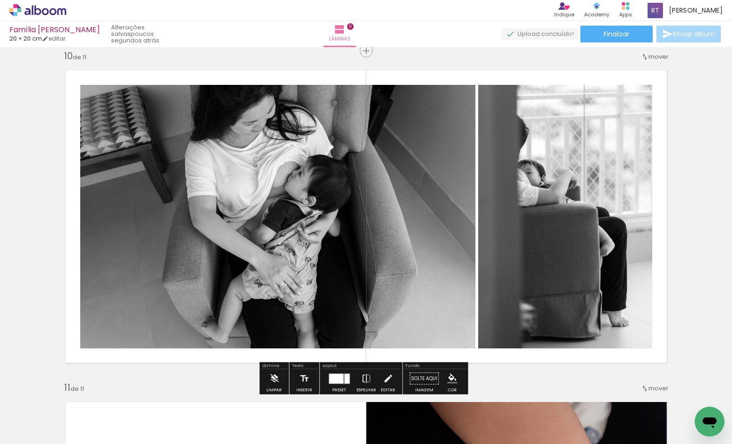
click at [362, 376] on iron-icon at bounding box center [366, 379] width 10 height 19
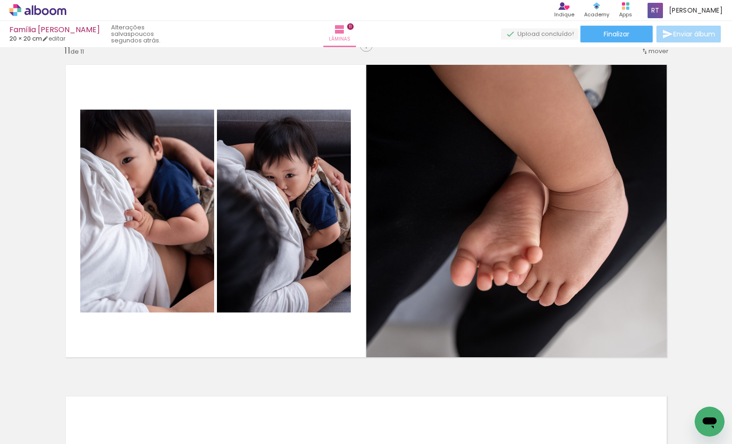
scroll to position [3336, 0]
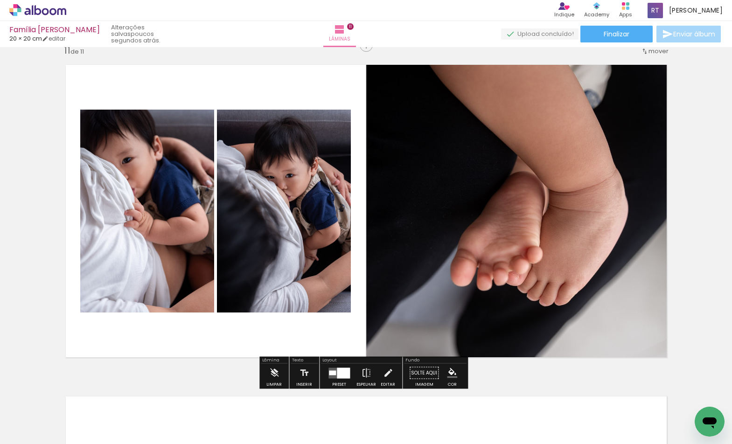
click at [364, 372] on iron-icon at bounding box center [366, 373] width 10 height 19
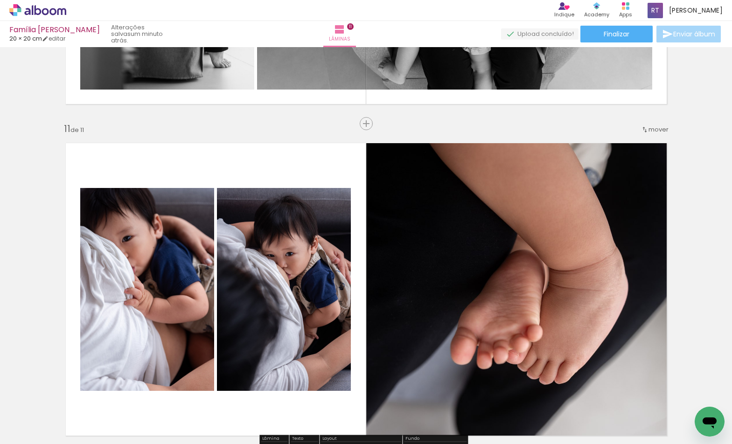
scroll to position [3408, 0]
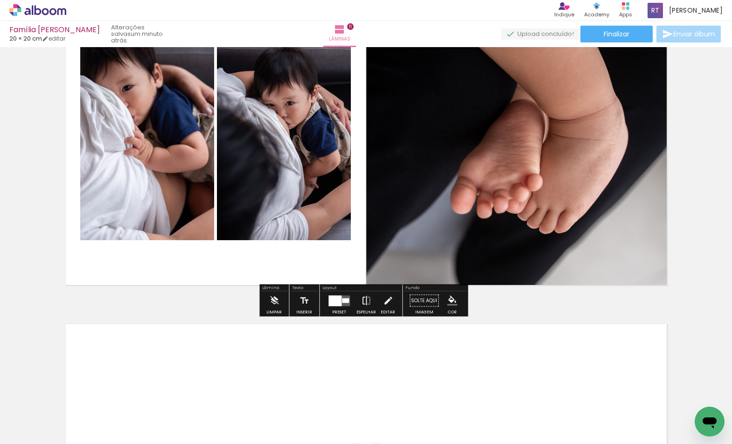
click at [366, 300] on iron-icon at bounding box center [366, 301] width 10 height 19
drag, startPoint x: 176, startPoint y: 381, endPoint x: 225, endPoint y: 344, distance: 62.6
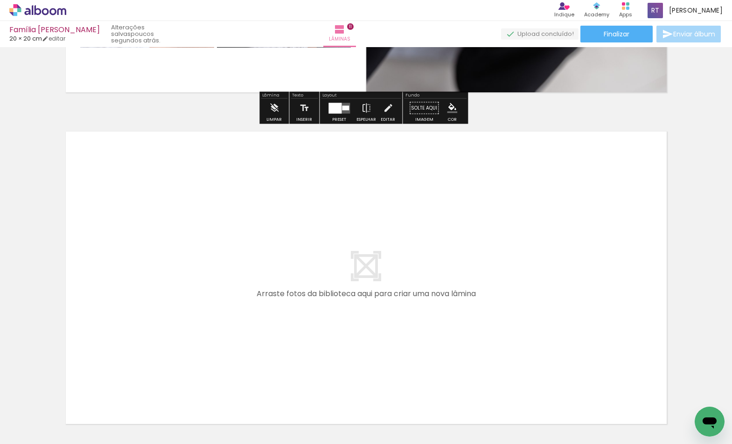
scroll to position [3578, 0]
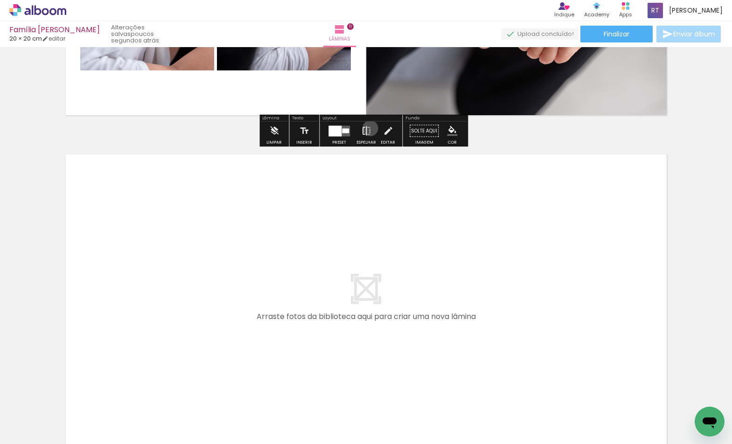
click at [368, 128] on iron-icon at bounding box center [366, 131] width 10 height 19
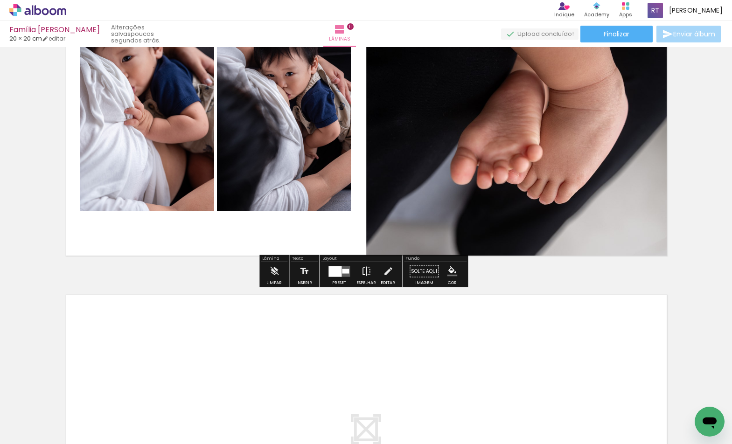
click at [365, 263] on iron-icon at bounding box center [366, 271] width 10 height 19
click at [486, 262] on quentale-photo at bounding box center [520, 109] width 309 height 309
click at [363, 272] on iron-icon at bounding box center [366, 271] width 10 height 19
